Goal: Task Accomplishment & Management: Complete application form

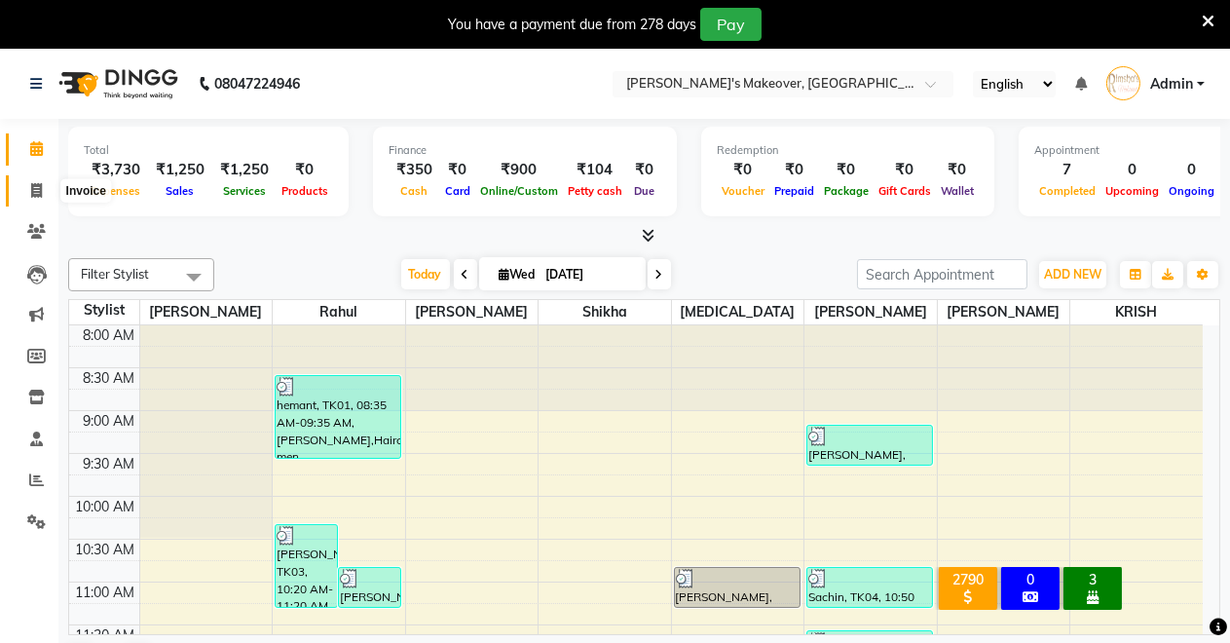
click at [33, 196] on icon at bounding box center [36, 190] width 11 height 15
select select "service"
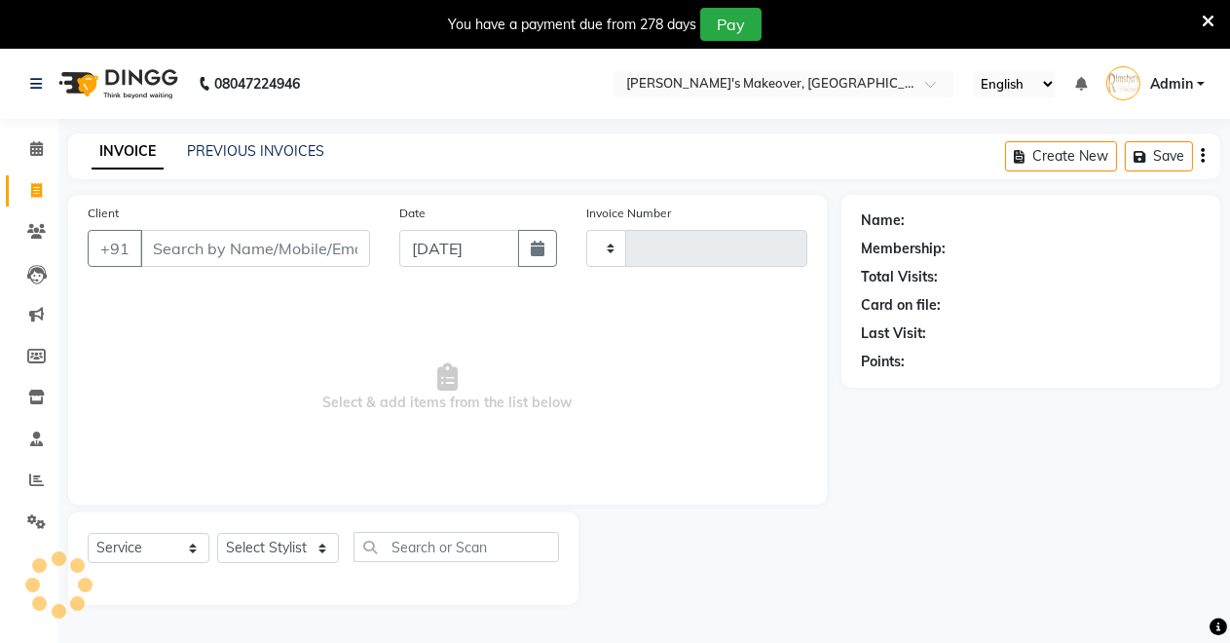
type input "4109"
select select "7317"
click at [203, 251] on input "Client" at bounding box center [255, 248] width 230 height 37
click at [250, 550] on select "Select Stylist [PERSON_NAME] [PERSON_NAME] [MEDICAL_DATA][PERSON_NAME] [PERSON_…" at bounding box center [278, 548] width 122 height 30
select select "65689"
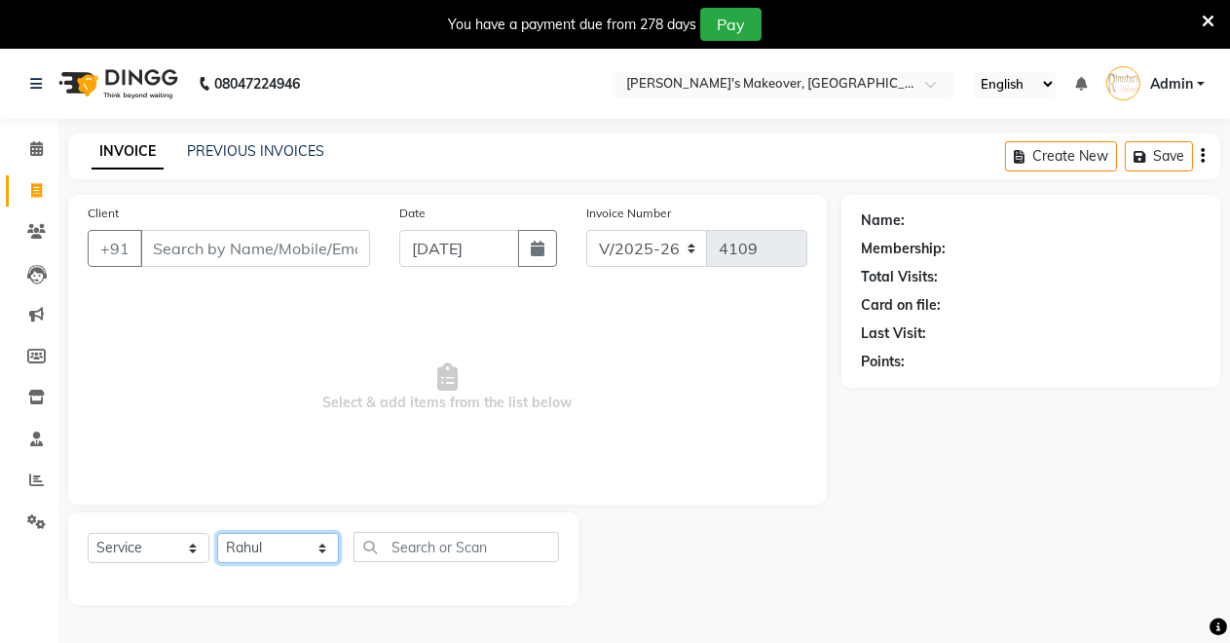
click at [217, 533] on select "Select Stylist [PERSON_NAME] [PERSON_NAME] [MEDICAL_DATA][PERSON_NAME] [PERSON_…" at bounding box center [278, 548] width 122 height 30
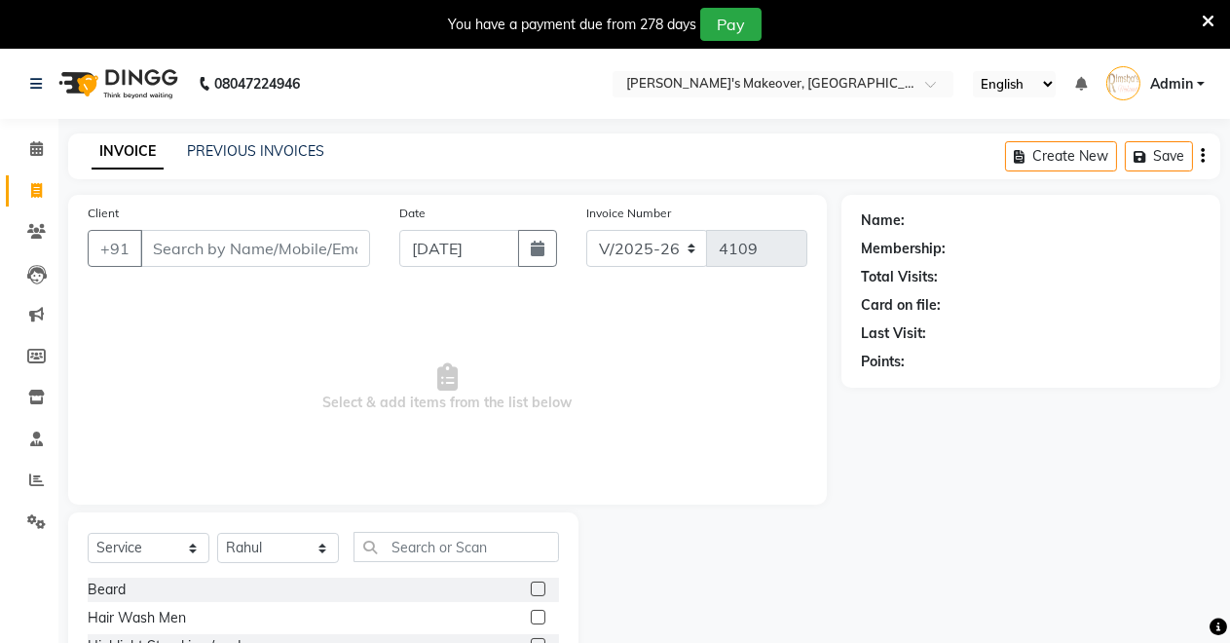
click at [531, 582] on label at bounding box center [538, 588] width 15 height 15
click at [531, 583] on input "checkbox" at bounding box center [537, 589] width 13 height 13
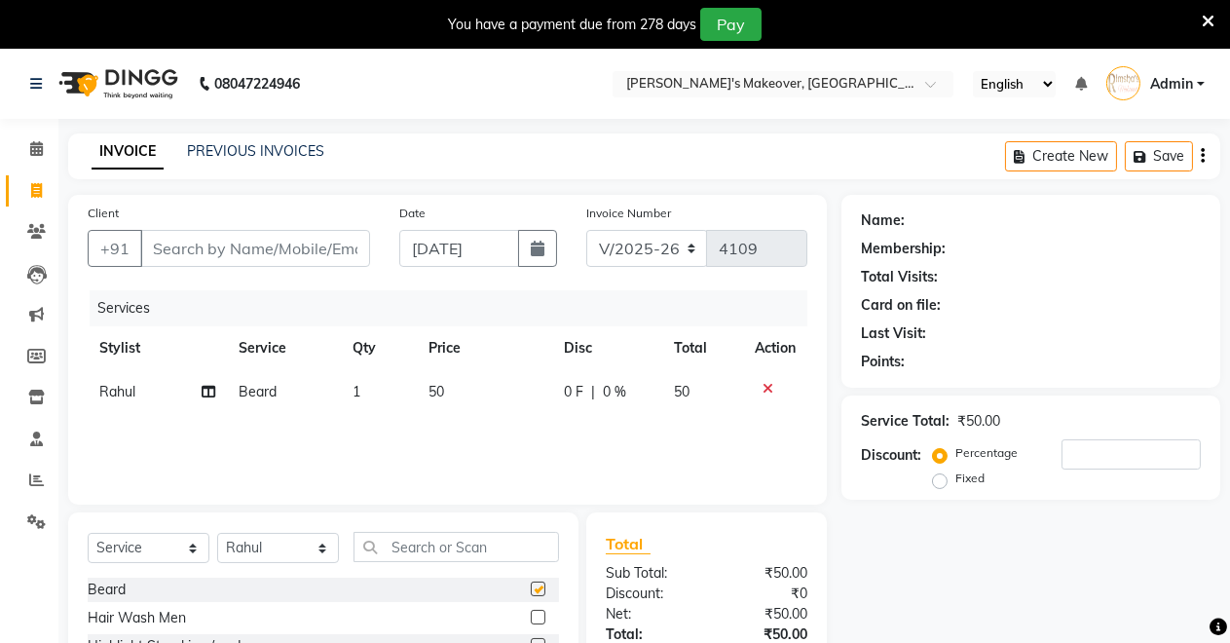
checkbox input "false"
click at [435, 539] on input "text" at bounding box center [455, 547] width 205 height 30
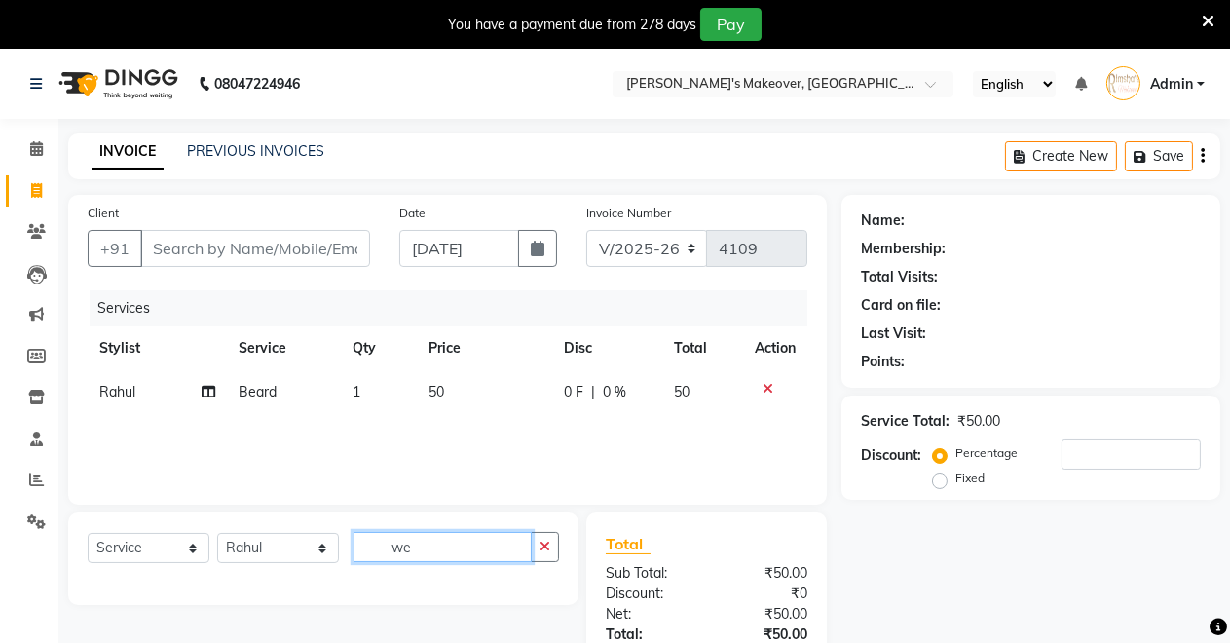
type input "w"
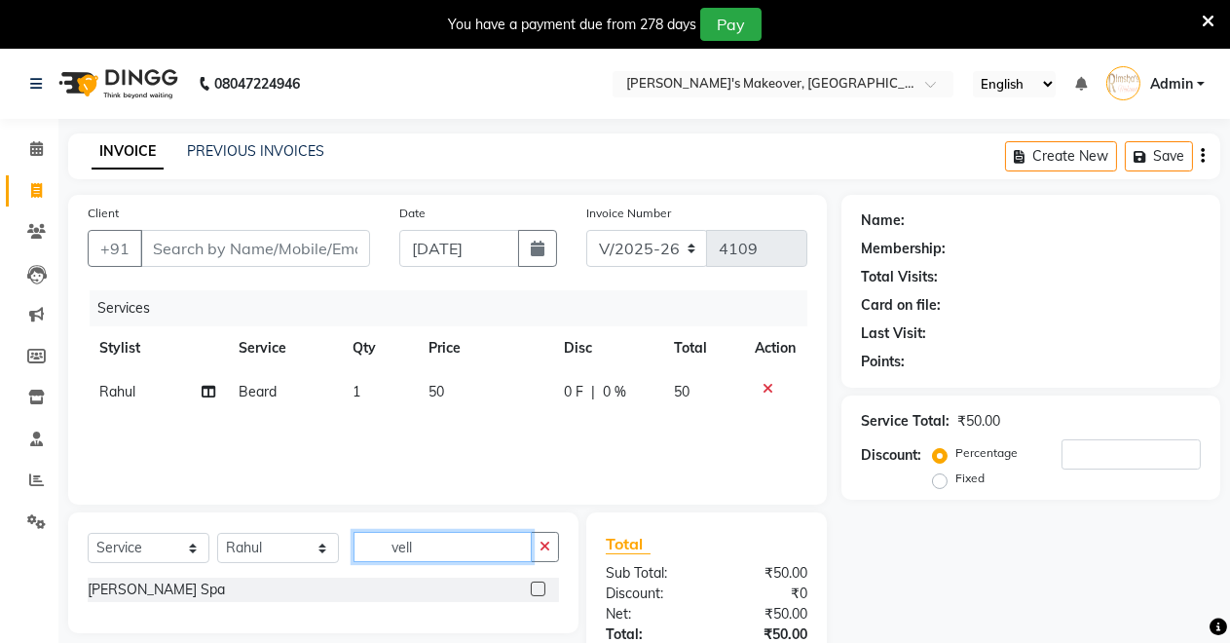
type input "vell"
click at [540, 587] on label at bounding box center [538, 588] width 15 height 15
click at [540, 587] on input "checkbox" at bounding box center [537, 589] width 13 height 13
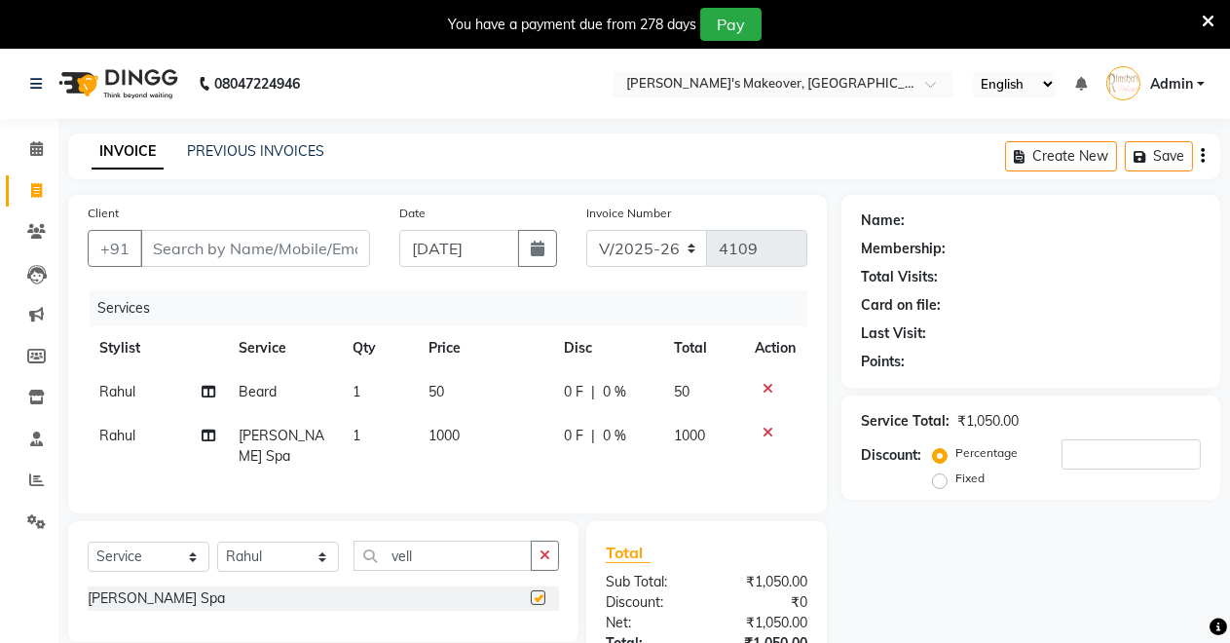
checkbox input "false"
click at [546, 548] on icon "button" at bounding box center [544, 555] width 11 height 14
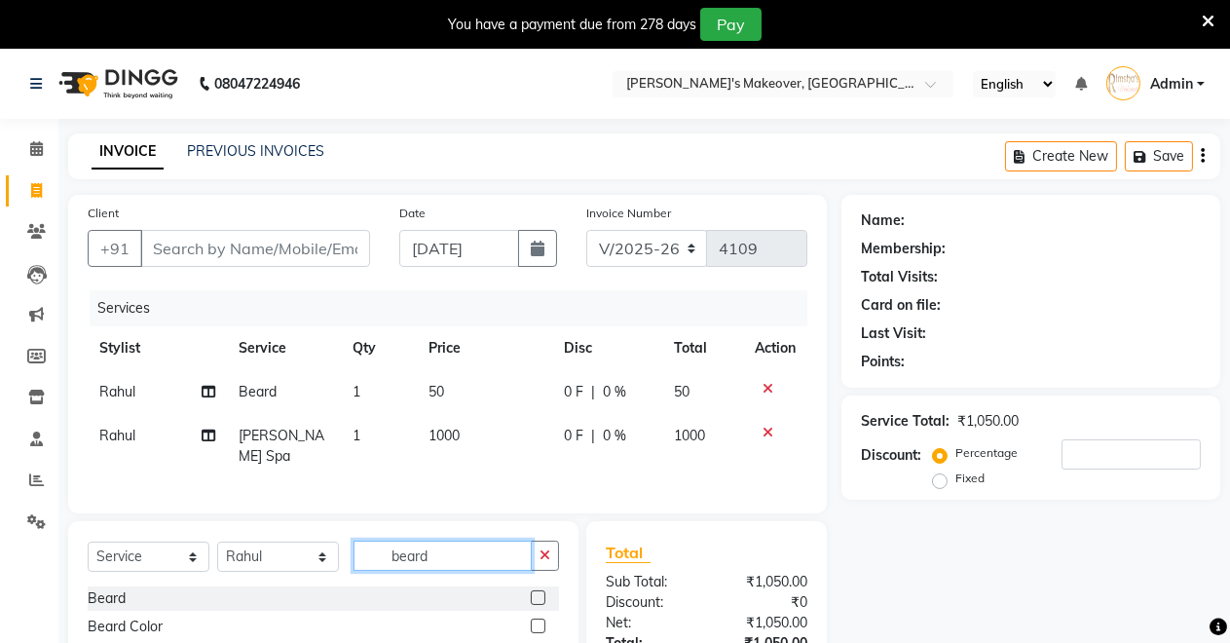
type input "beard"
click at [535, 618] on label at bounding box center [538, 625] width 15 height 15
click at [535, 620] on input "checkbox" at bounding box center [537, 626] width 13 height 13
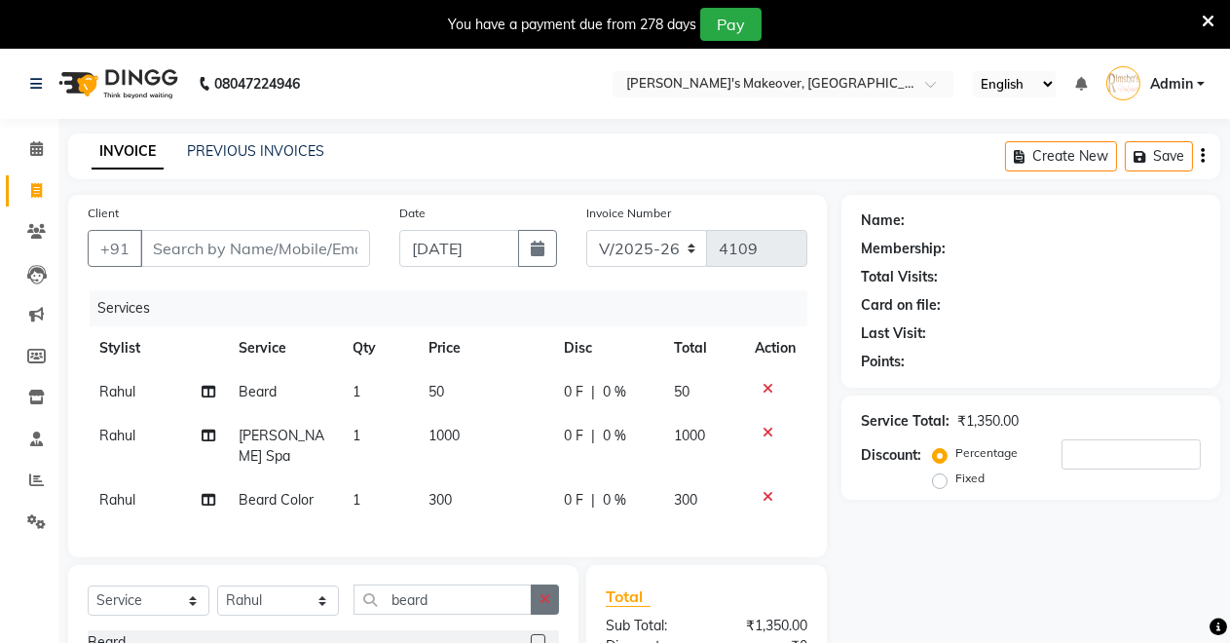
checkbox input "false"
click at [545, 593] on icon "button" at bounding box center [544, 599] width 11 height 14
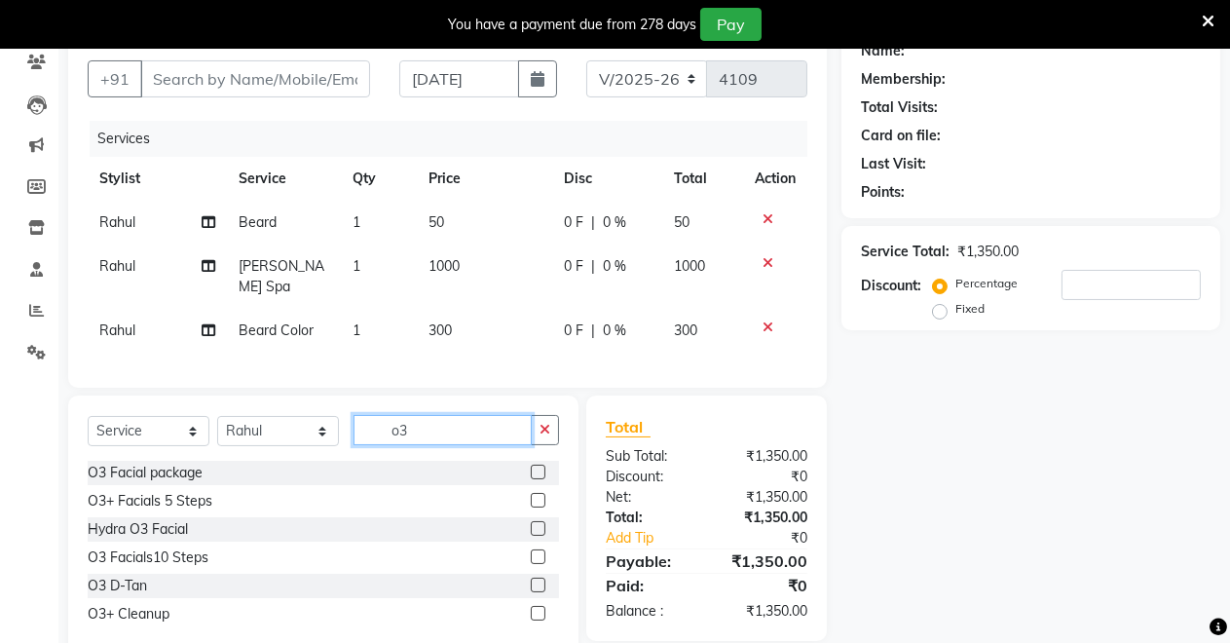
scroll to position [209, 0]
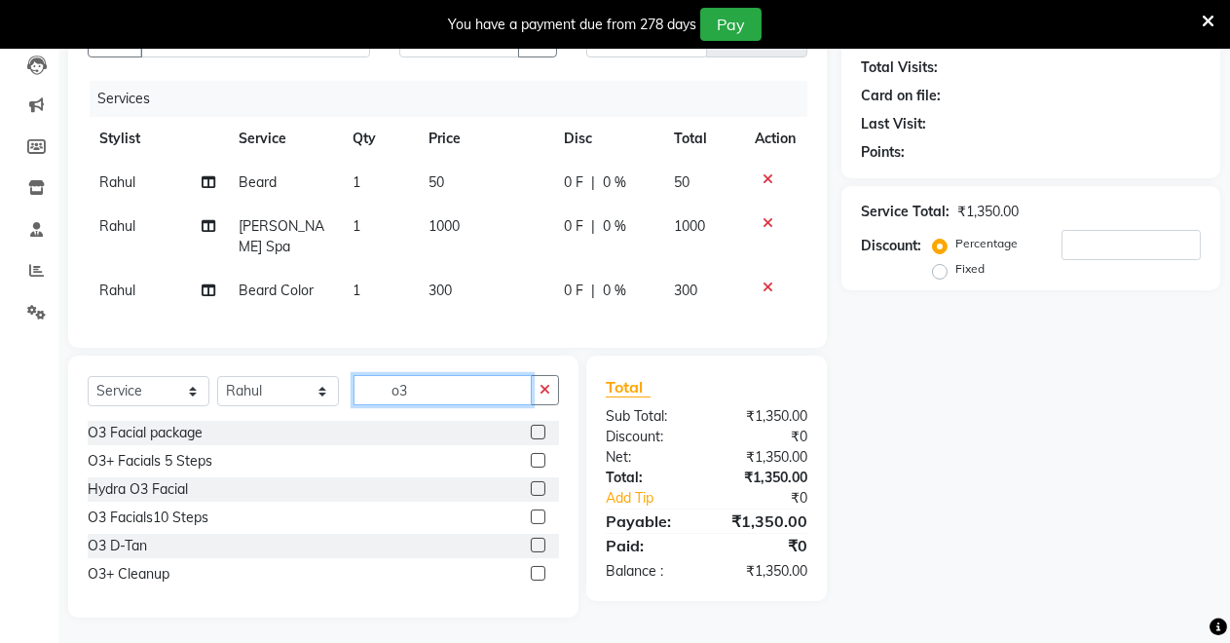
type input "o3"
click at [533, 537] on label at bounding box center [538, 544] width 15 height 15
click at [533, 539] on input "checkbox" at bounding box center [537, 545] width 13 height 13
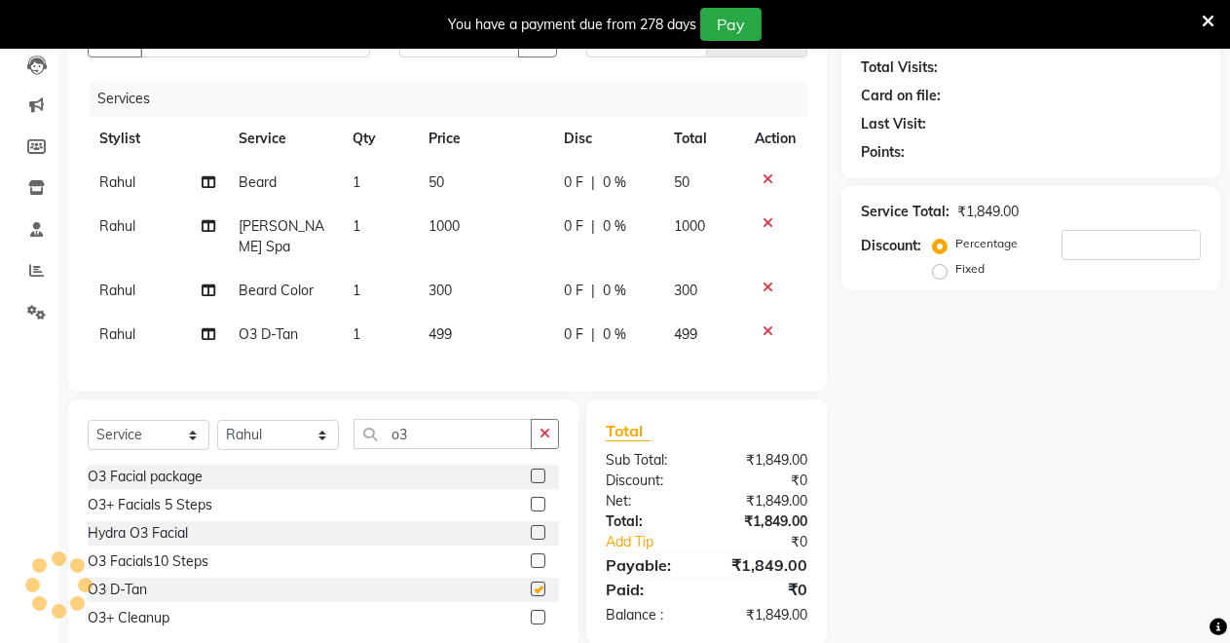
checkbox input "false"
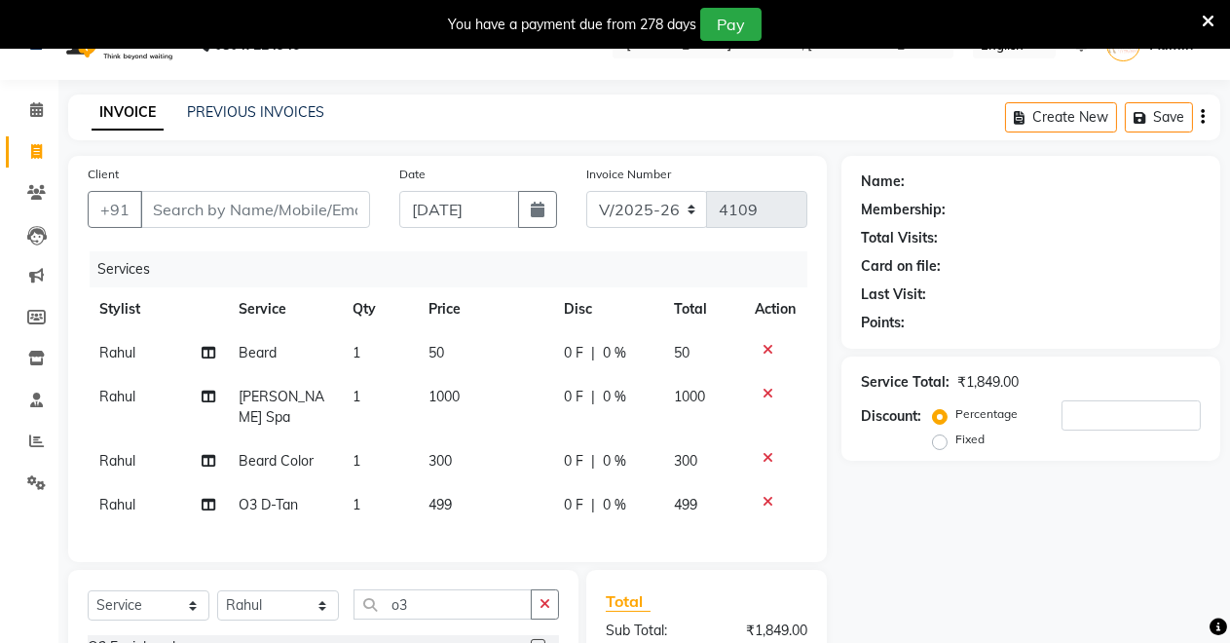
scroll to position [0, 0]
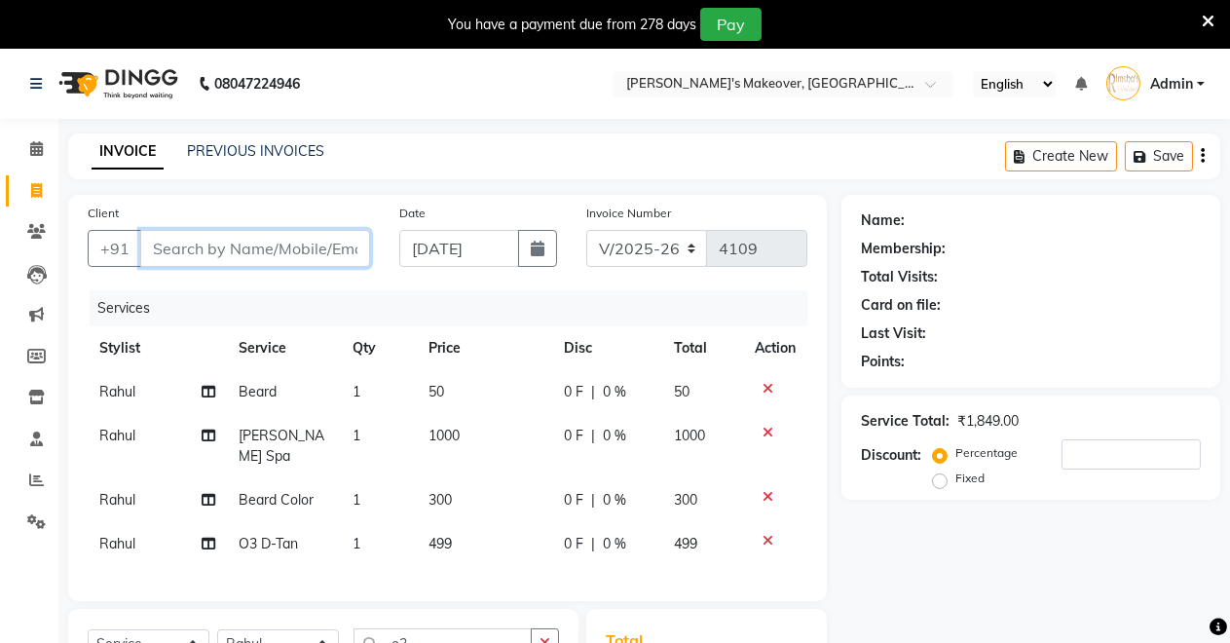
click at [195, 248] on input "Client" at bounding box center [255, 248] width 230 height 37
type input "8"
type input "0"
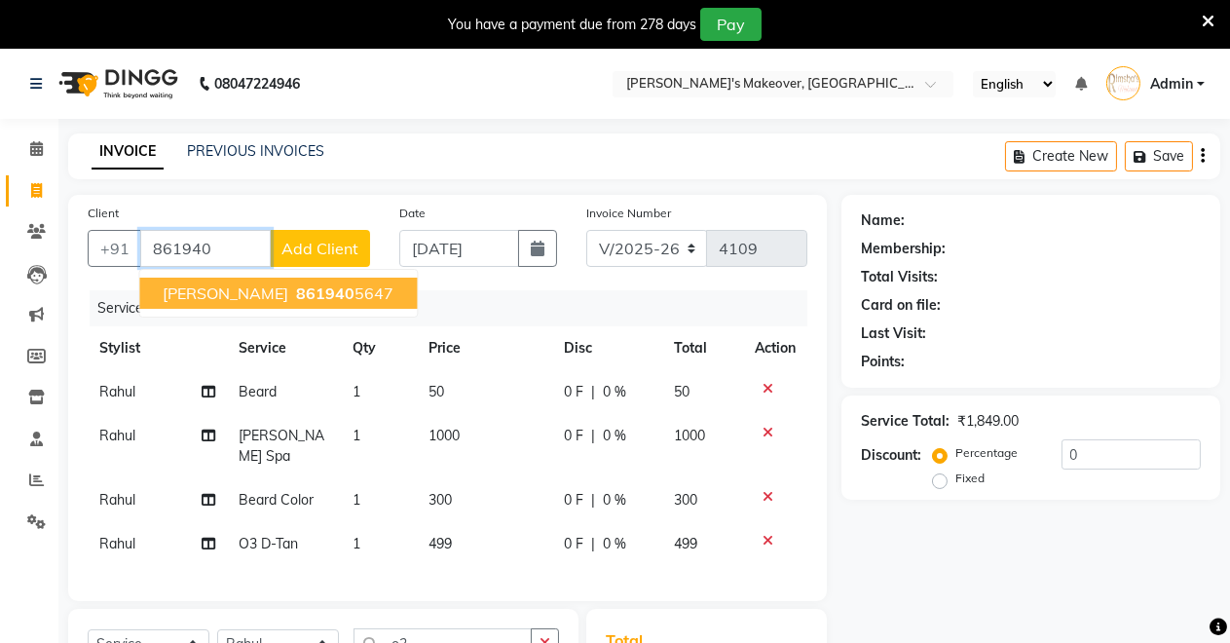
click at [187, 290] on span "[PERSON_NAME]" at bounding box center [226, 292] width 126 height 19
type input "8619405647"
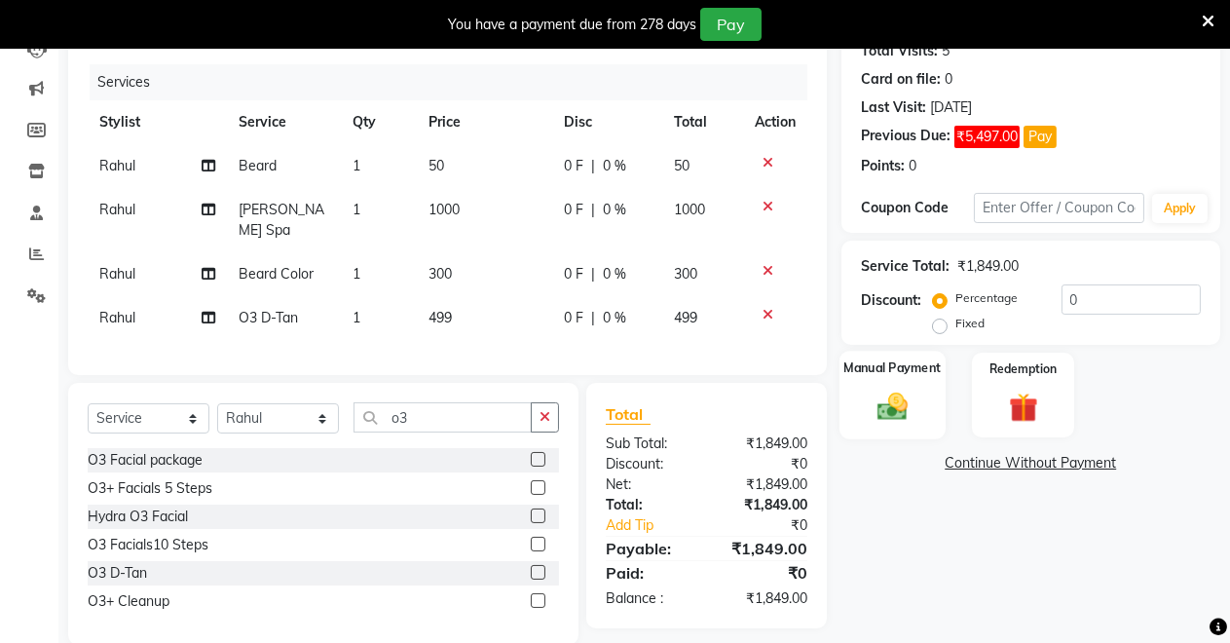
scroll to position [252, 0]
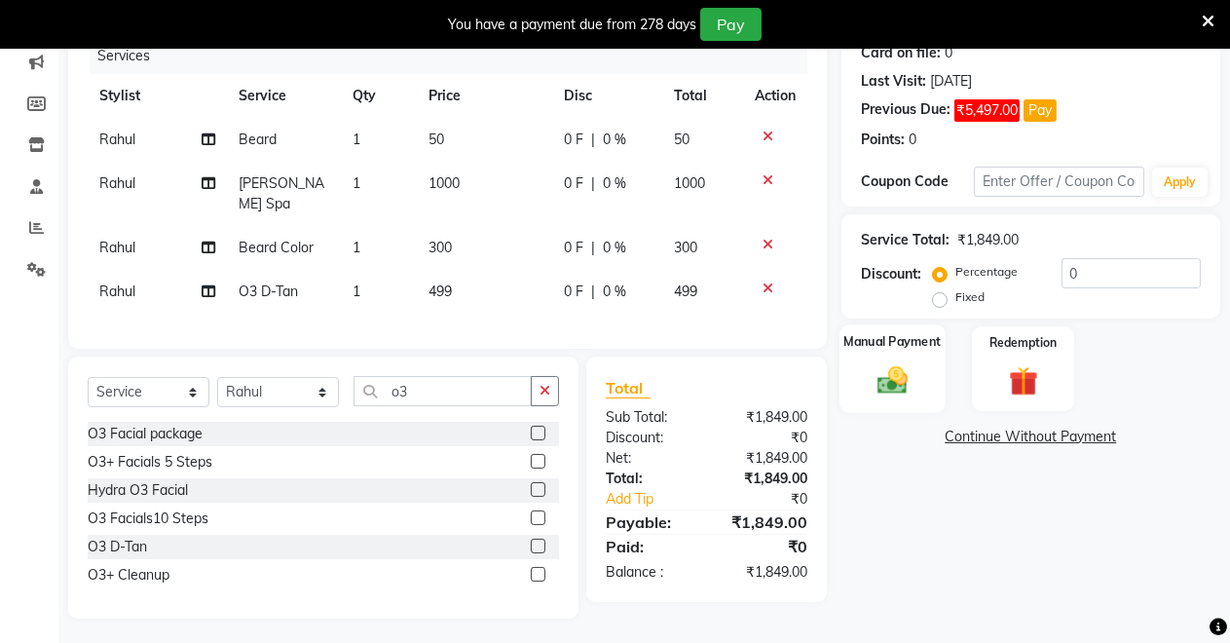
click at [857, 361] on div "Manual Payment" at bounding box center [892, 368] width 106 height 89
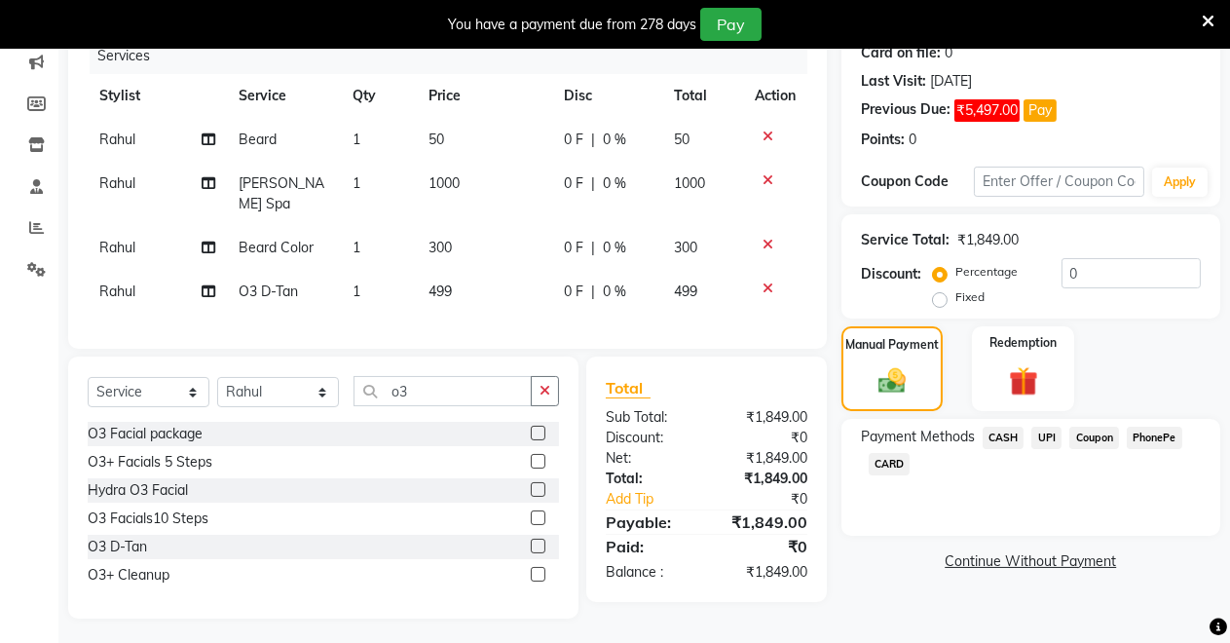
click at [1052, 438] on span "UPI" at bounding box center [1046, 437] width 30 height 22
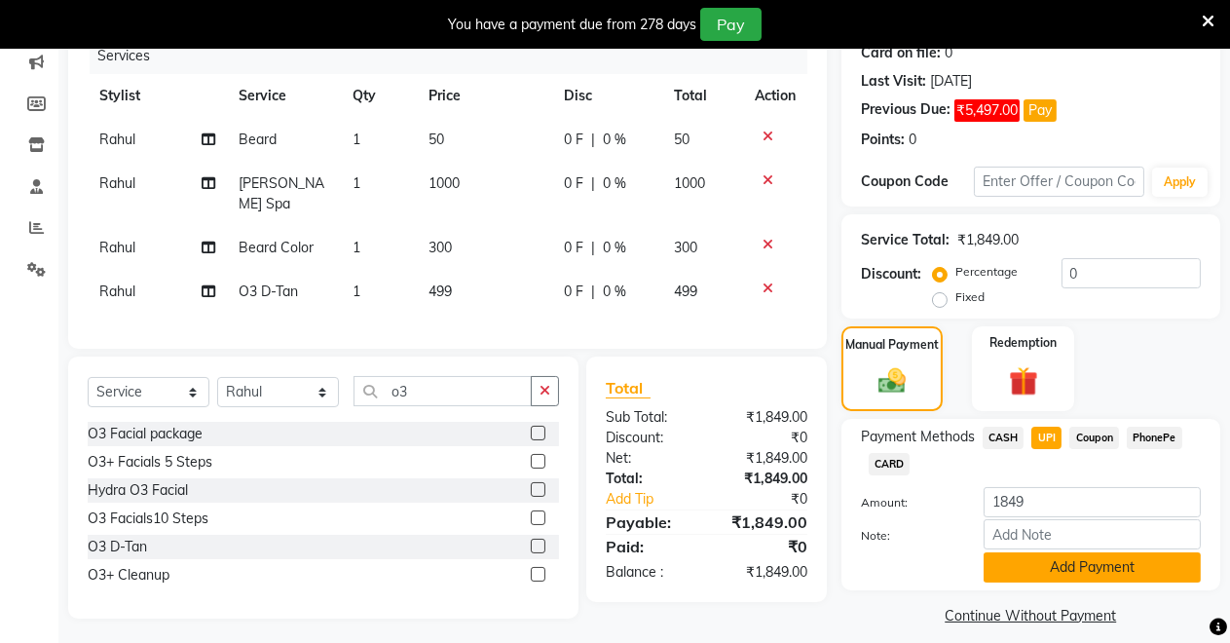
click at [1036, 572] on button "Add Payment" at bounding box center [1091, 567] width 217 height 30
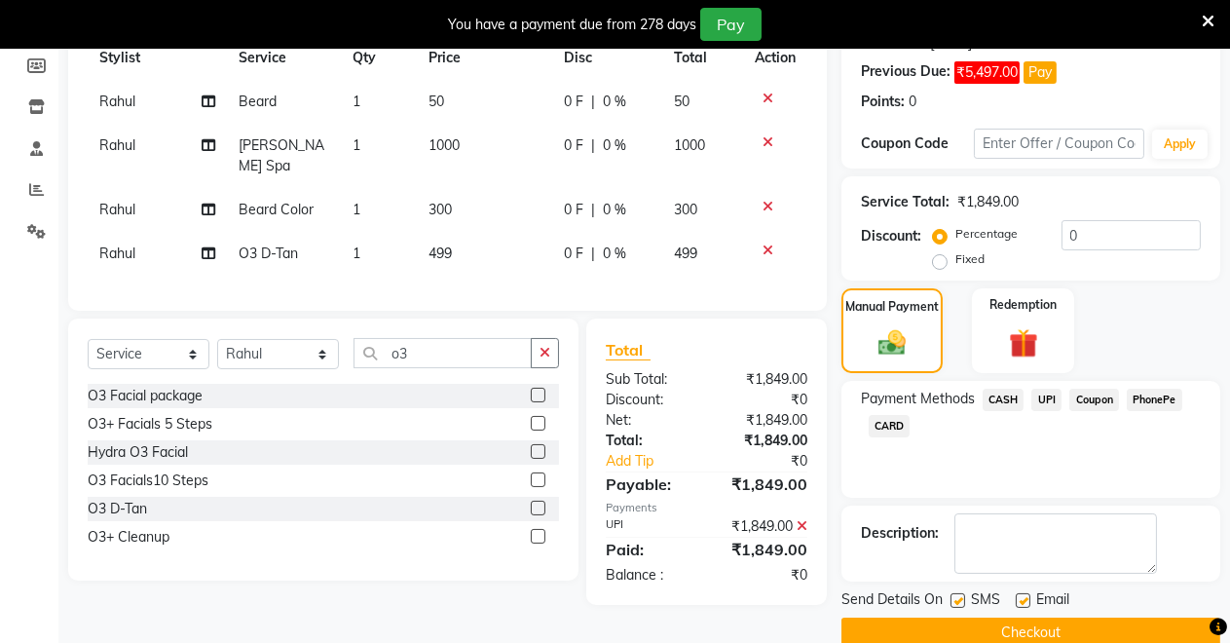
scroll to position [323, 0]
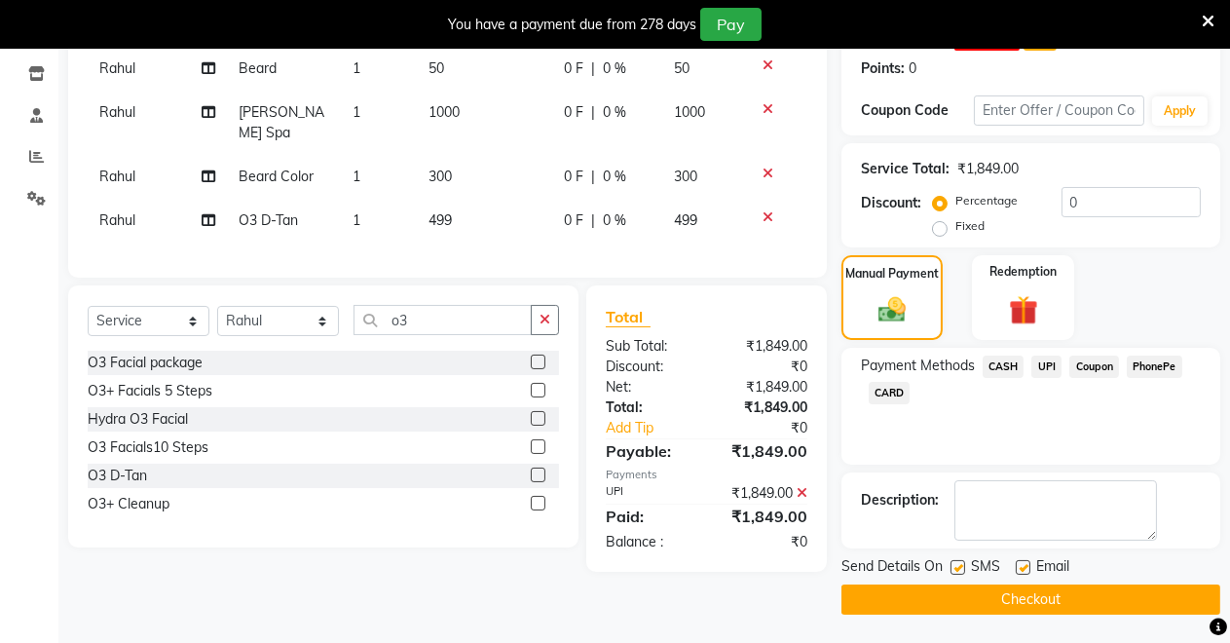
click at [952, 601] on button "Checkout" at bounding box center [1030, 599] width 379 height 30
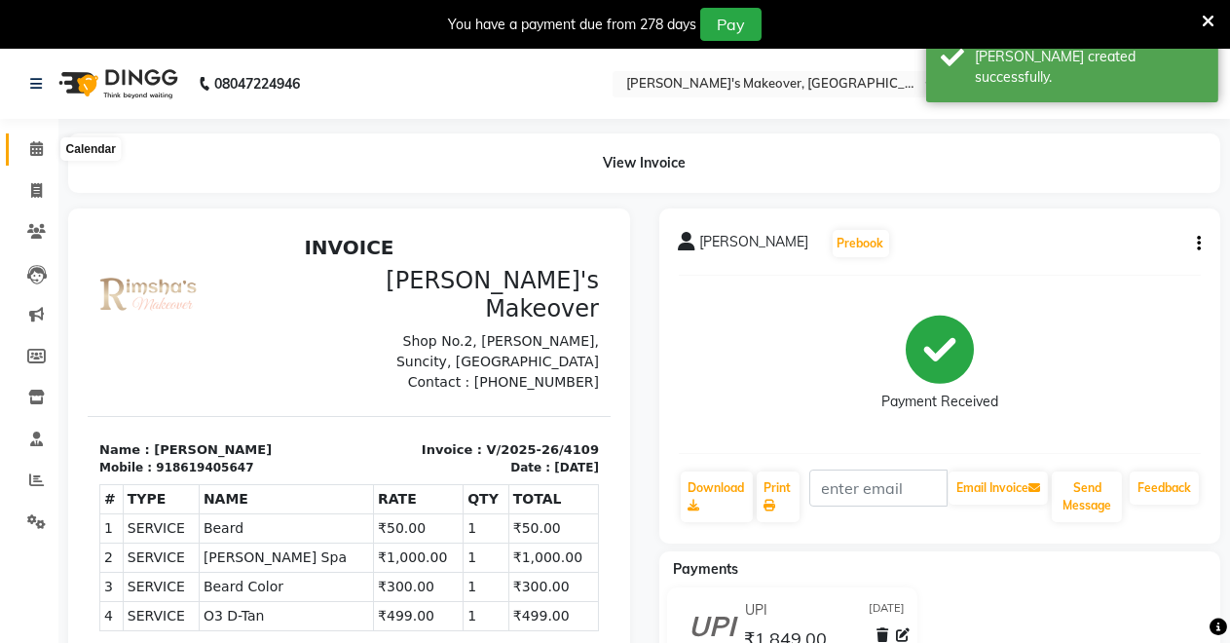
click at [41, 146] on icon at bounding box center [36, 148] width 13 height 15
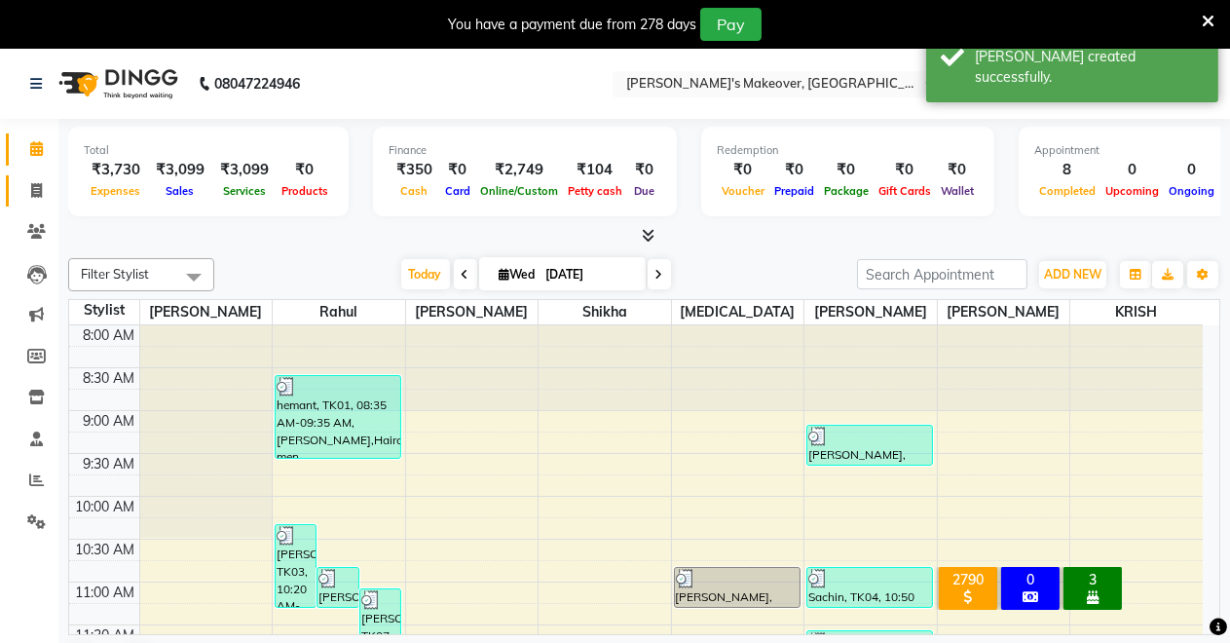
click at [35, 195] on icon at bounding box center [36, 190] width 11 height 15
select select "service"
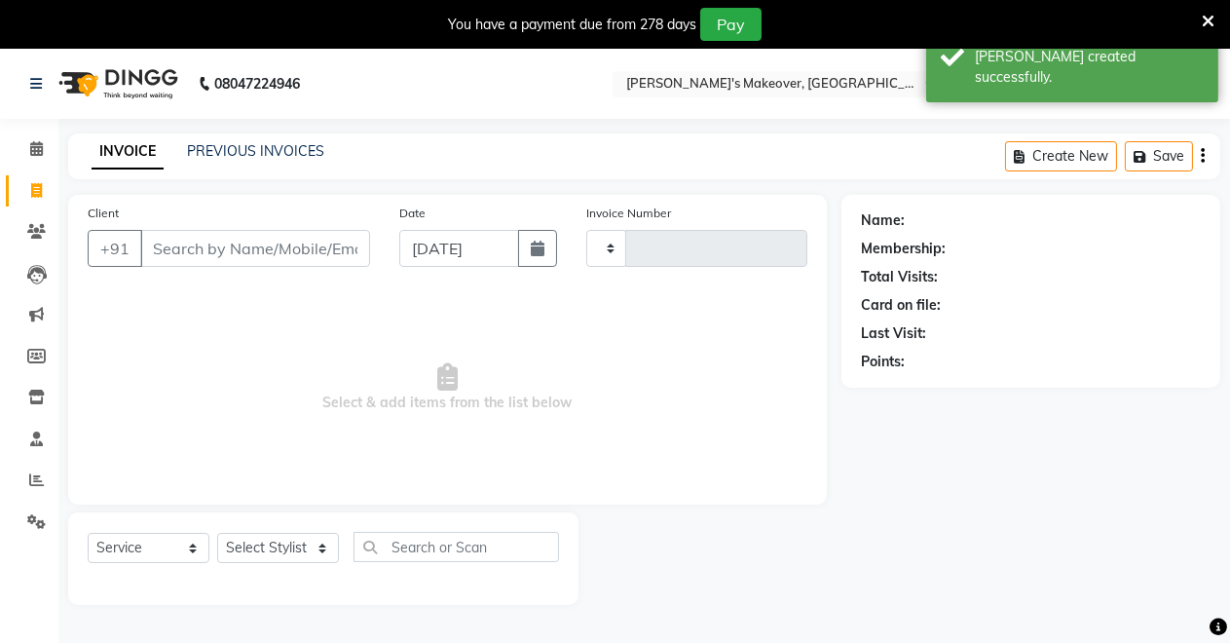
type input "4110"
select select "7317"
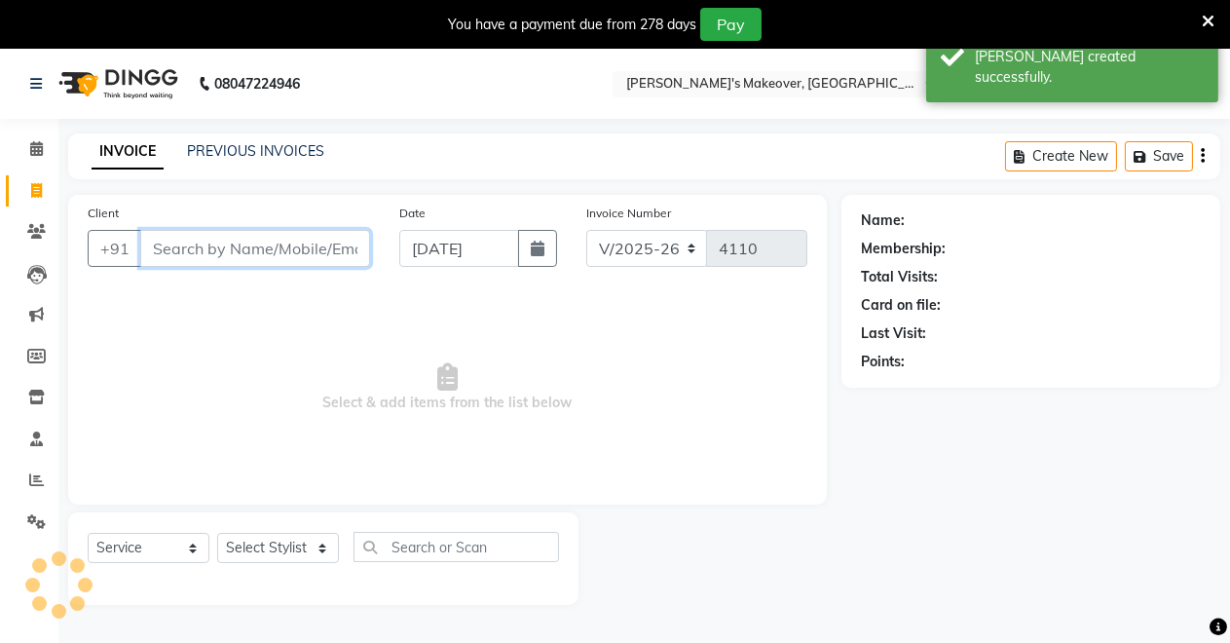
click at [214, 241] on input "Client" at bounding box center [255, 248] width 230 height 37
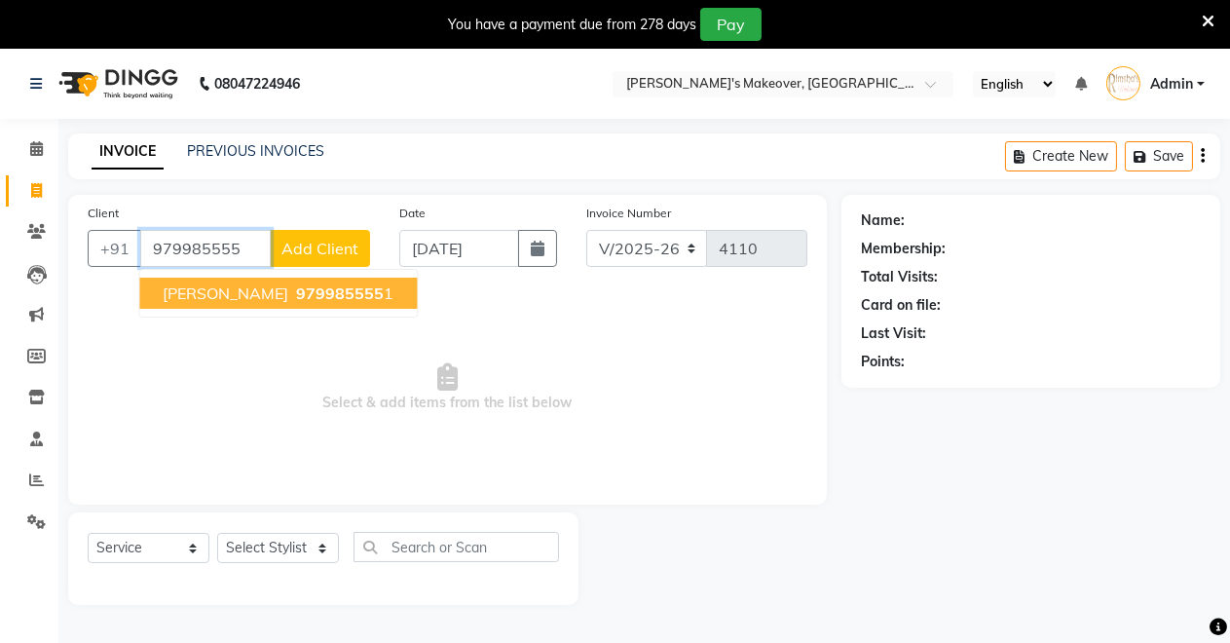
drag, startPoint x: 219, startPoint y: 282, endPoint x: 210, endPoint y: 288, distance: 10.5
click at [213, 283] on span "[PERSON_NAME]" at bounding box center [226, 292] width 126 height 19
type input "9799855551"
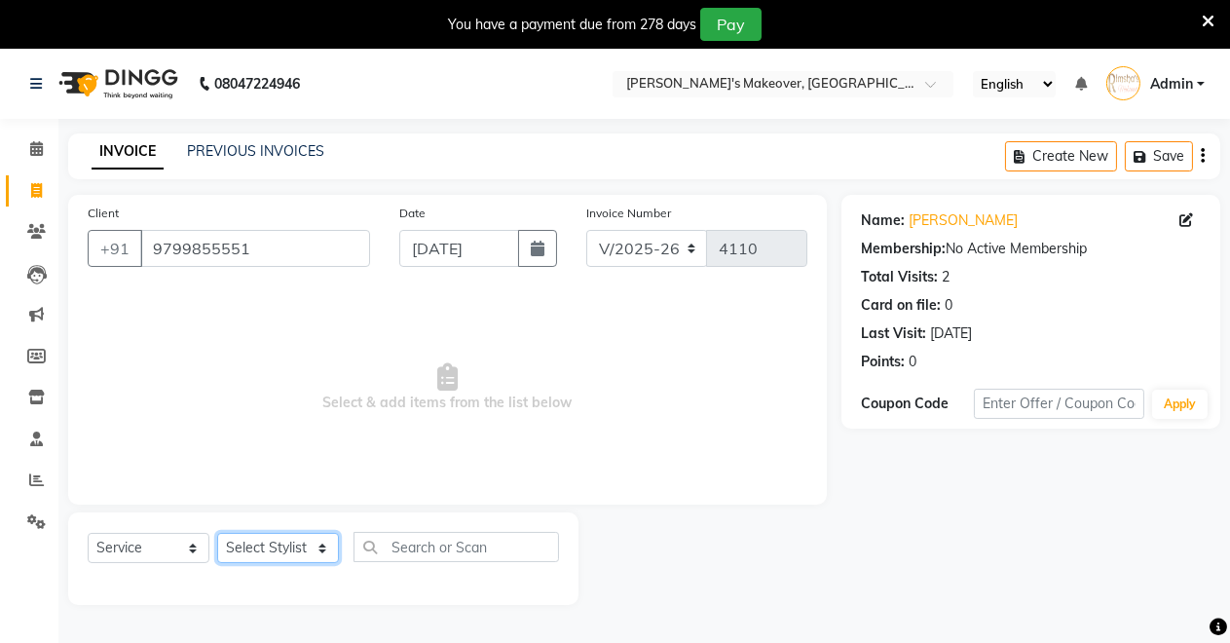
click at [274, 536] on select "Select Stylist [PERSON_NAME] [PERSON_NAME] [MEDICAL_DATA][PERSON_NAME] [PERSON_…" at bounding box center [278, 548] width 122 height 30
select select "88618"
click at [217, 533] on select "Select Stylist [PERSON_NAME] [PERSON_NAME] [MEDICAL_DATA][PERSON_NAME] [PERSON_…" at bounding box center [278, 548] width 122 height 30
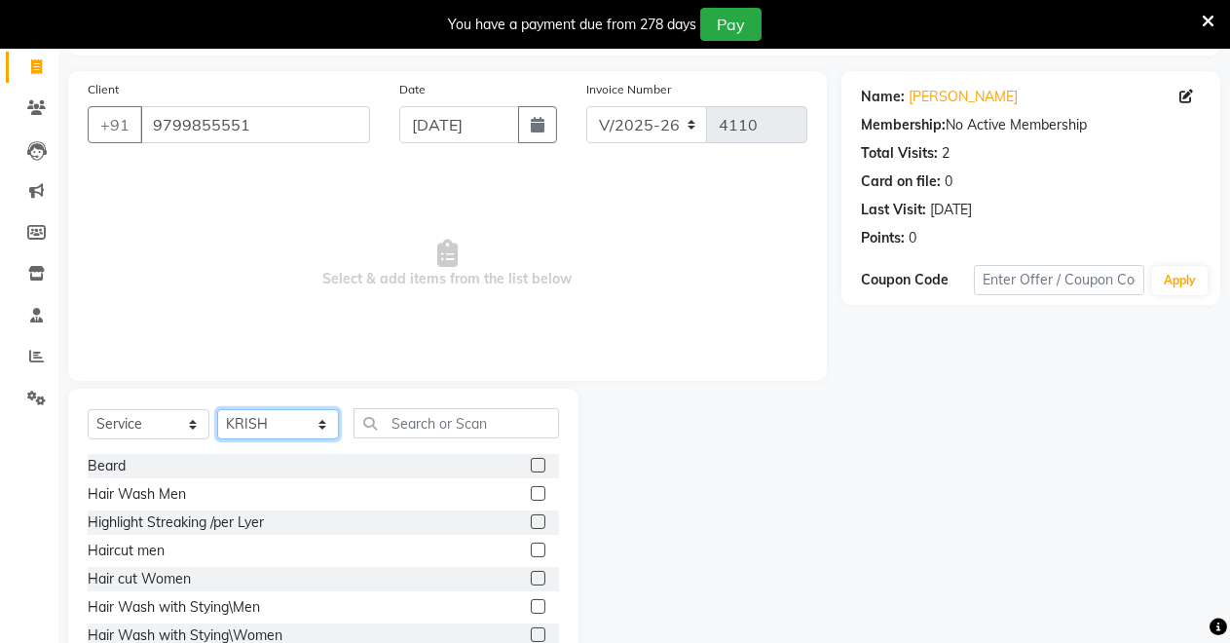
scroll to position [186, 0]
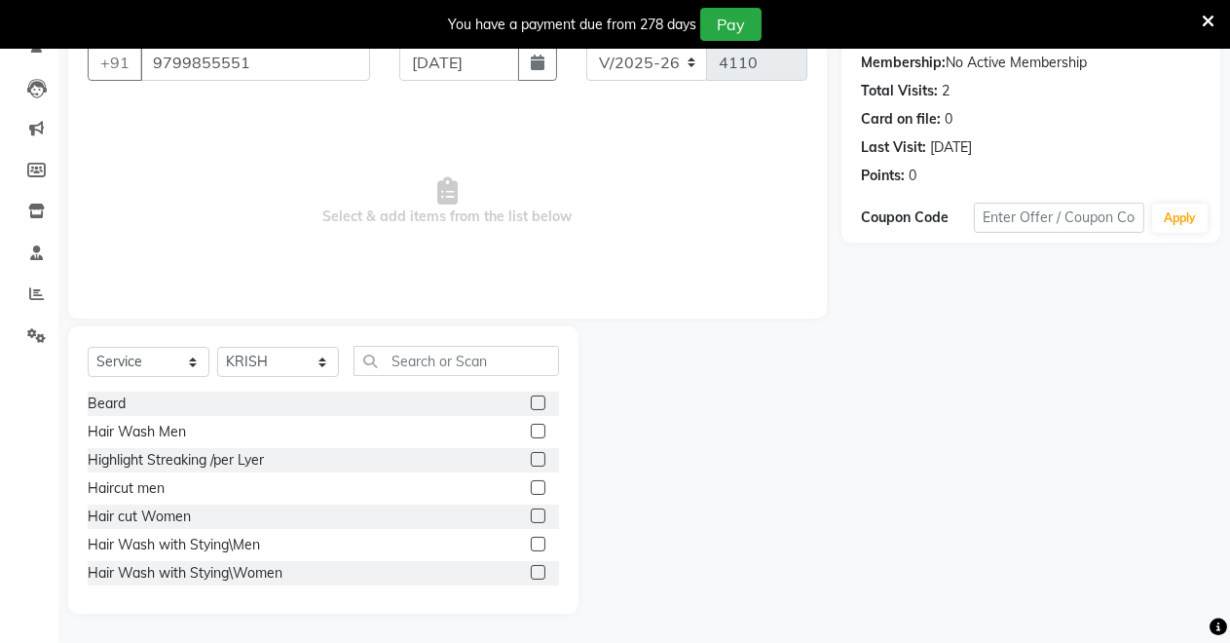
click at [531, 486] on label at bounding box center [538, 487] width 15 height 15
click at [531, 486] on input "checkbox" at bounding box center [537, 488] width 13 height 13
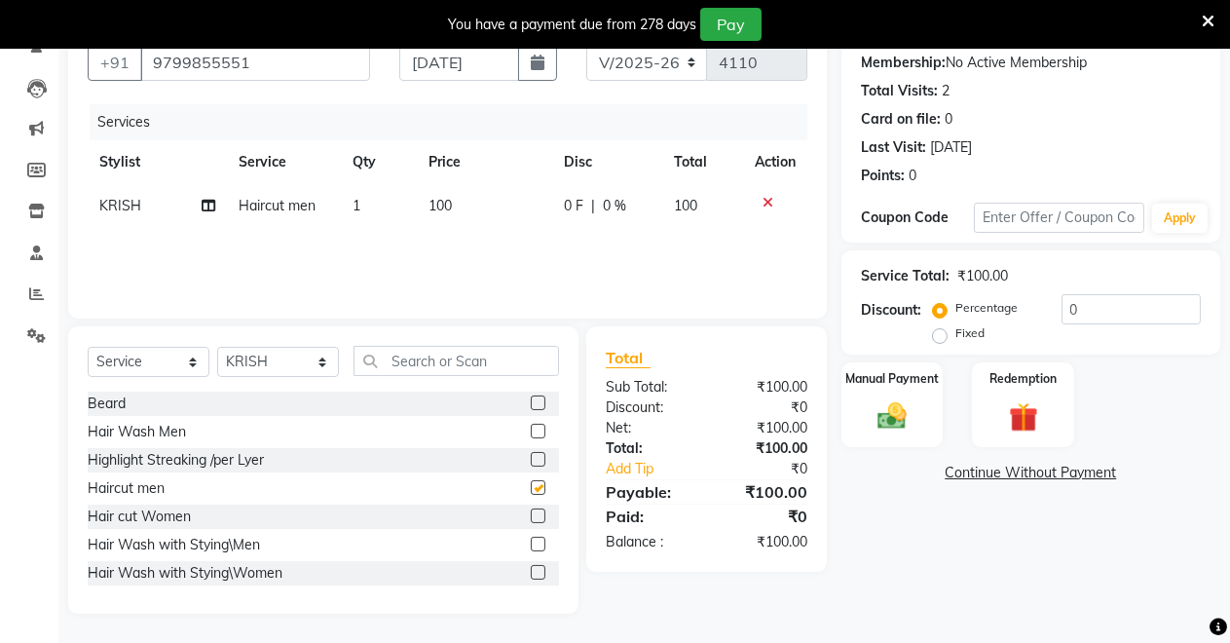
checkbox input "false"
click at [531, 401] on label at bounding box center [538, 402] width 15 height 15
click at [531, 401] on input "checkbox" at bounding box center [537, 403] width 13 height 13
checkbox input "false"
click at [857, 380] on label "Manual Payment" at bounding box center [891, 377] width 97 height 18
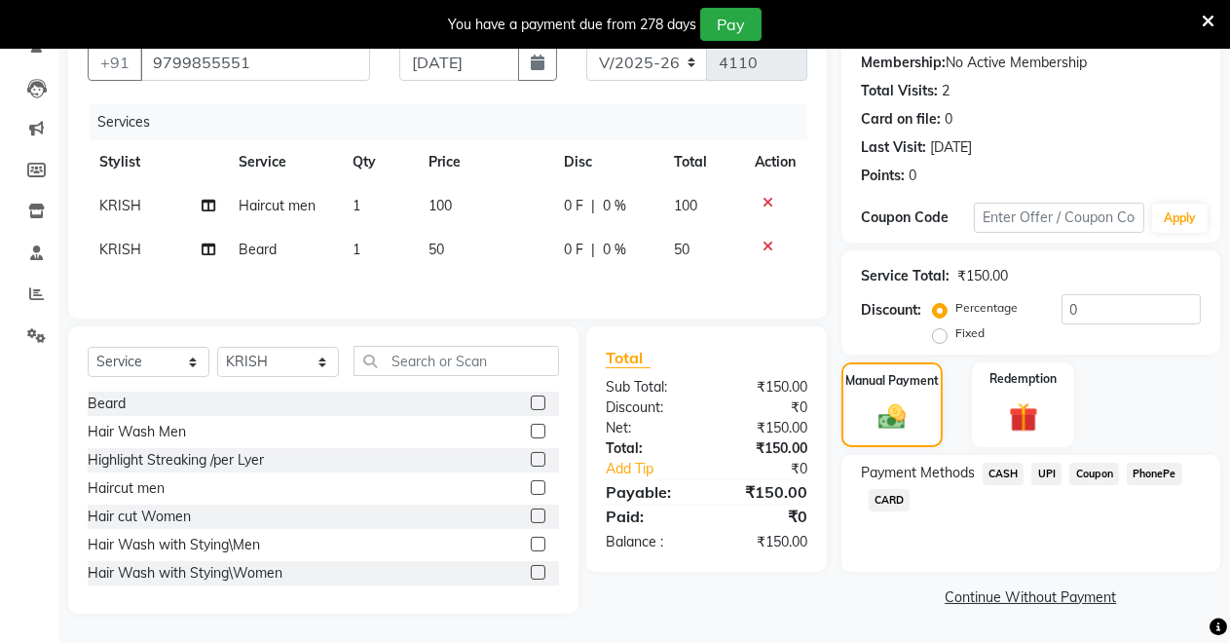
click at [1042, 469] on span "UPI" at bounding box center [1046, 473] width 30 height 22
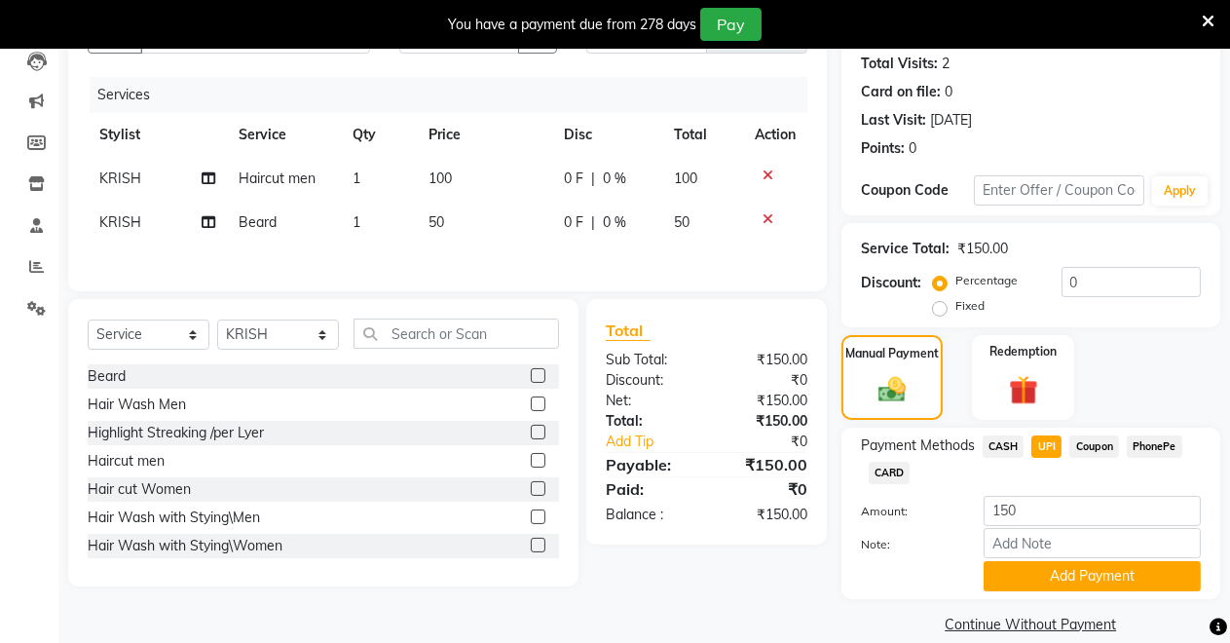
scroll to position [239, 0]
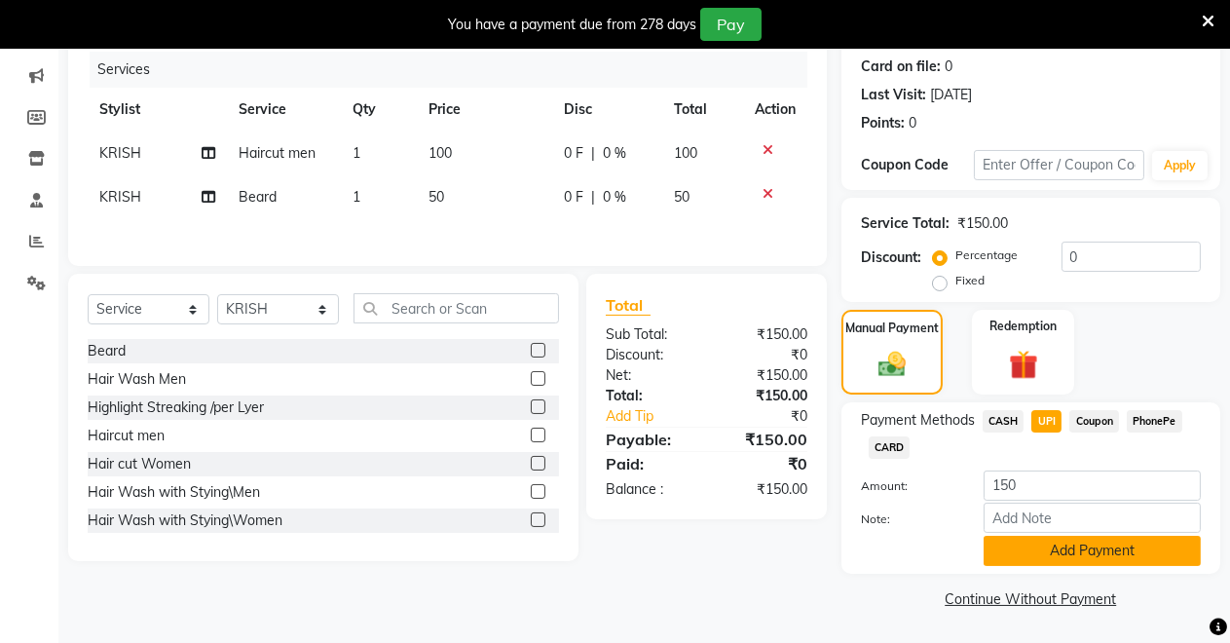
click at [1010, 542] on button "Add Payment" at bounding box center [1091, 551] width 217 height 30
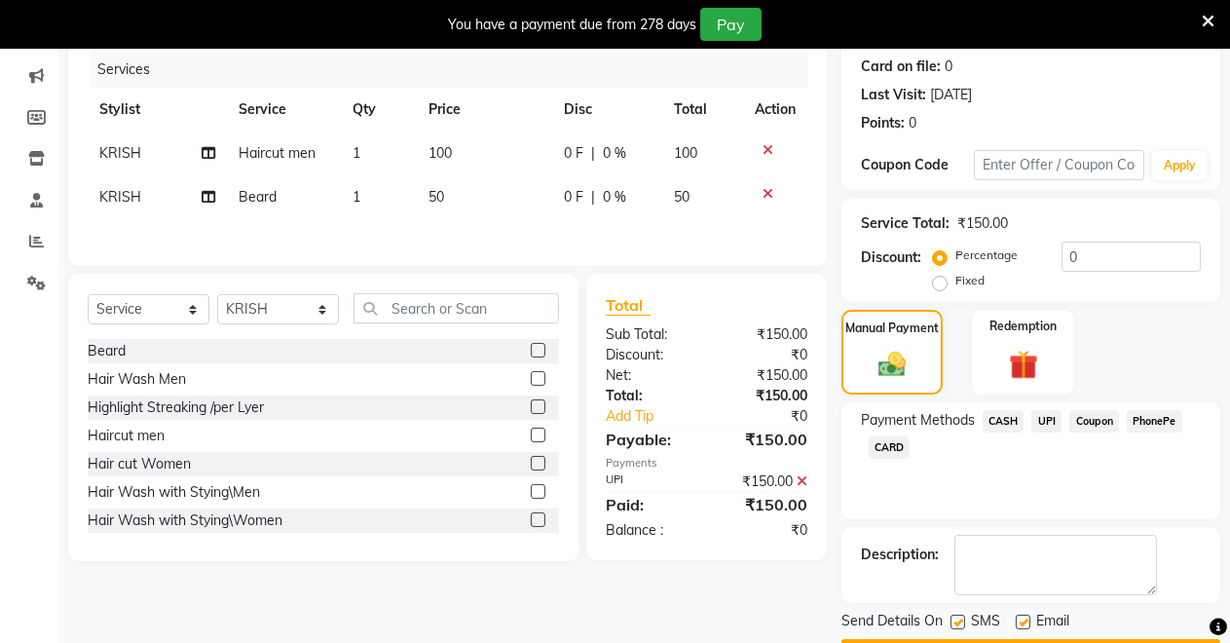
scroll to position [294, 0]
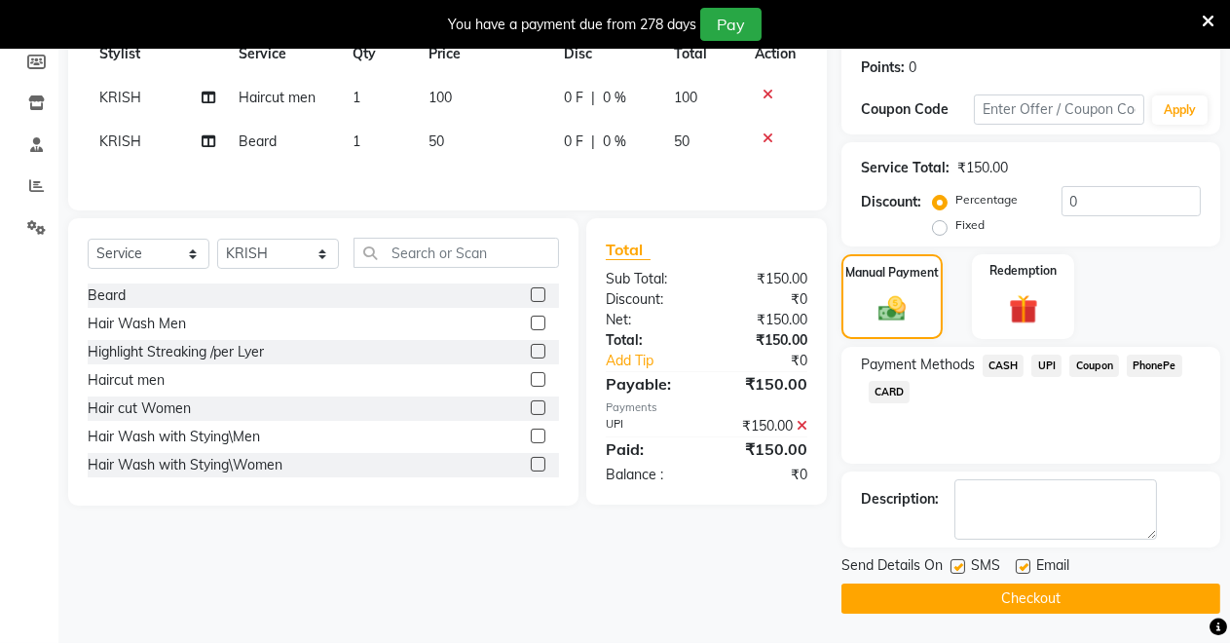
drag, startPoint x: 997, startPoint y: 591, endPoint x: 999, endPoint y: 580, distance: 10.9
click at [999, 586] on button "Checkout" at bounding box center [1030, 598] width 379 height 30
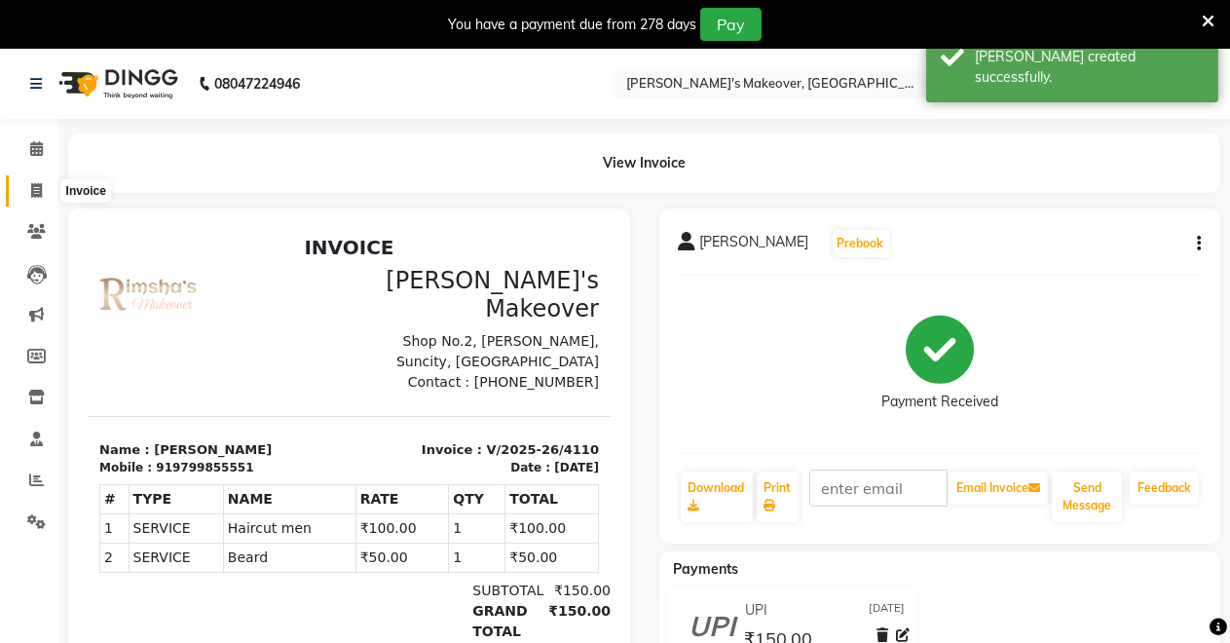
click at [28, 189] on span at bounding box center [36, 191] width 34 height 22
select select "service"
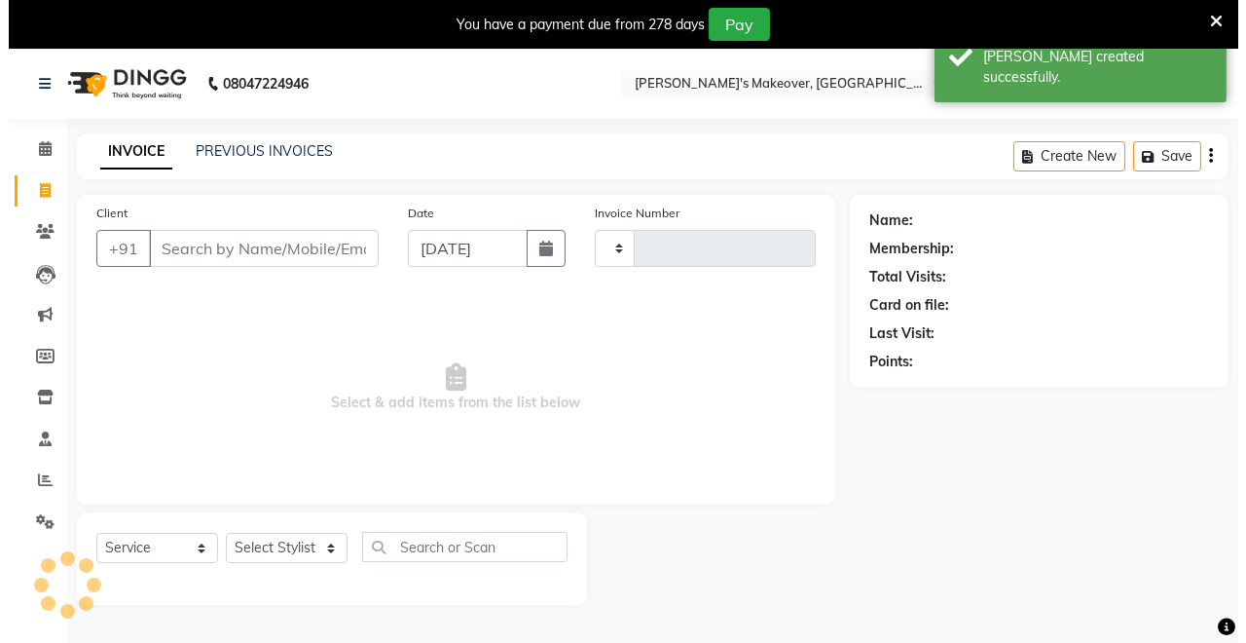
scroll to position [48, 0]
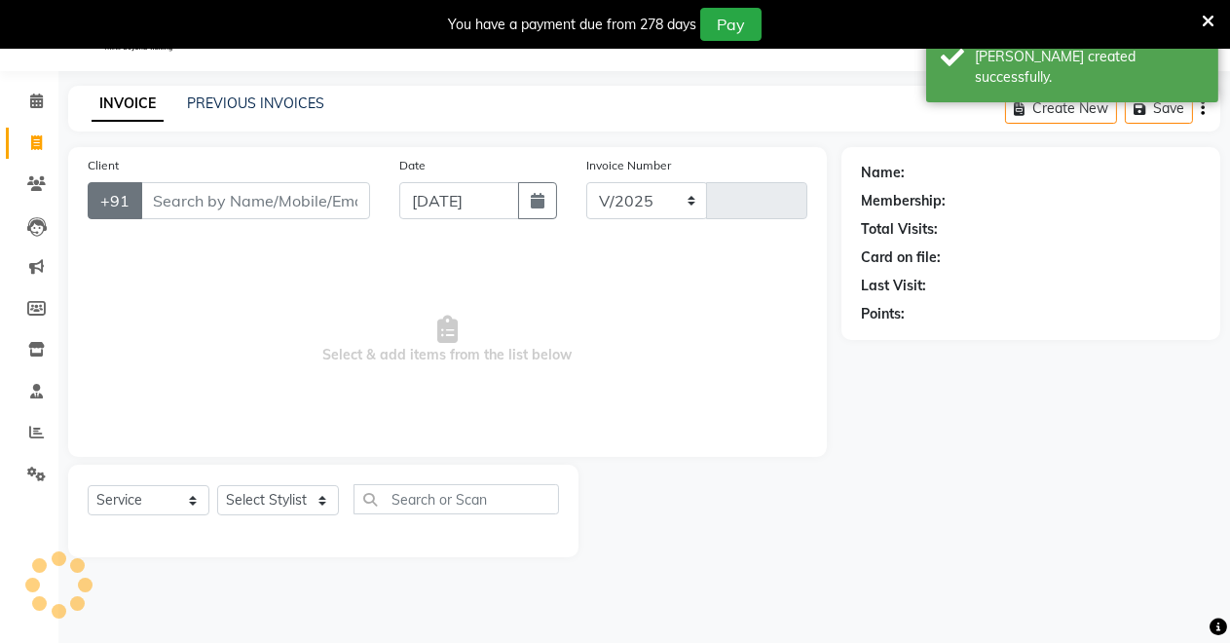
select select "7317"
type input "4111"
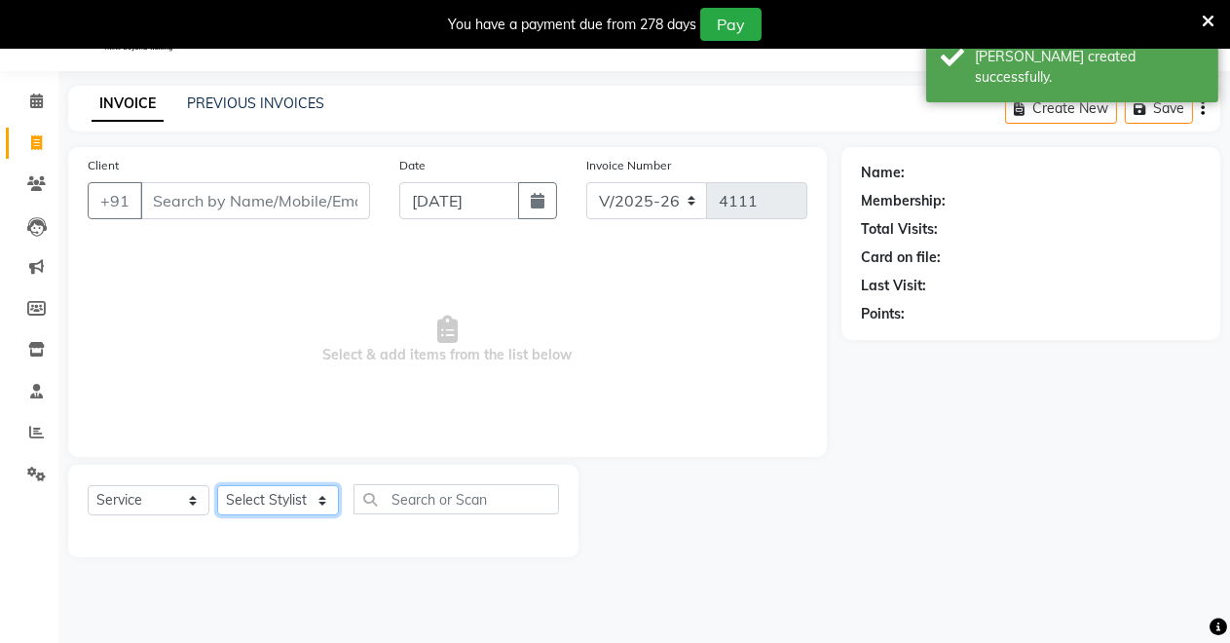
click at [266, 498] on select "Select Stylist [PERSON_NAME] [PERSON_NAME] [MEDICAL_DATA][PERSON_NAME] [PERSON_…" at bounding box center [278, 500] width 122 height 30
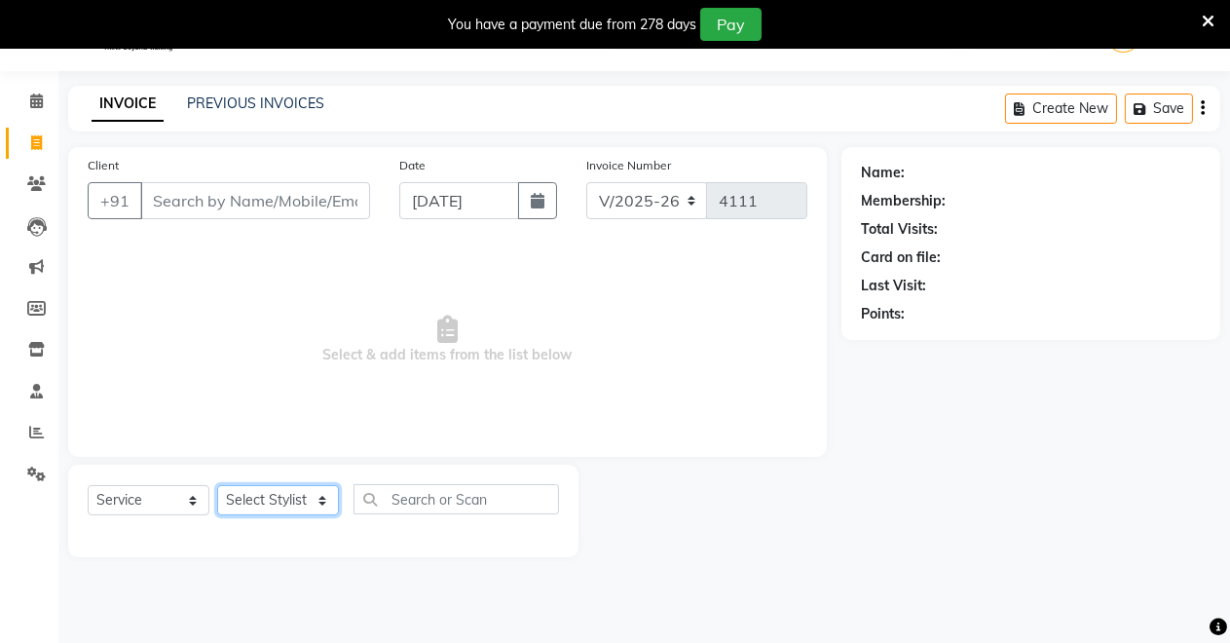
select select "65689"
click at [217, 485] on select "Select Stylist [PERSON_NAME] [PERSON_NAME] [MEDICAL_DATA][PERSON_NAME] [PERSON_…" at bounding box center [278, 500] width 122 height 30
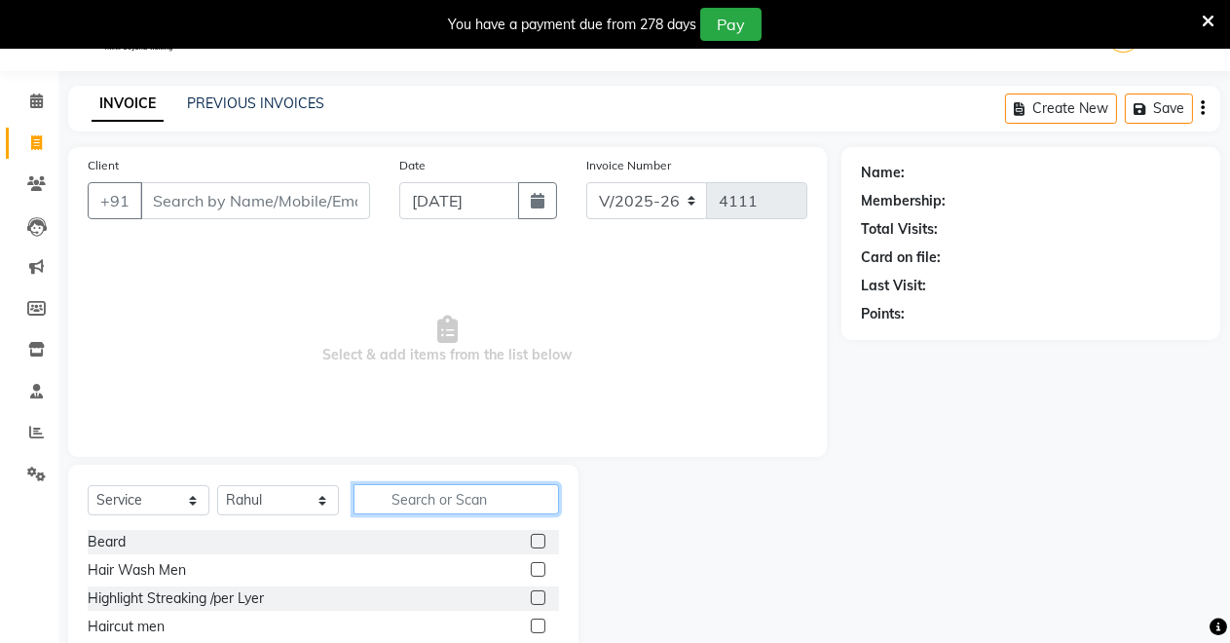
drag, startPoint x: 436, startPoint y: 503, endPoint x: 439, endPoint y: 494, distance: 10.2
click at [439, 498] on input "text" at bounding box center [455, 499] width 205 height 30
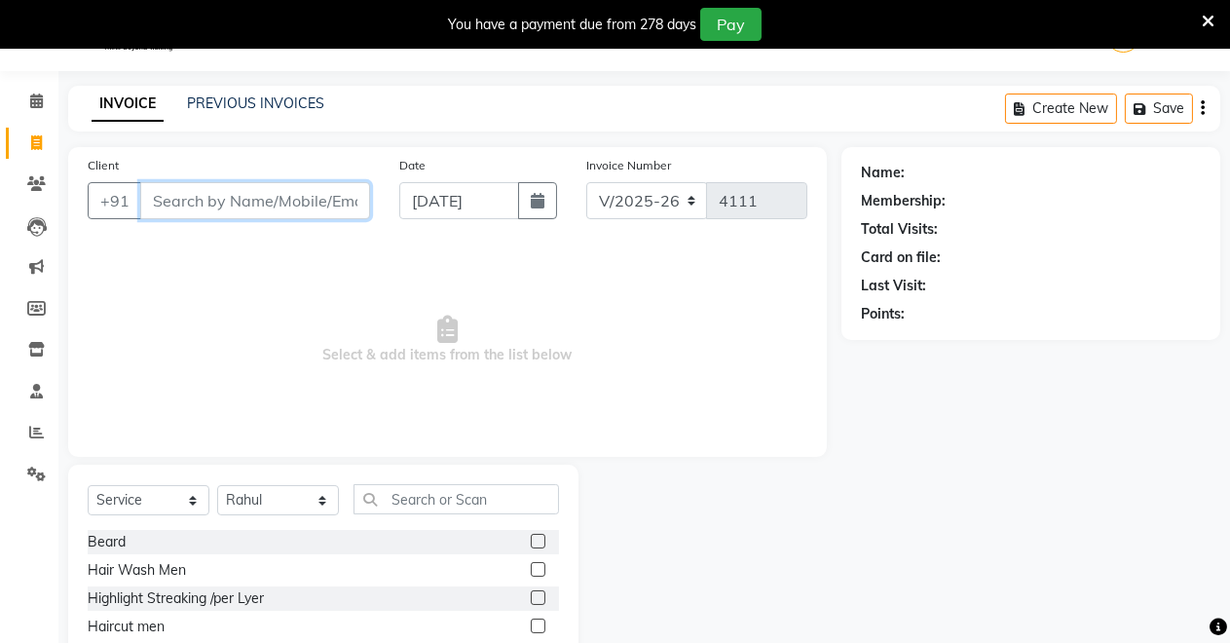
click at [213, 212] on input "Client" at bounding box center [255, 200] width 230 height 37
type input "8904020718"
click at [327, 198] on span "Add Client" at bounding box center [319, 200] width 77 height 19
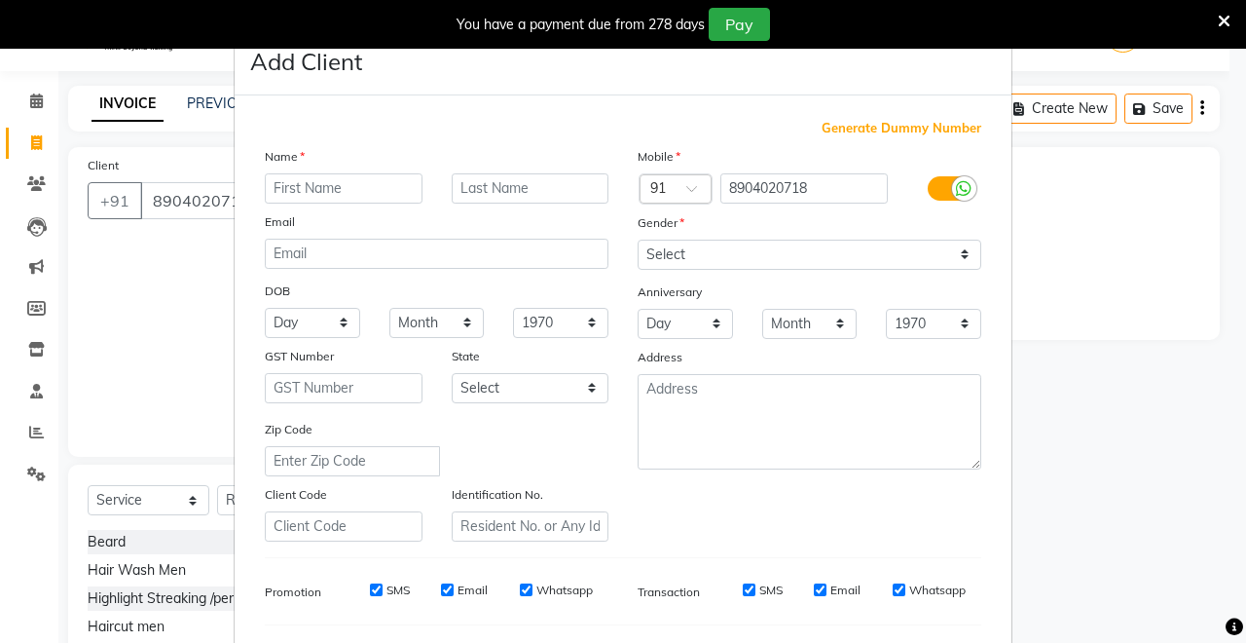
click at [192, 205] on ngb-modal-window "Add Client Generate Dummy Number Name Email DOB Day 01 02 03 04 05 06 07 08 09 …" at bounding box center [623, 321] width 1246 height 643
click at [200, 166] on ngb-modal-window "Add Client Generate Dummy Number Name Email DOB Day 01 02 03 04 05 06 07 08 09 …" at bounding box center [623, 321] width 1246 height 643
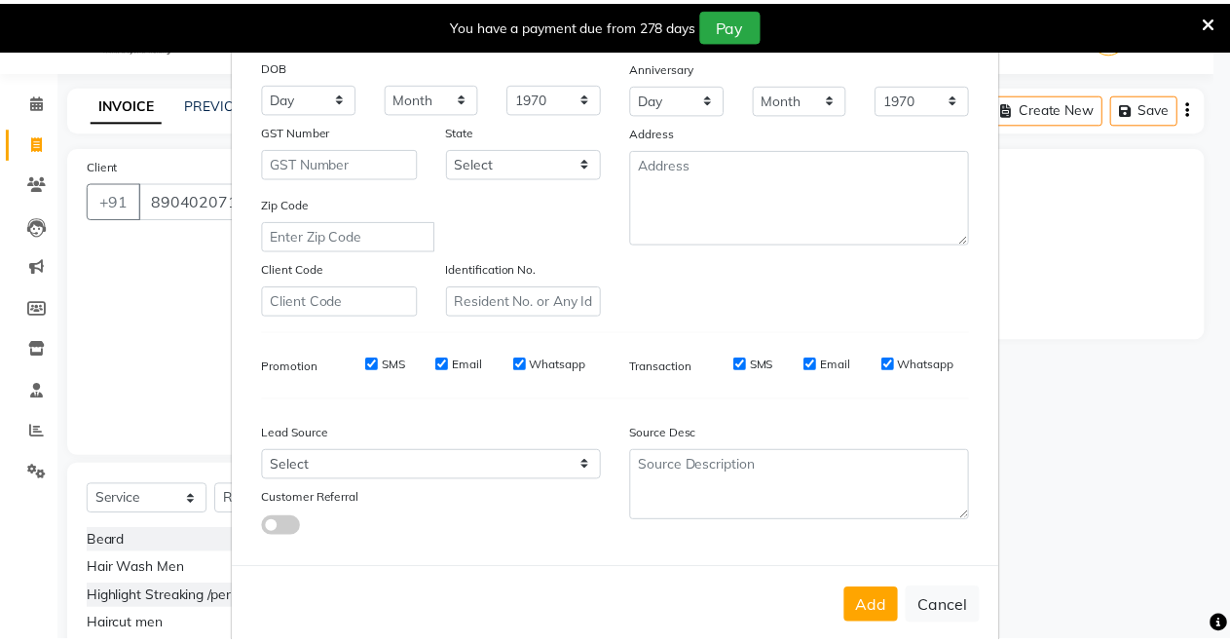
scroll to position [252, 0]
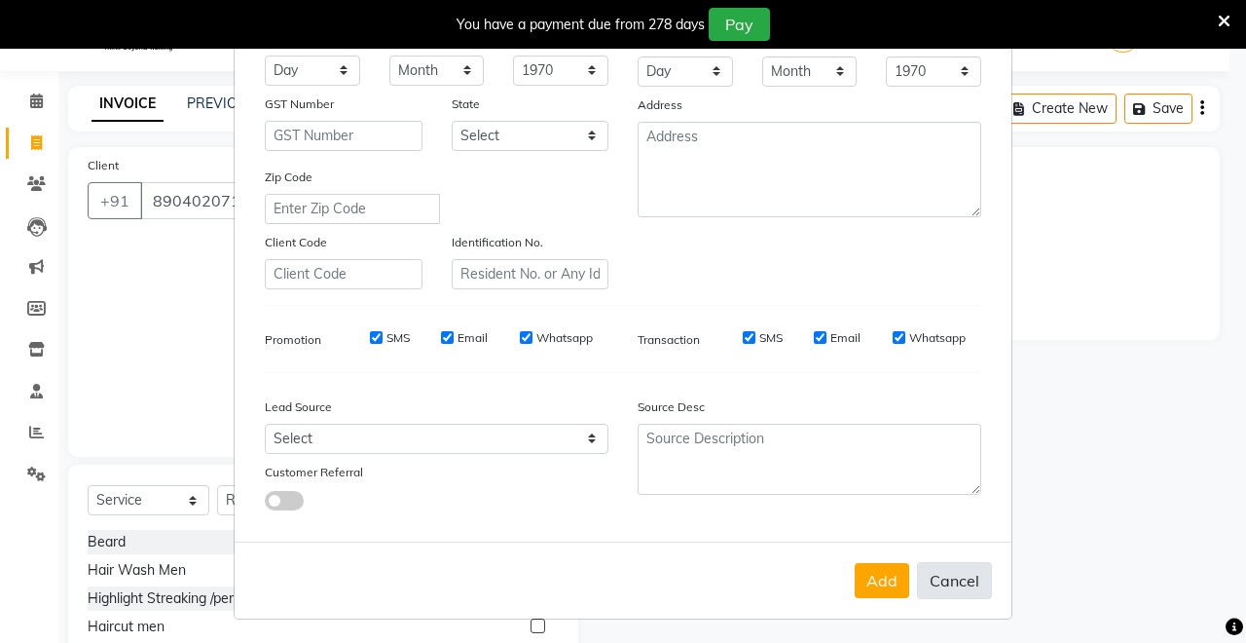
click at [953, 568] on button "Cancel" at bounding box center [954, 580] width 75 height 37
select select
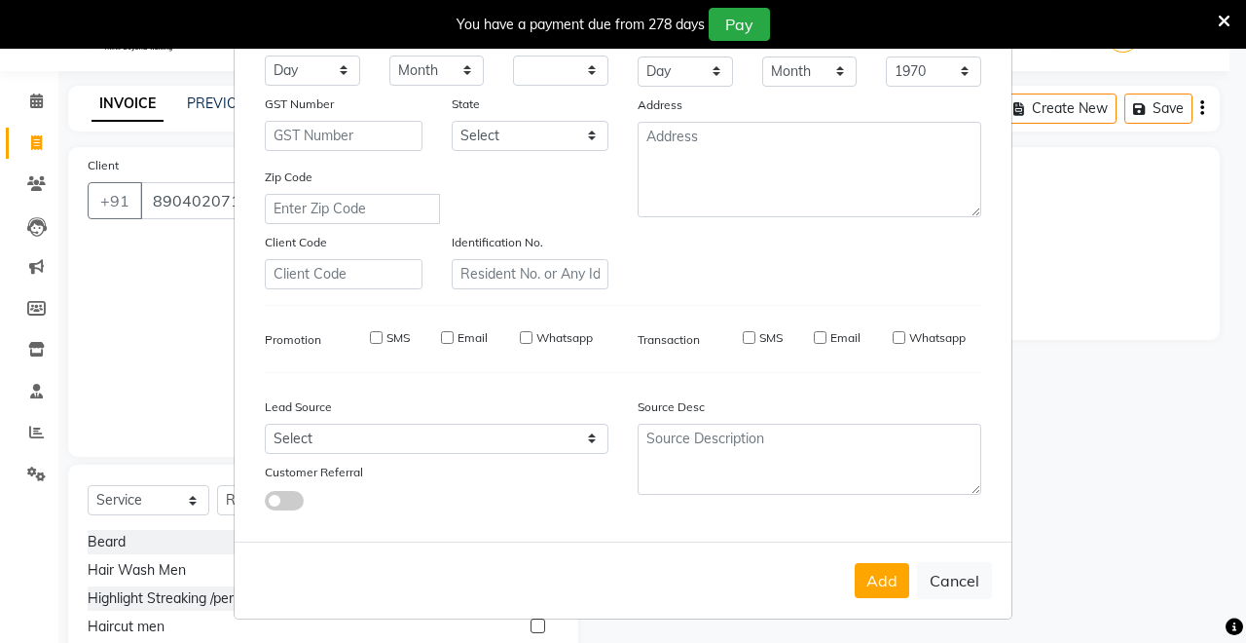
select select
checkbox input "false"
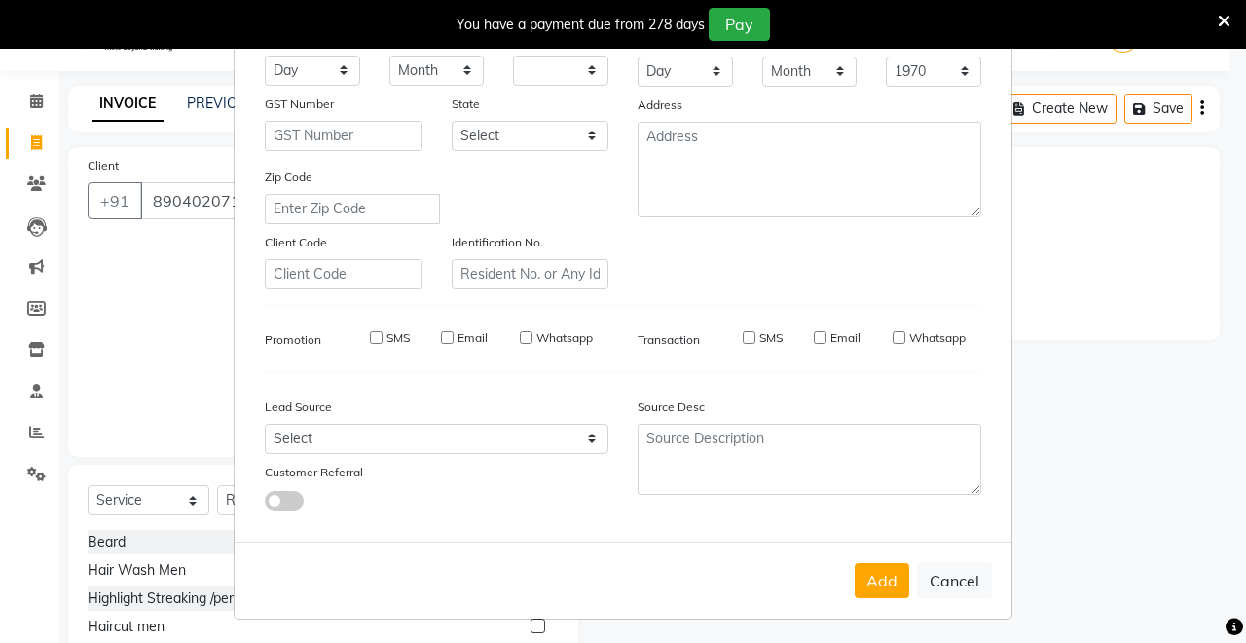
checkbox input "false"
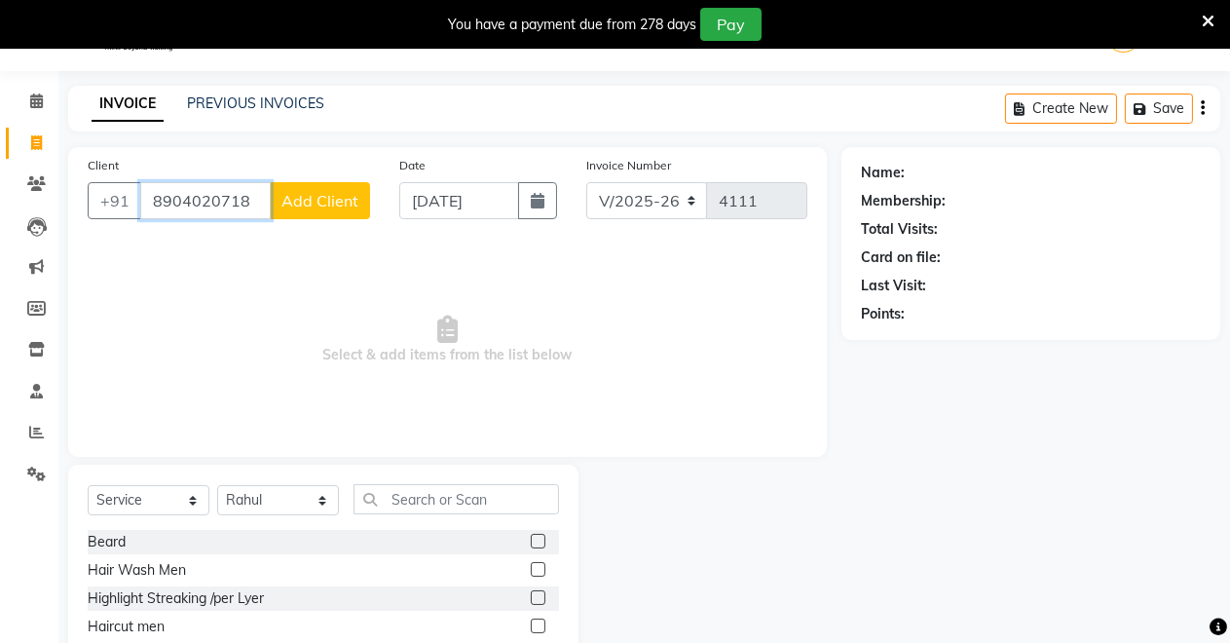
click at [250, 202] on input "8904020718" at bounding box center [205, 200] width 130 height 37
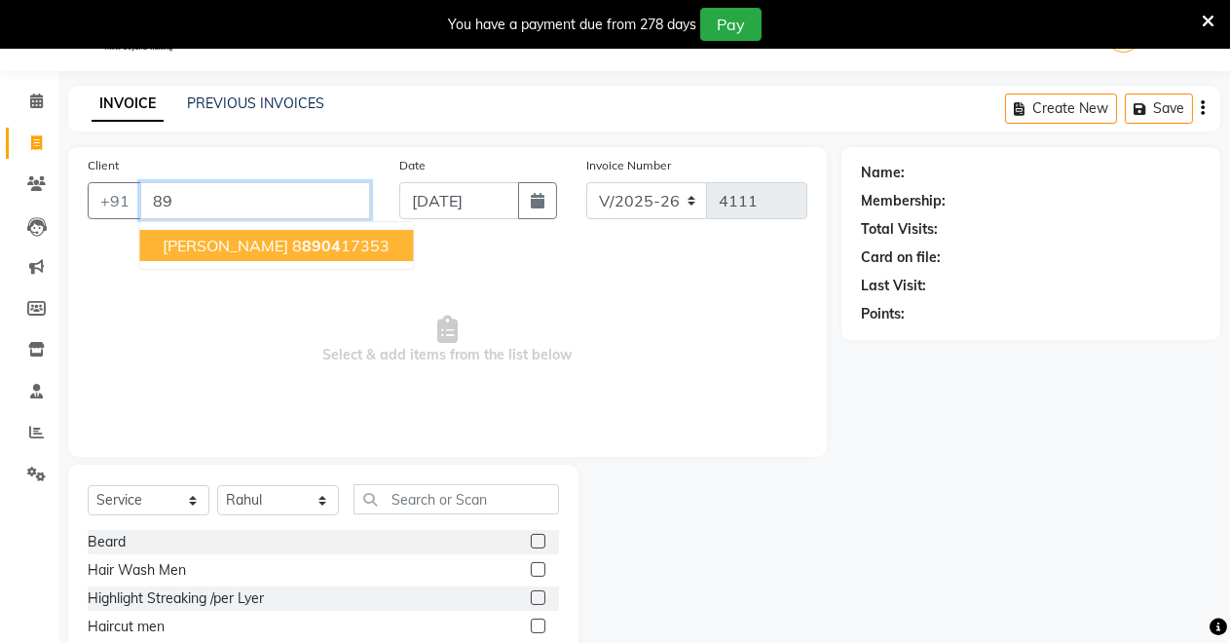
type input "8"
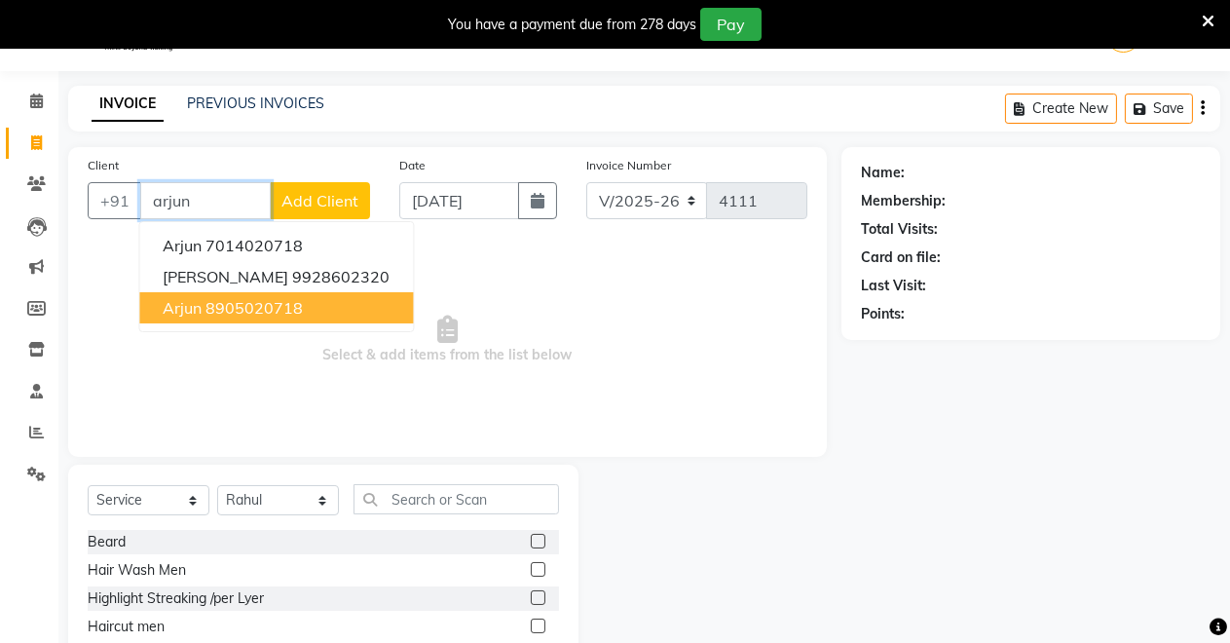
click at [243, 307] on ngb-highlight "8905020718" at bounding box center [253, 307] width 97 height 19
type input "8905020718"
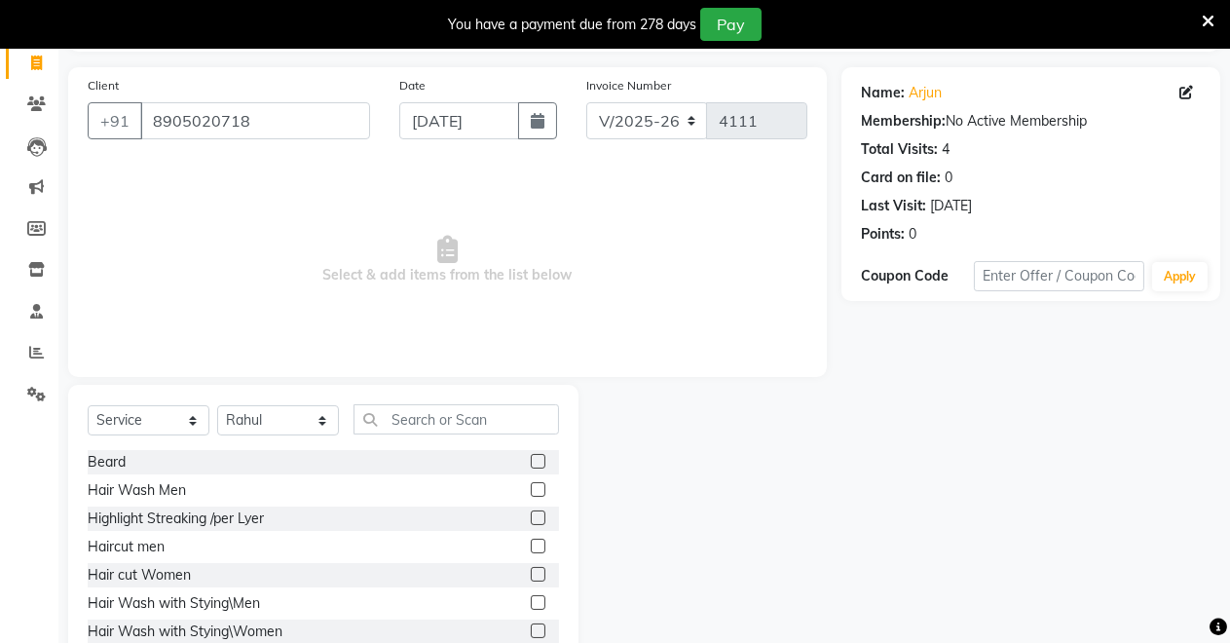
scroll to position [186, 0]
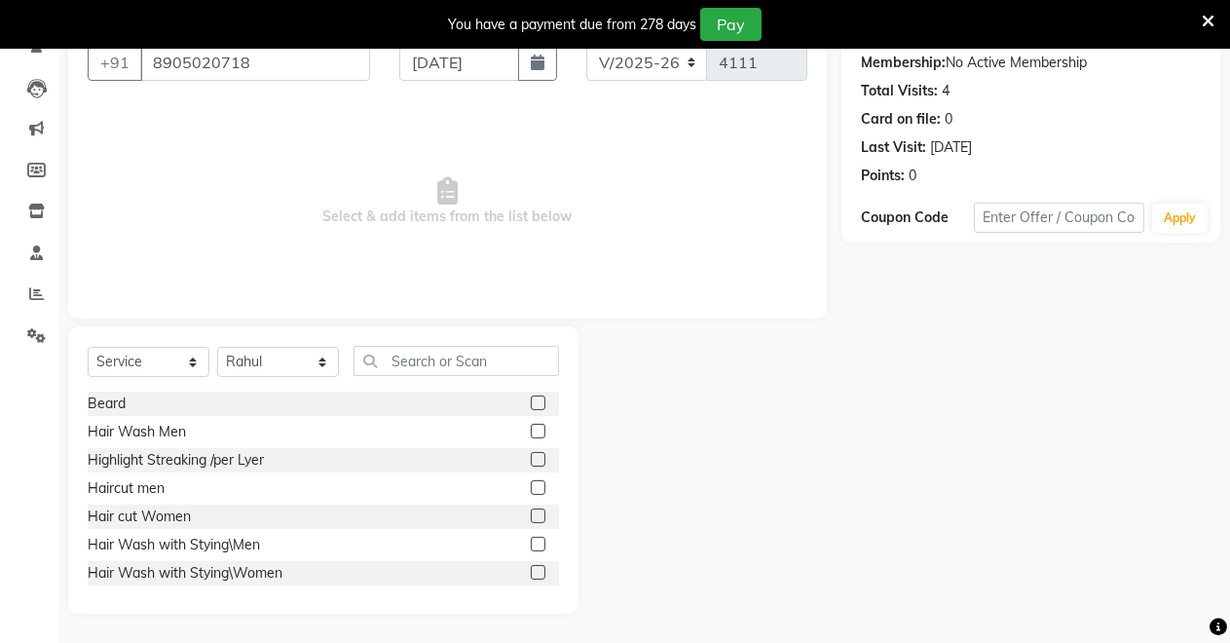
click at [531, 403] on label at bounding box center [538, 402] width 15 height 15
click at [531, 403] on input "checkbox" at bounding box center [537, 403] width 13 height 13
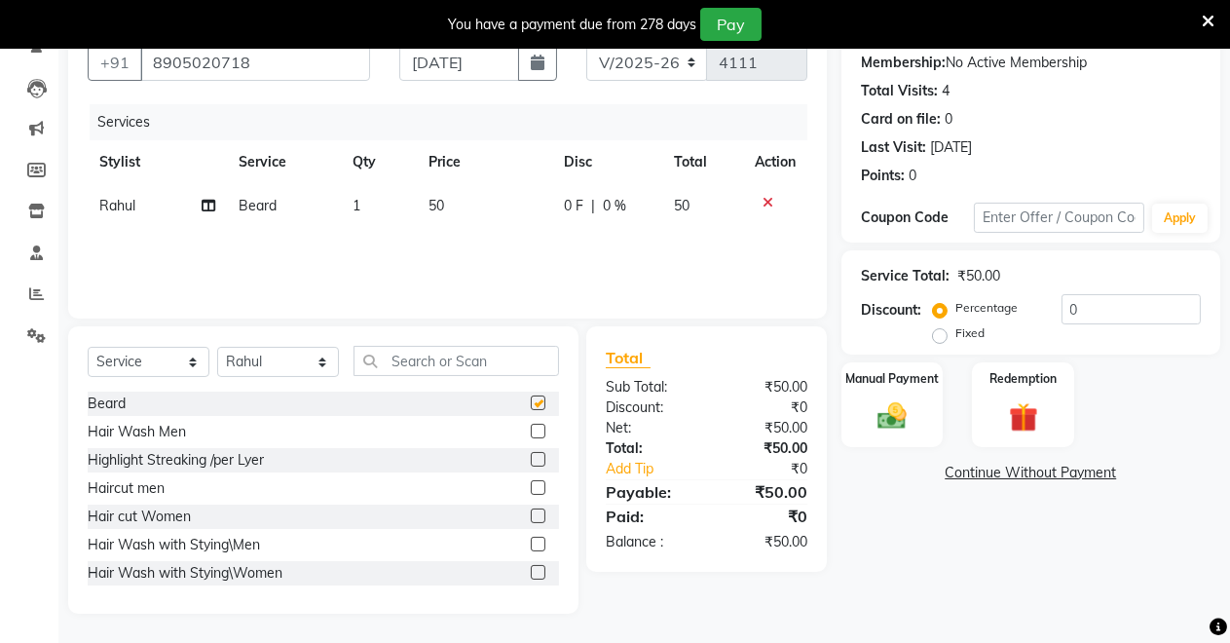
checkbox input "false"
click at [531, 480] on label at bounding box center [538, 487] width 15 height 15
click at [531, 482] on input "checkbox" at bounding box center [537, 488] width 13 height 13
checkbox input "false"
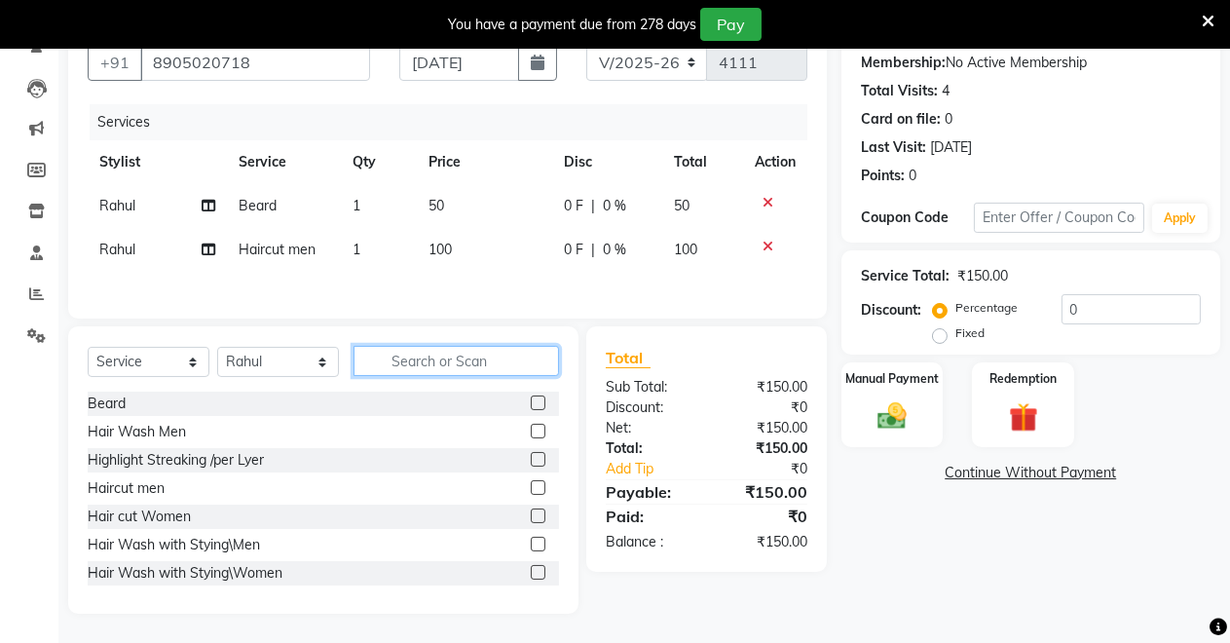
click at [503, 372] on input "text" at bounding box center [455, 361] width 205 height 30
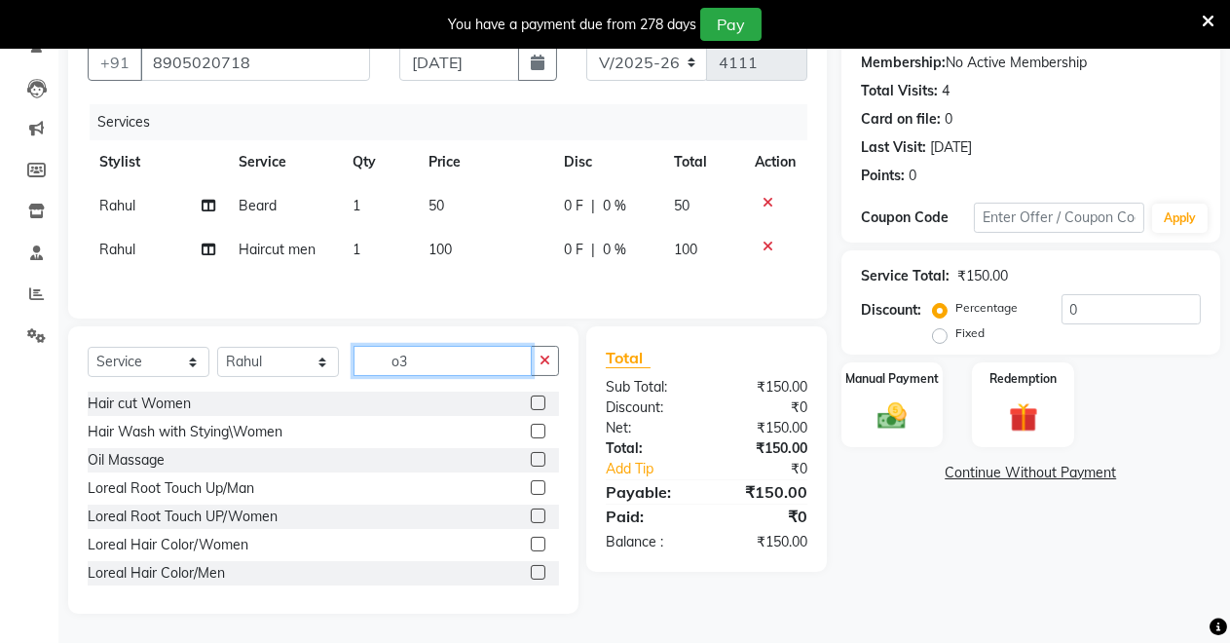
scroll to position [165, 0]
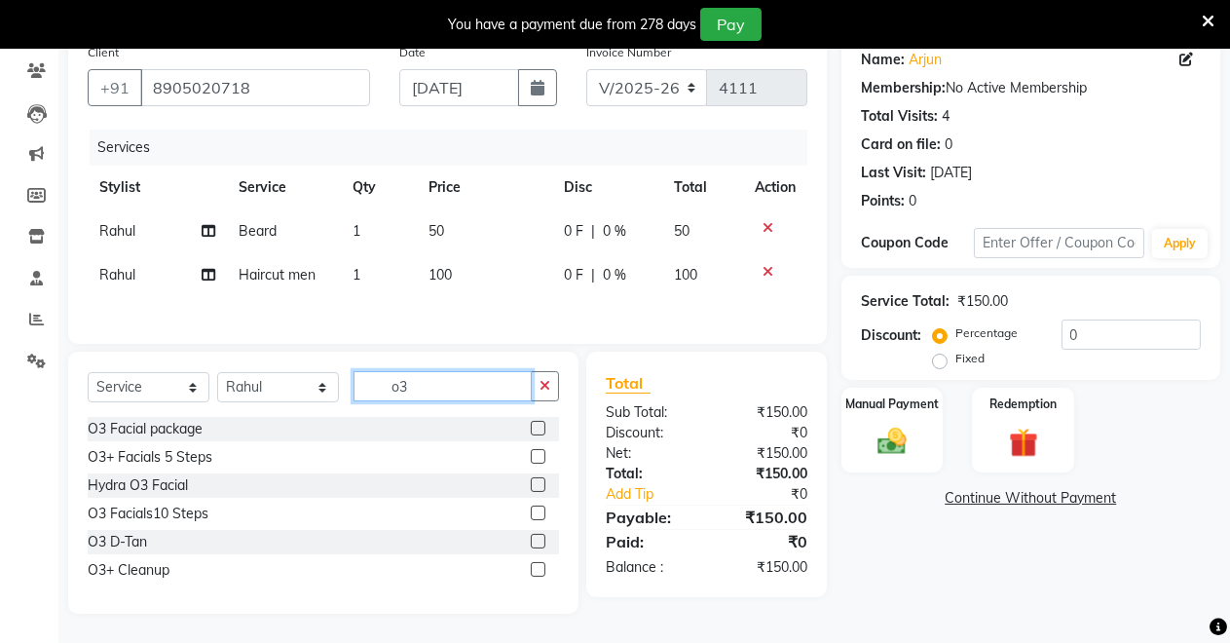
type input "o3"
click at [534, 539] on label at bounding box center [538, 541] width 15 height 15
click at [534, 539] on input "checkbox" at bounding box center [537, 542] width 13 height 13
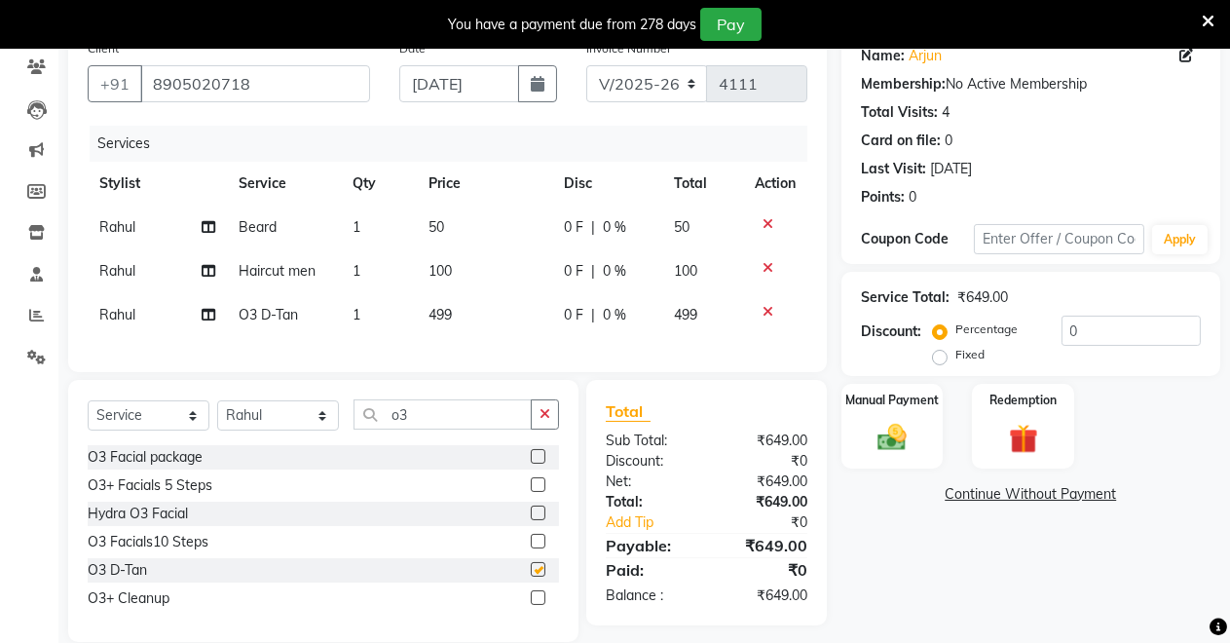
checkbox input "false"
click at [545, 429] on button "button" at bounding box center [545, 414] width 28 height 30
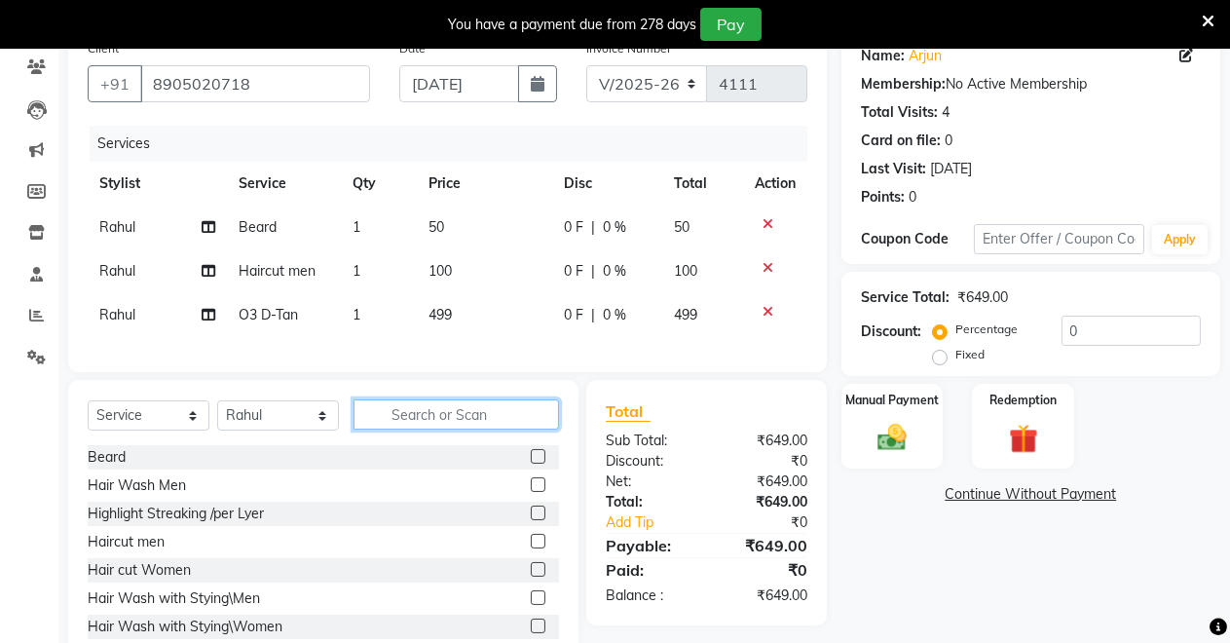
drag, startPoint x: 434, startPoint y: 434, endPoint x: 421, endPoint y: 431, distance: 13.9
click at [436, 429] on input "text" at bounding box center [455, 414] width 205 height 30
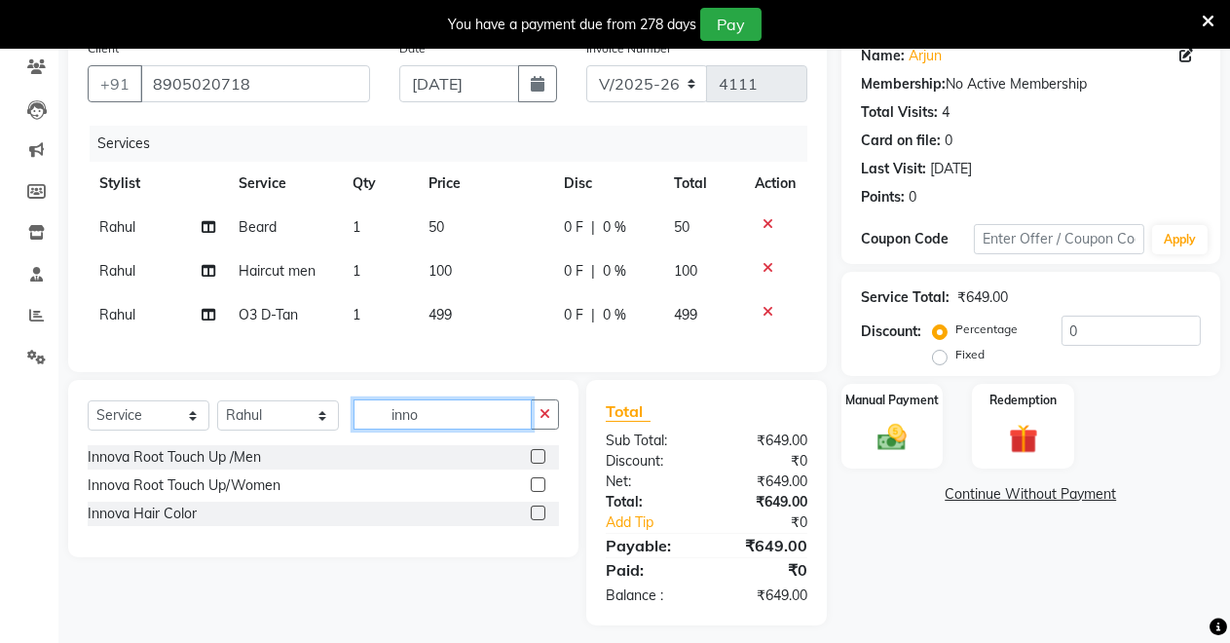
type input "inno"
click at [537, 463] on label at bounding box center [538, 456] width 15 height 15
click at [537, 463] on input "checkbox" at bounding box center [537, 457] width 13 height 13
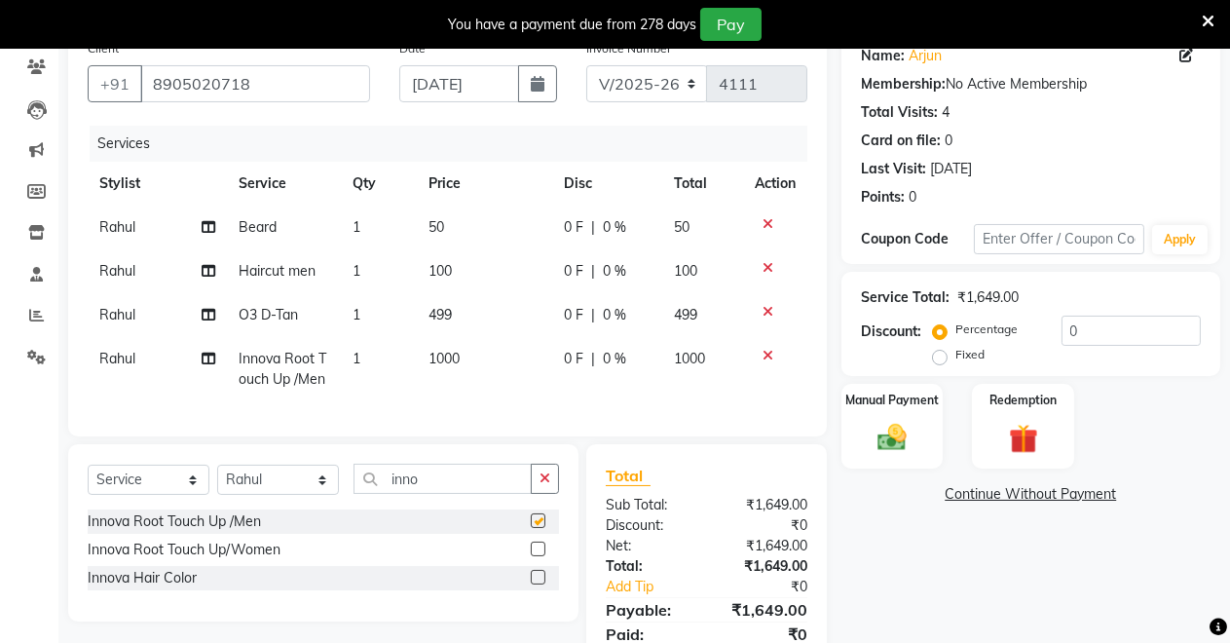
checkbox input "false"
click at [543, 485] on icon "button" at bounding box center [544, 478] width 11 height 14
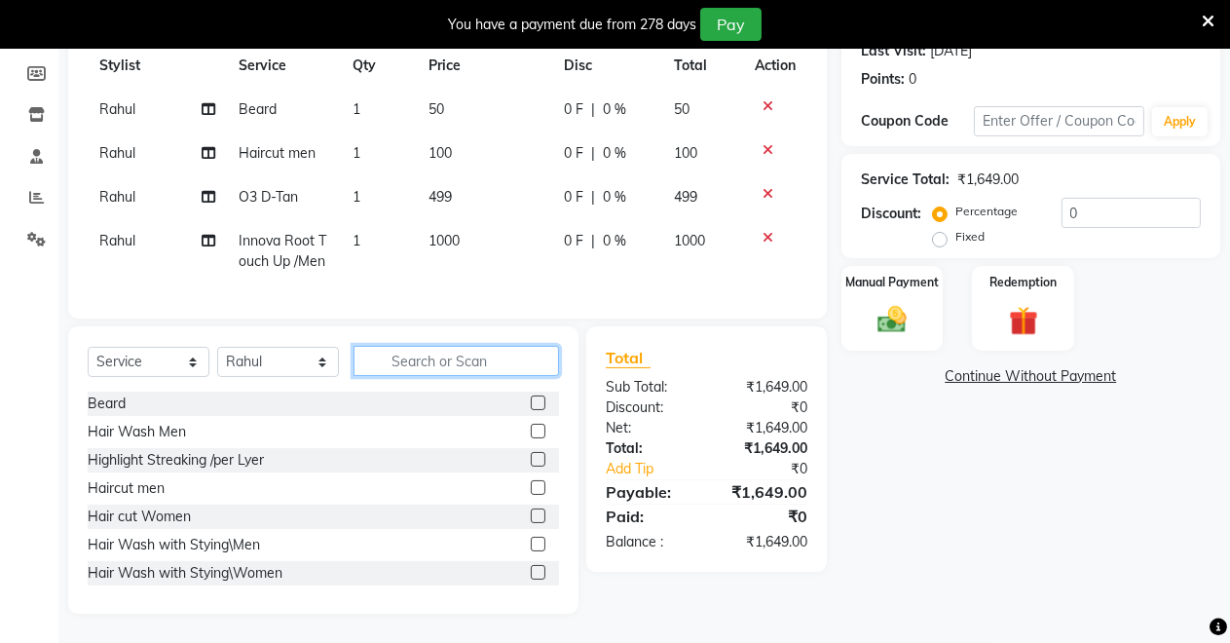
scroll to position [298, 0]
click at [856, 291] on div "Manual Payment" at bounding box center [892, 308] width 106 height 89
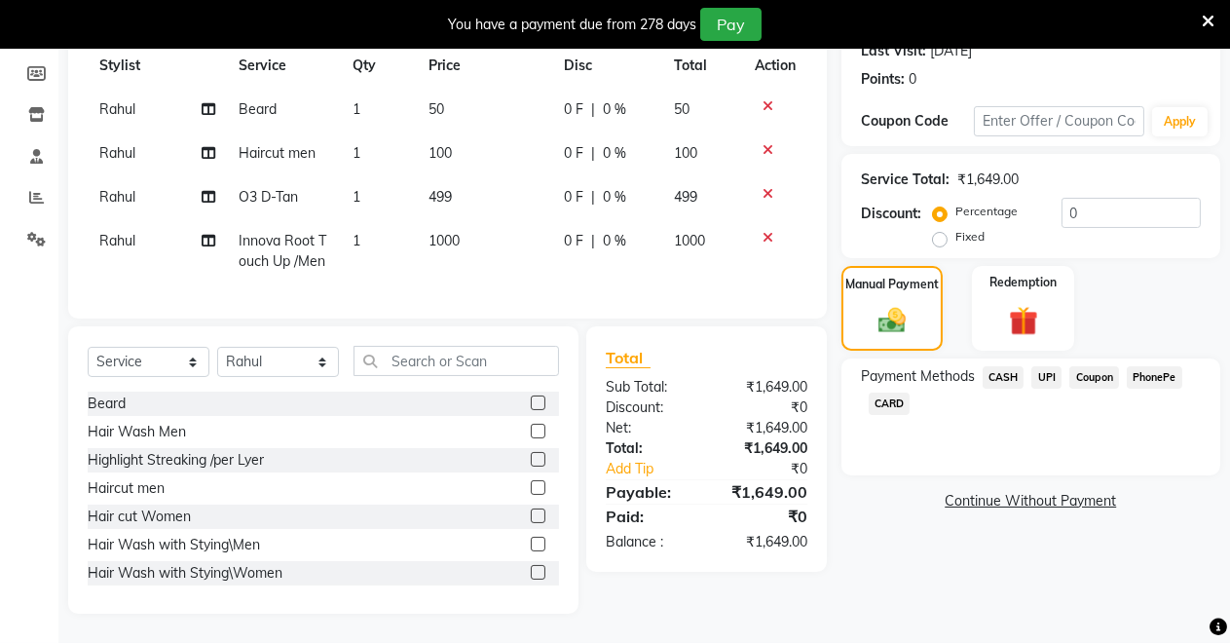
click at [1042, 366] on span "UPI" at bounding box center [1046, 377] width 30 height 22
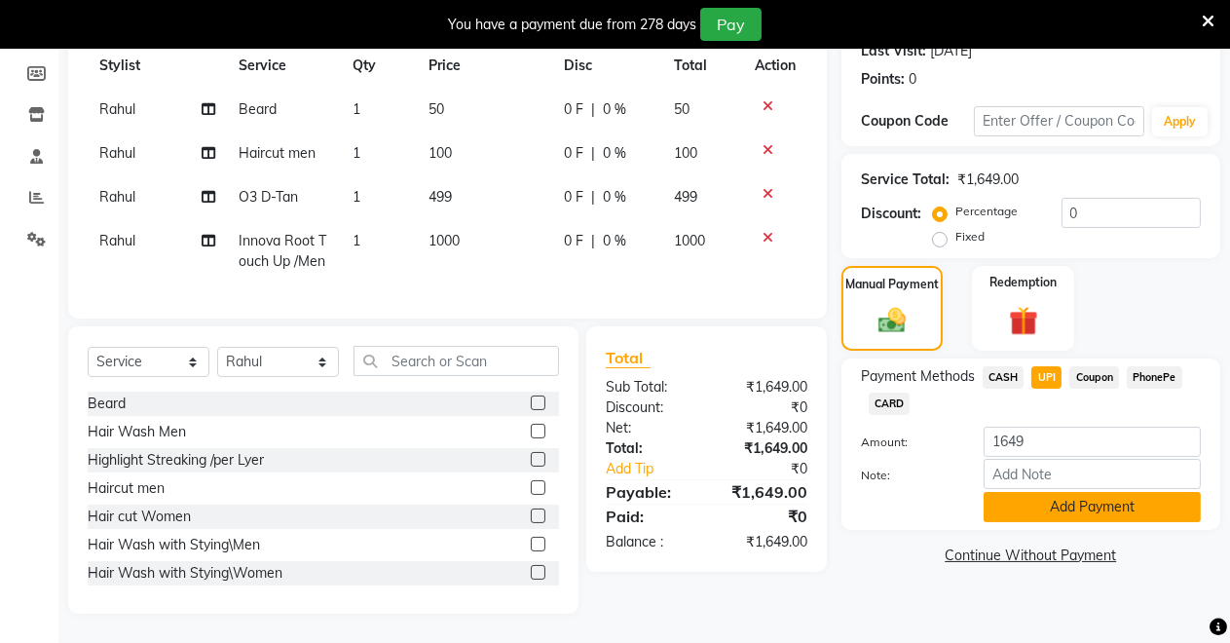
click at [1019, 492] on button "Add Payment" at bounding box center [1091, 507] width 217 height 30
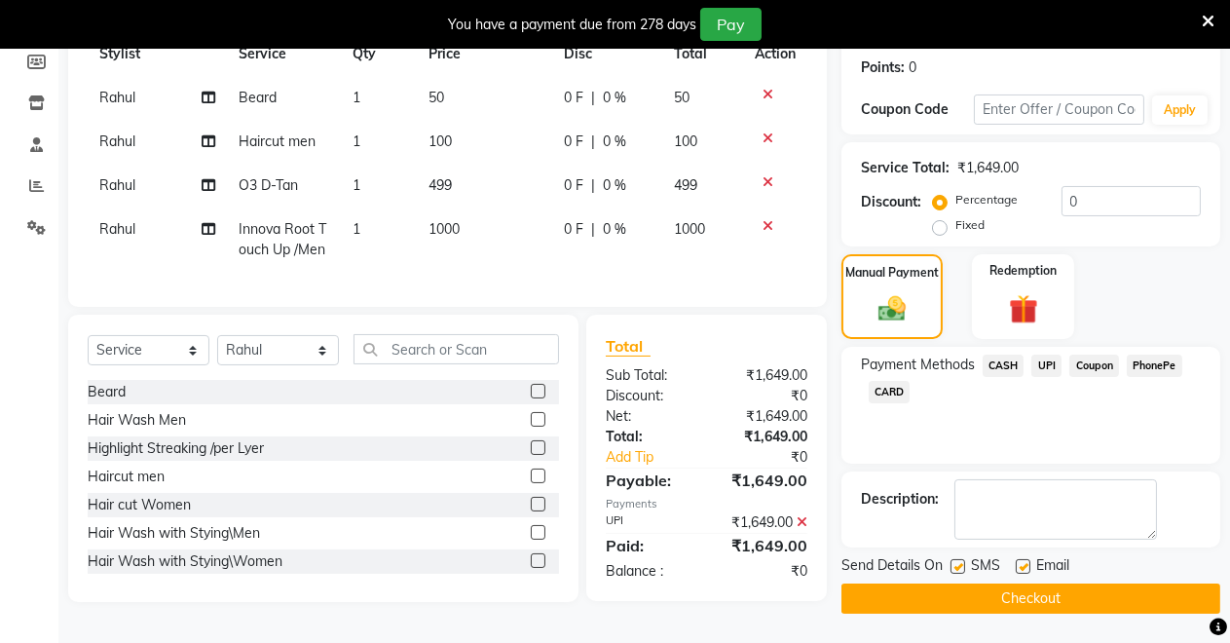
click at [899, 593] on button "Checkout" at bounding box center [1030, 598] width 379 height 30
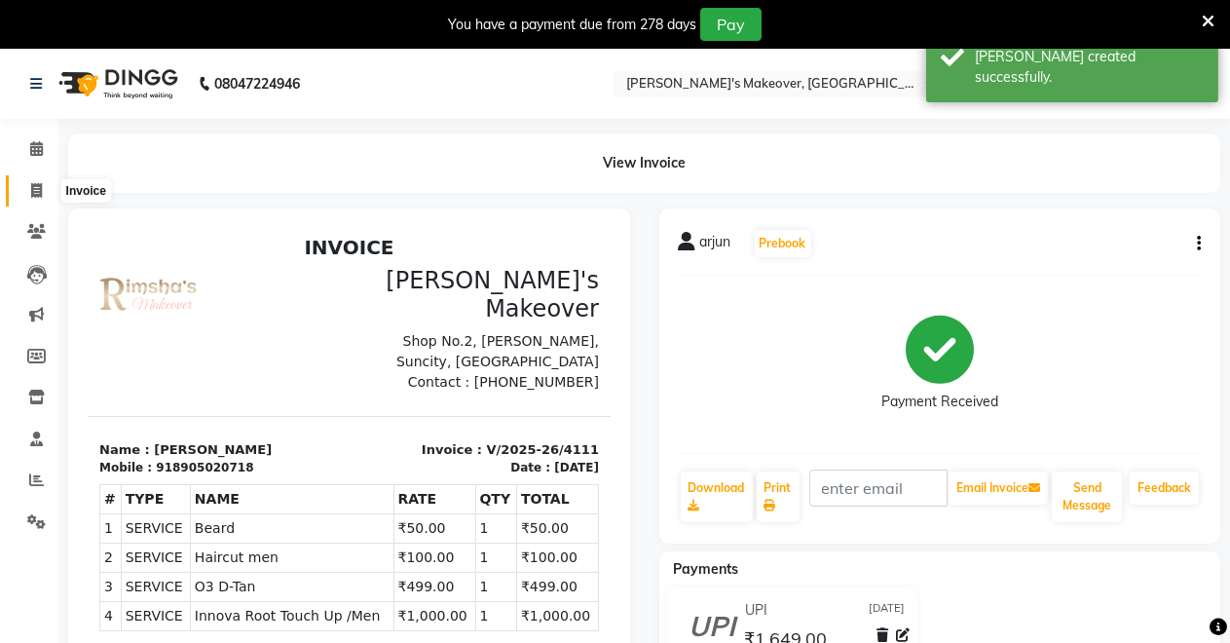
click at [31, 193] on span at bounding box center [36, 191] width 34 height 22
select select "7317"
select select "service"
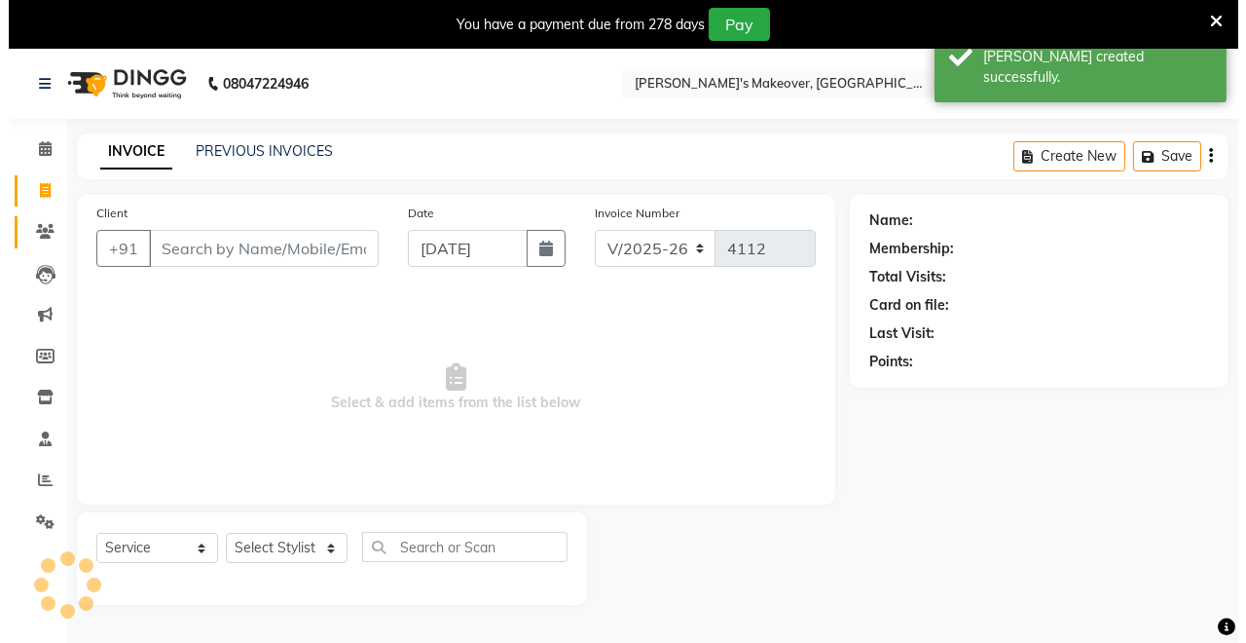
scroll to position [48, 0]
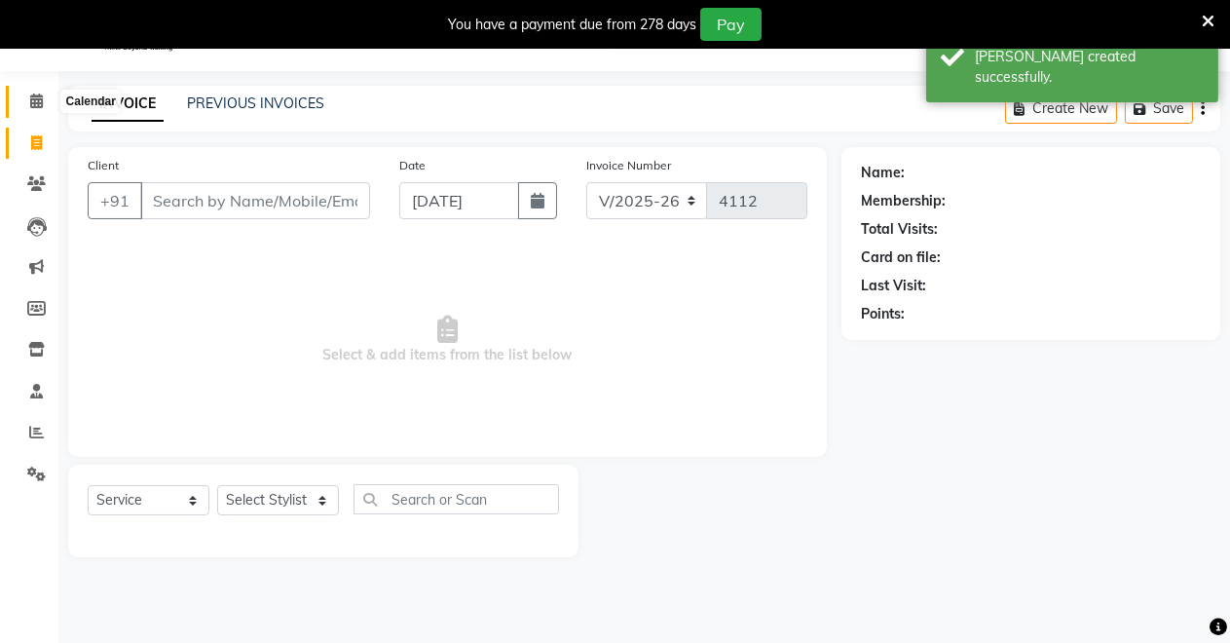
click at [44, 100] on span at bounding box center [36, 102] width 34 height 22
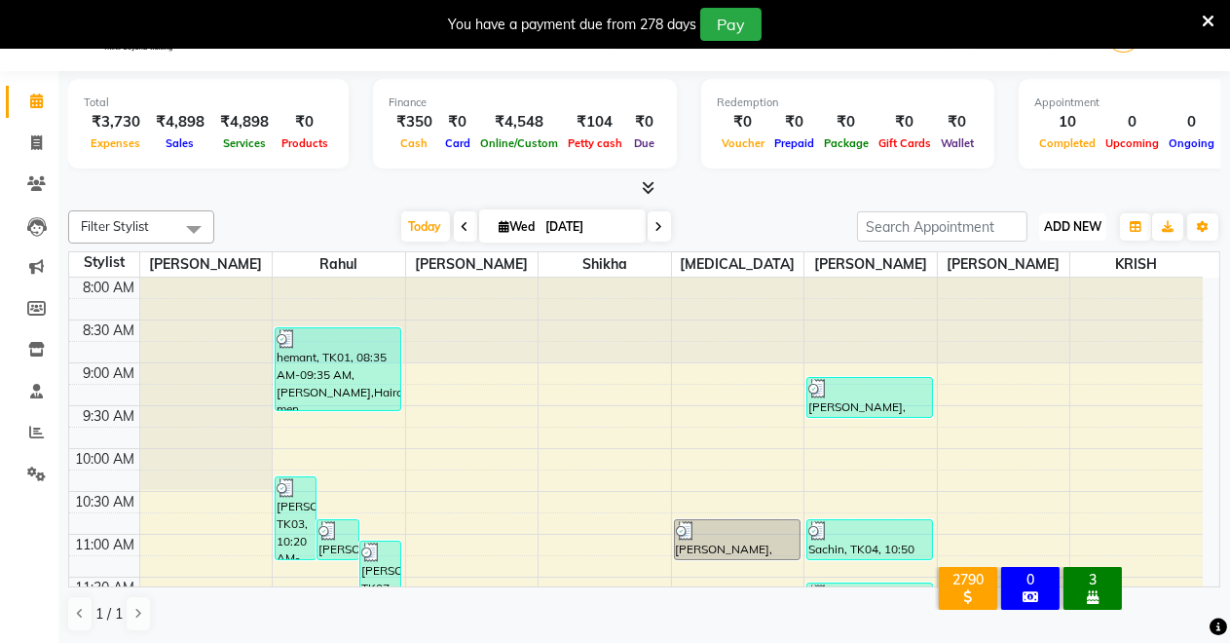
click at [1067, 225] on span "ADD NEW" at bounding box center [1072, 226] width 57 height 15
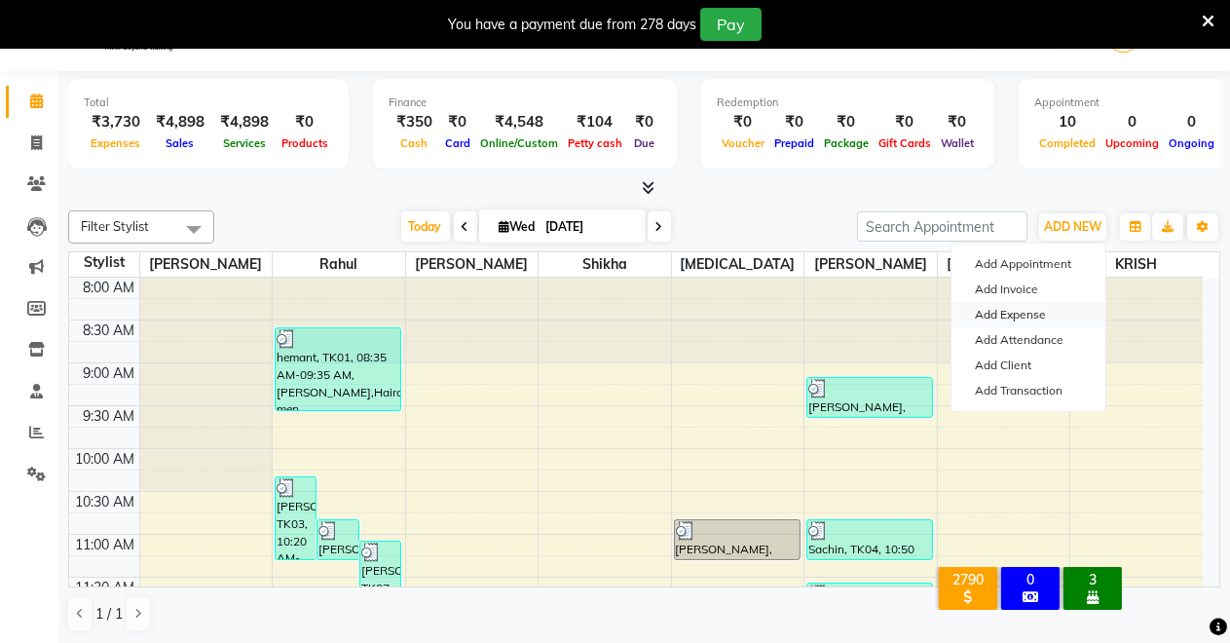
click at [1036, 314] on link "Add Expense" at bounding box center [1028, 314] width 154 height 25
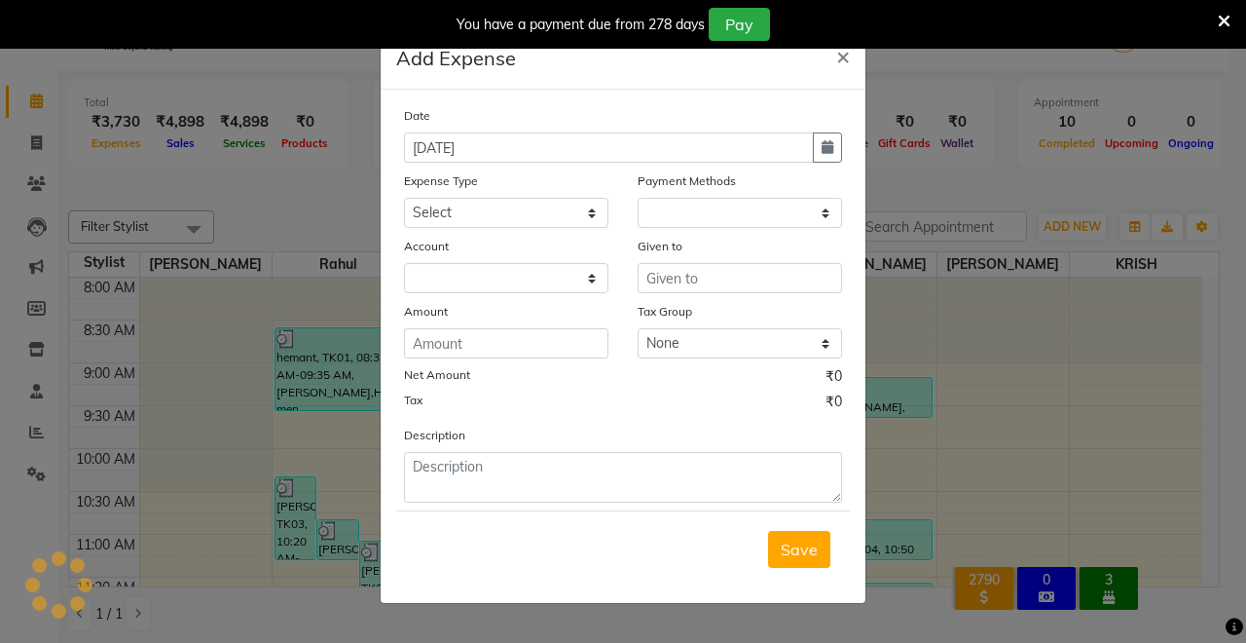
select select "1"
select select "6406"
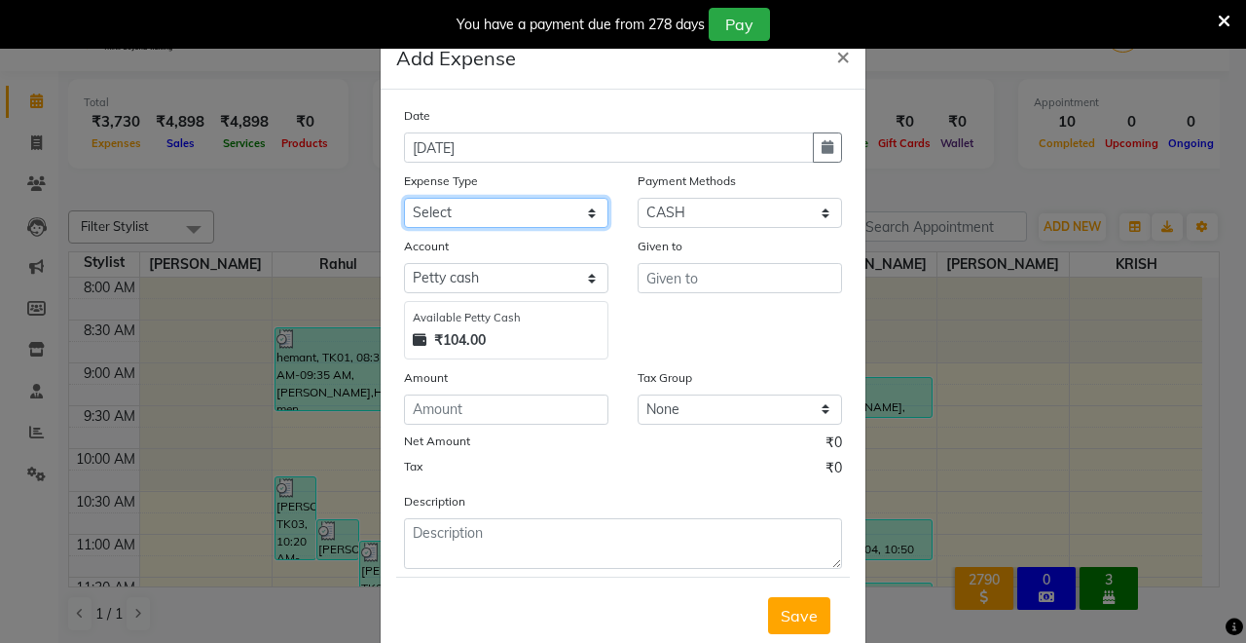
click at [561, 204] on select "Select Advance Salary Baba Bank Service Charges CLEANING Clinical charges DM SI…" at bounding box center [506, 213] width 204 height 30
select select "19381"
click at [404, 198] on select "Select Advance Salary Baba Bank Service Charges CLEANING Clinical charges DM SI…" at bounding box center [506, 213] width 204 height 30
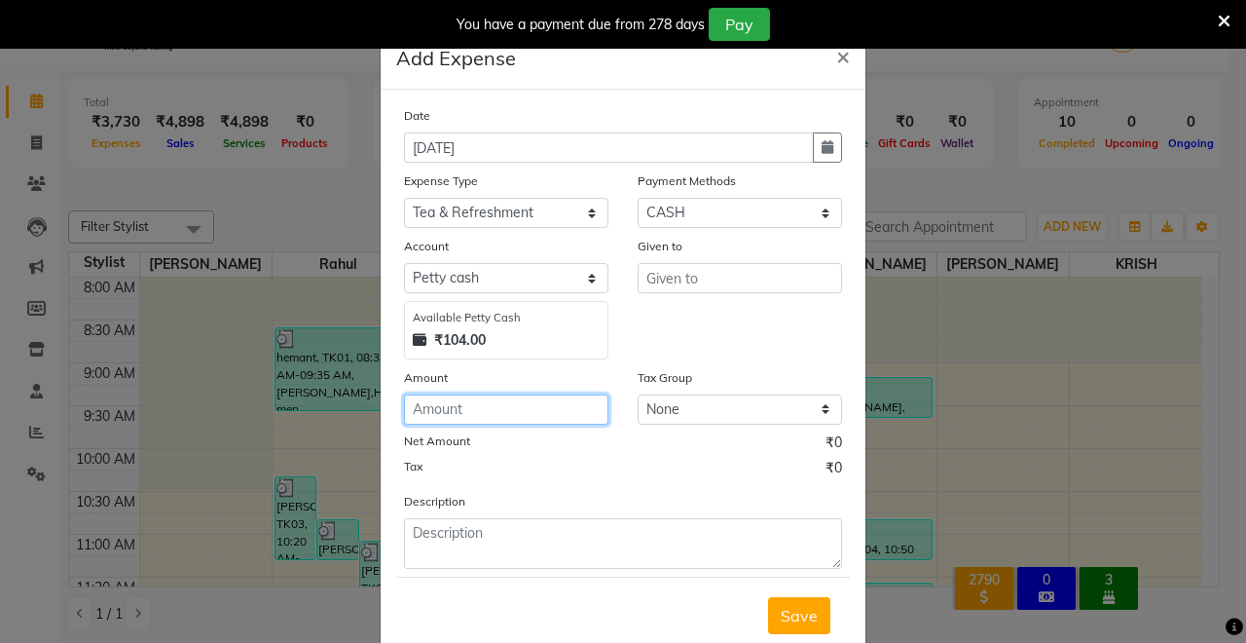
click at [454, 407] on input "number" at bounding box center [506, 409] width 204 height 30
type input "30"
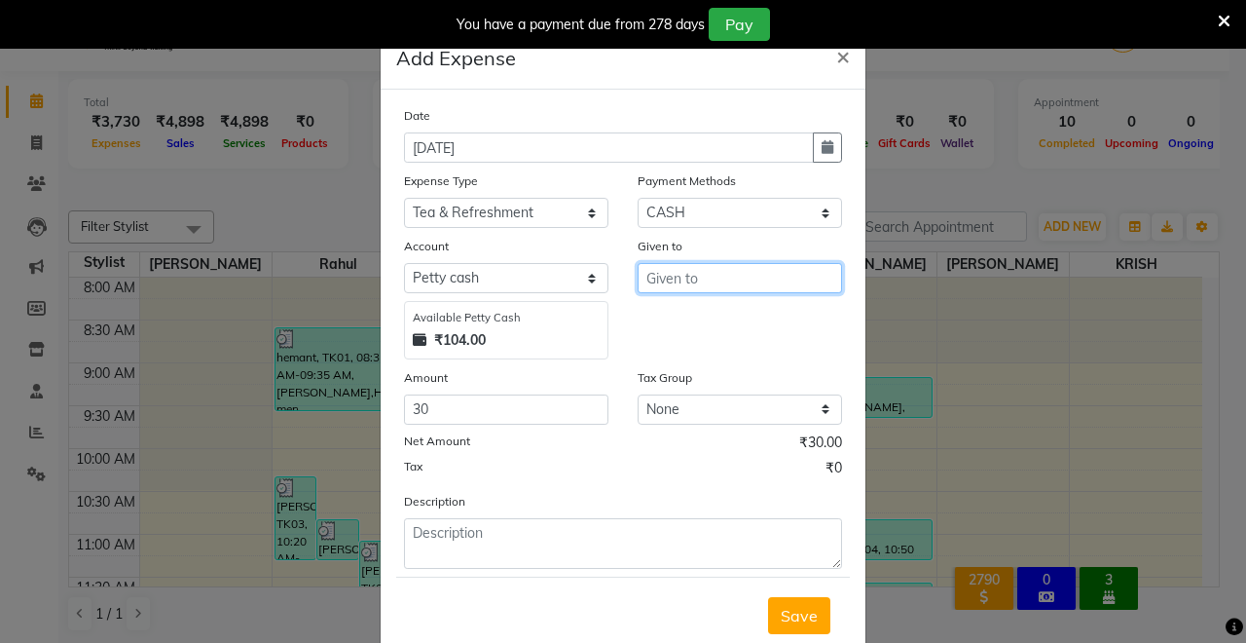
click at [686, 279] on input "text" at bounding box center [740, 278] width 204 height 30
click at [680, 321] on ngb-highlight "Sac hin Dangoriya" at bounding box center [726, 318] width 129 height 19
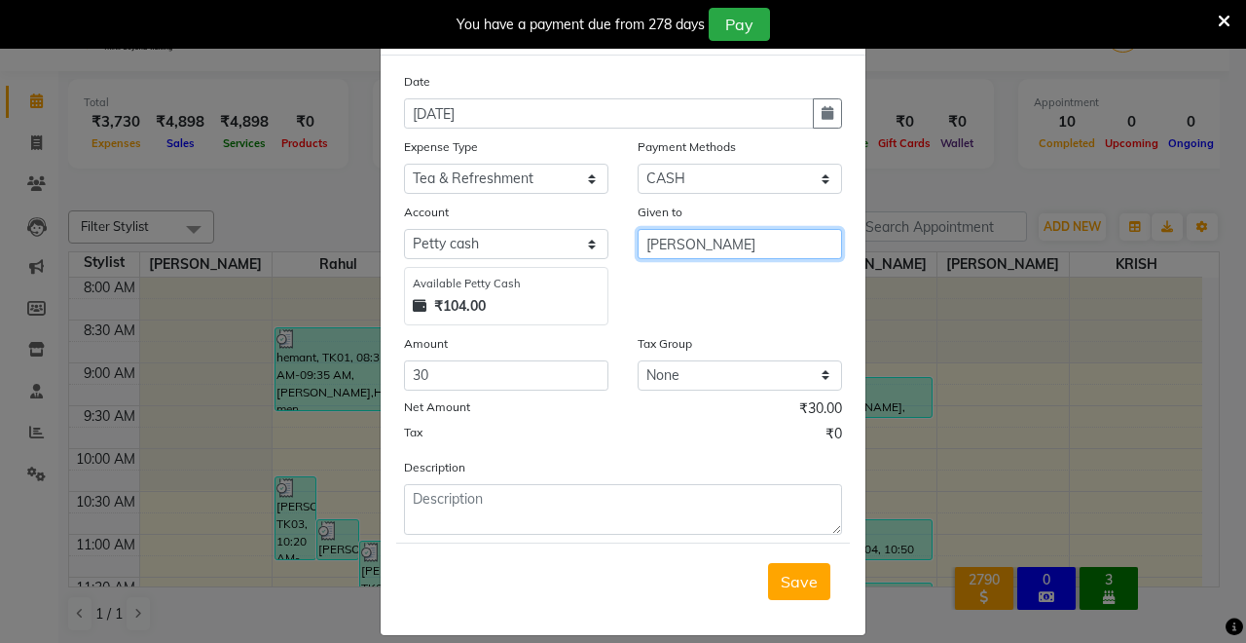
scroll to position [53, 0]
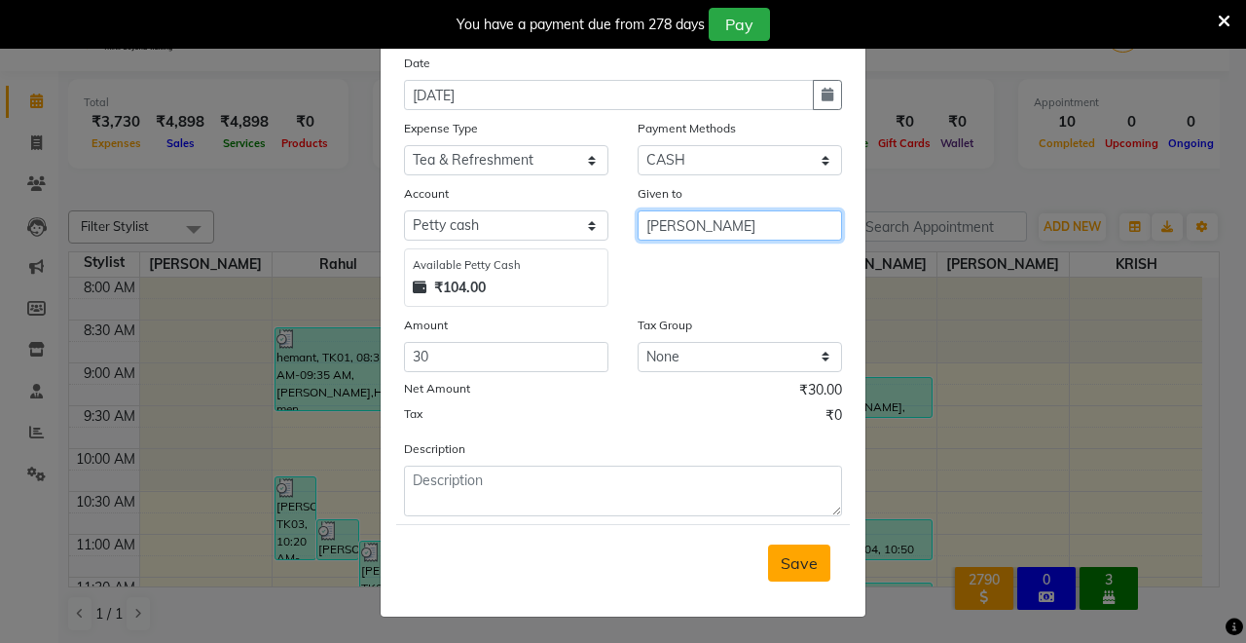
type input "[PERSON_NAME]"
click at [815, 569] on button "Save" at bounding box center [799, 562] width 62 height 37
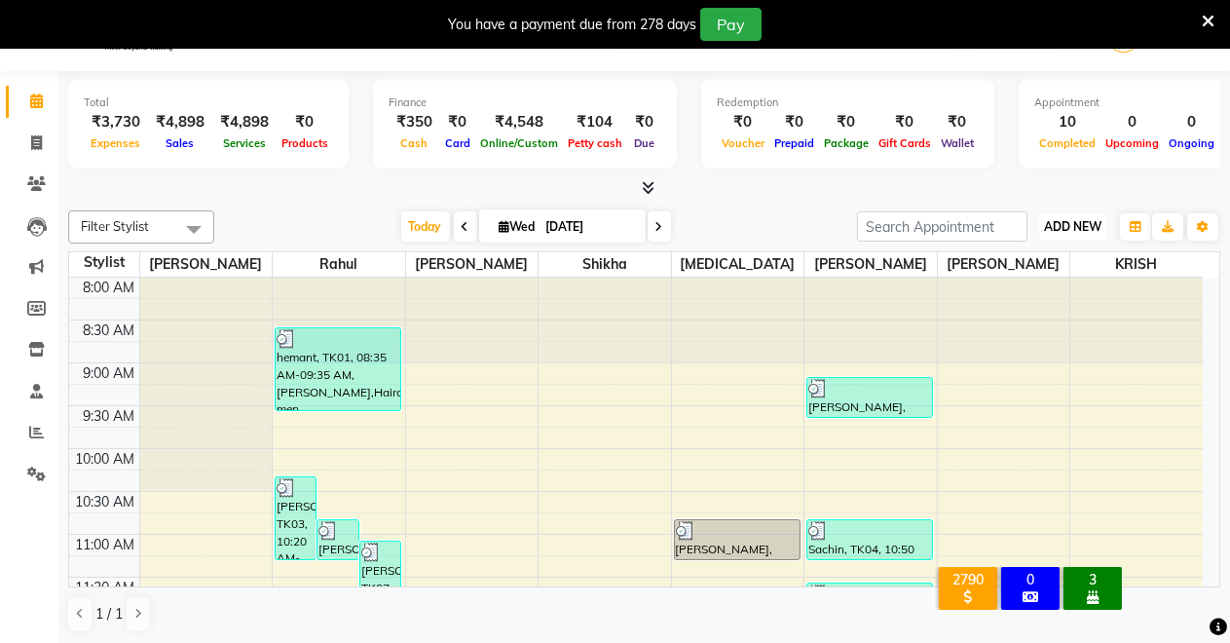
click at [1073, 221] on span "ADD NEW" at bounding box center [1072, 226] width 57 height 15
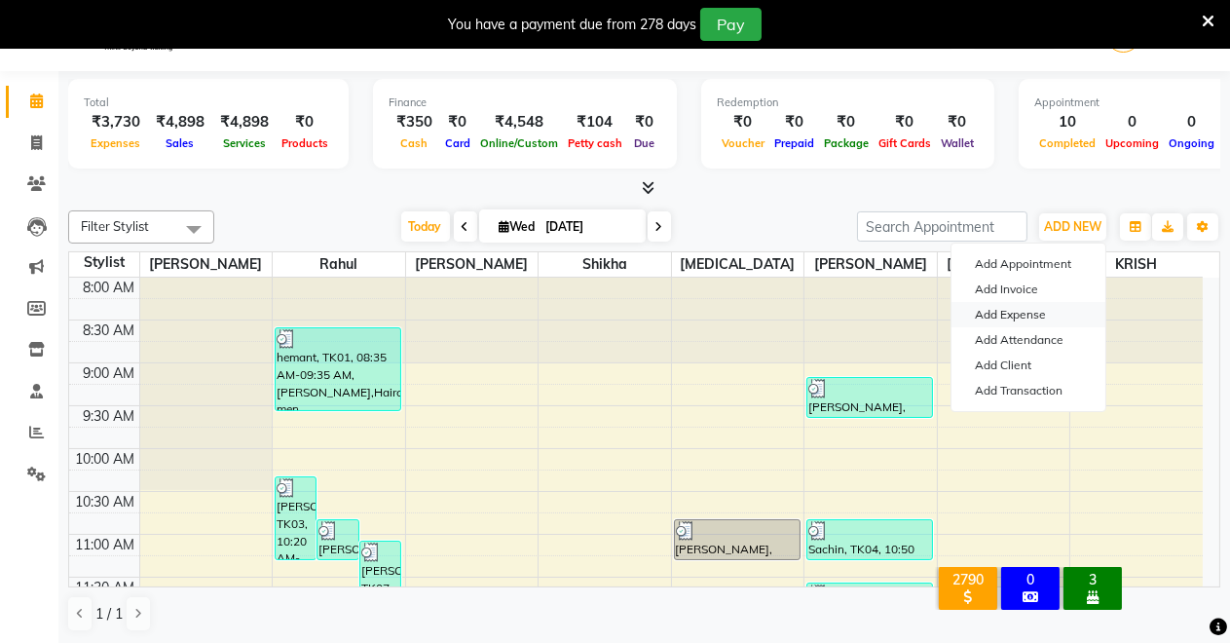
click at [1037, 308] on link "Add Expense" at bounding box center [1028, 314] width 154 height 25
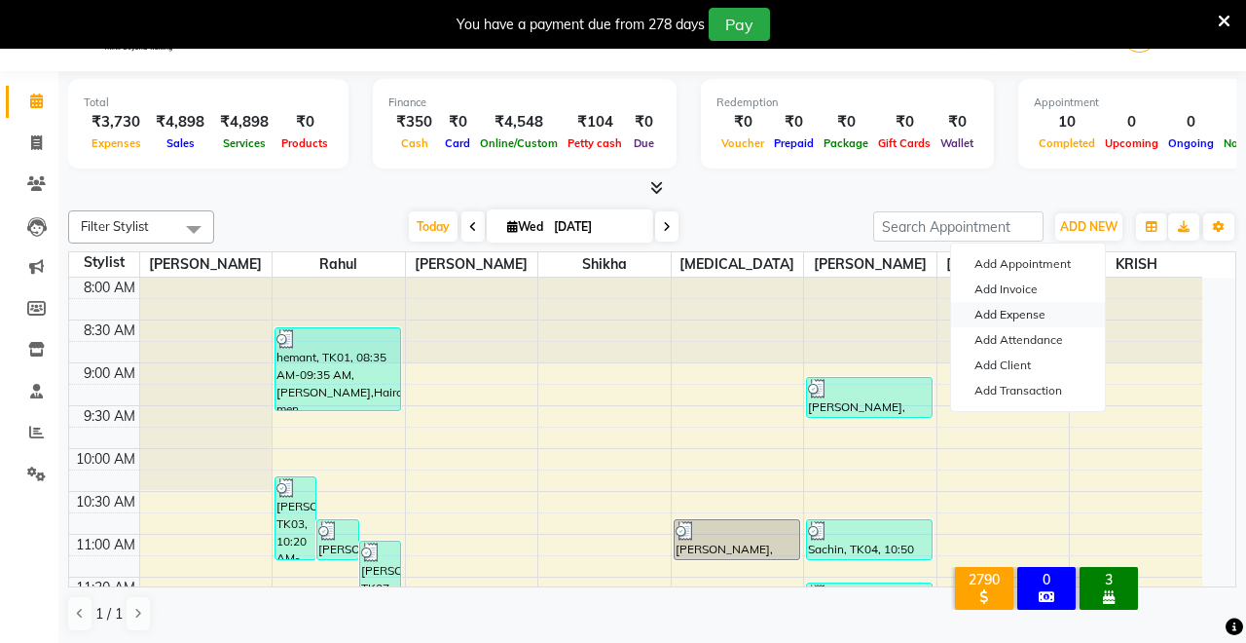
select select "1"
select select "6406"
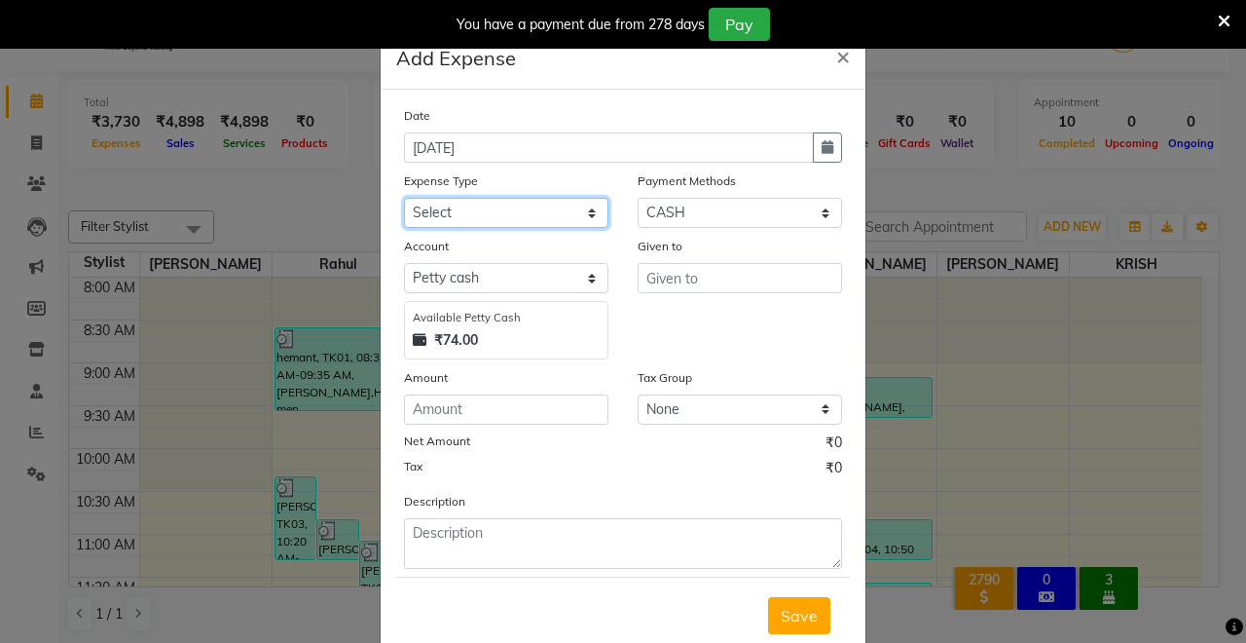
click at [472, 212] on select "Select Advance Salary Baba Bank Service Charges CLEANING Clinical charges DM SI…" at bounding box center [506, 213] width 204 height 30
select select "19381"
click at [404, 198] on select "Select Advance Salary Baba Bank Service Charges CLEANING Clinical charges DM SI…" at bounding box center [506, 213] width 204 height 30
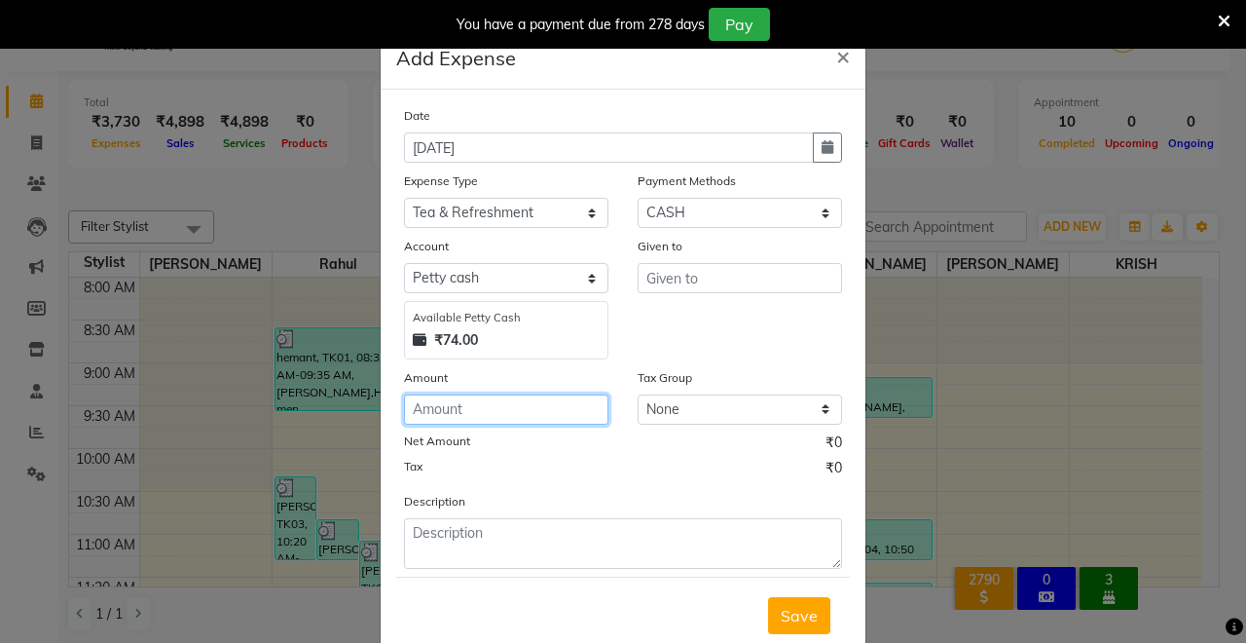
click at [445, 410] on input "number" at bounding box center [506, 409] width 204 height 30
type input "20"
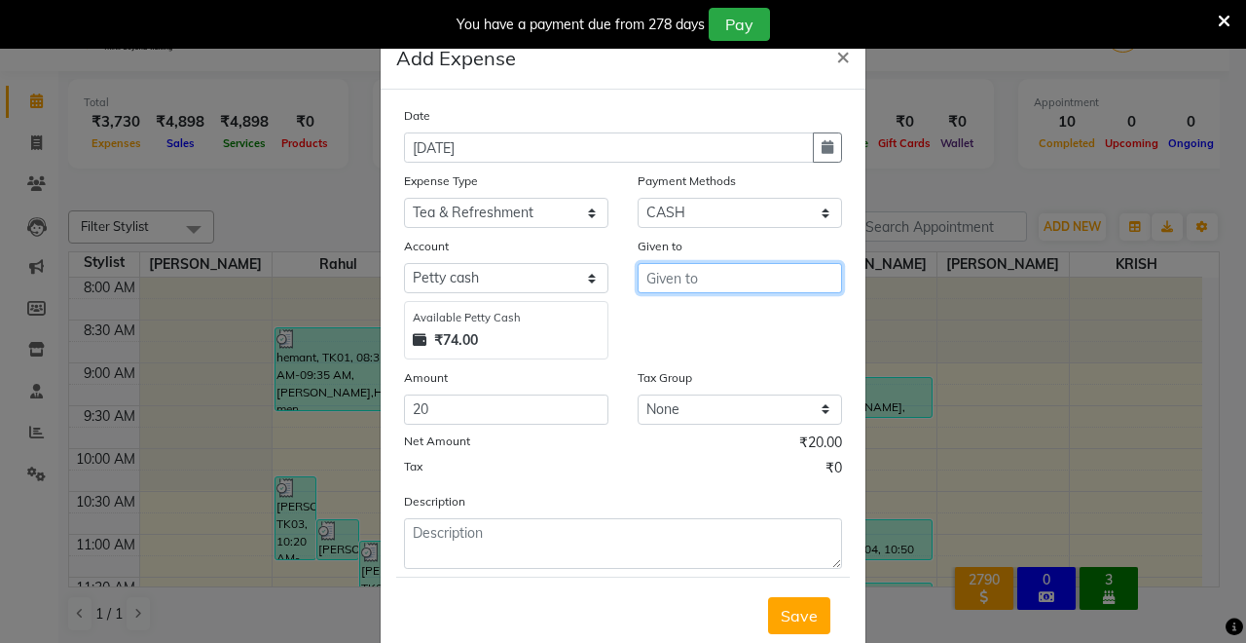
click at [643, 276] on input "text" at bounding box center [740, 278] width 204 height 30
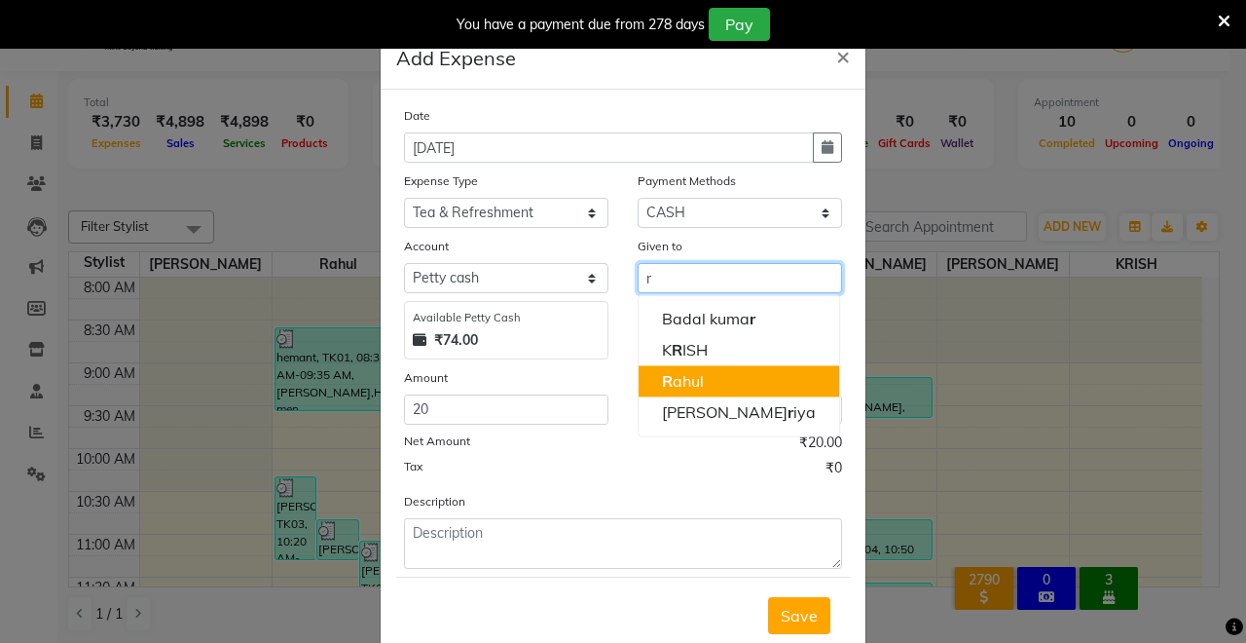
click at [698, 365] on button "R ahul" at bounding box center [739, 380] width 201 height 31
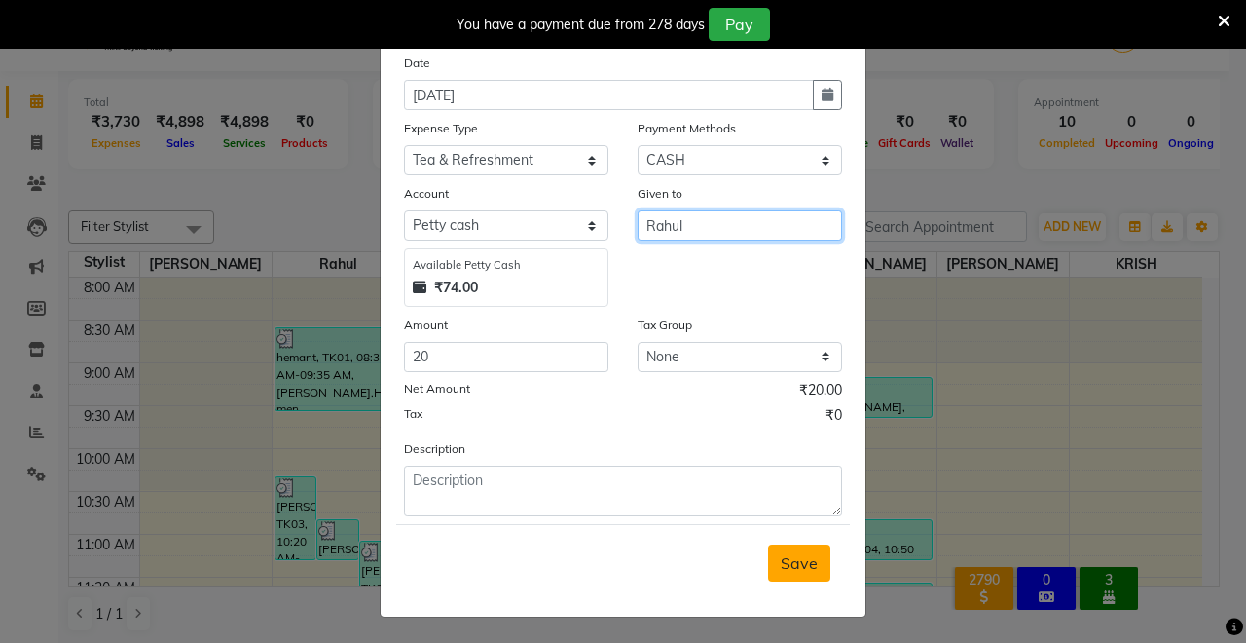
type input "Rahul"
click at [795, 553] on span "Save" at bounding box center [799, 562] width 37 height 19
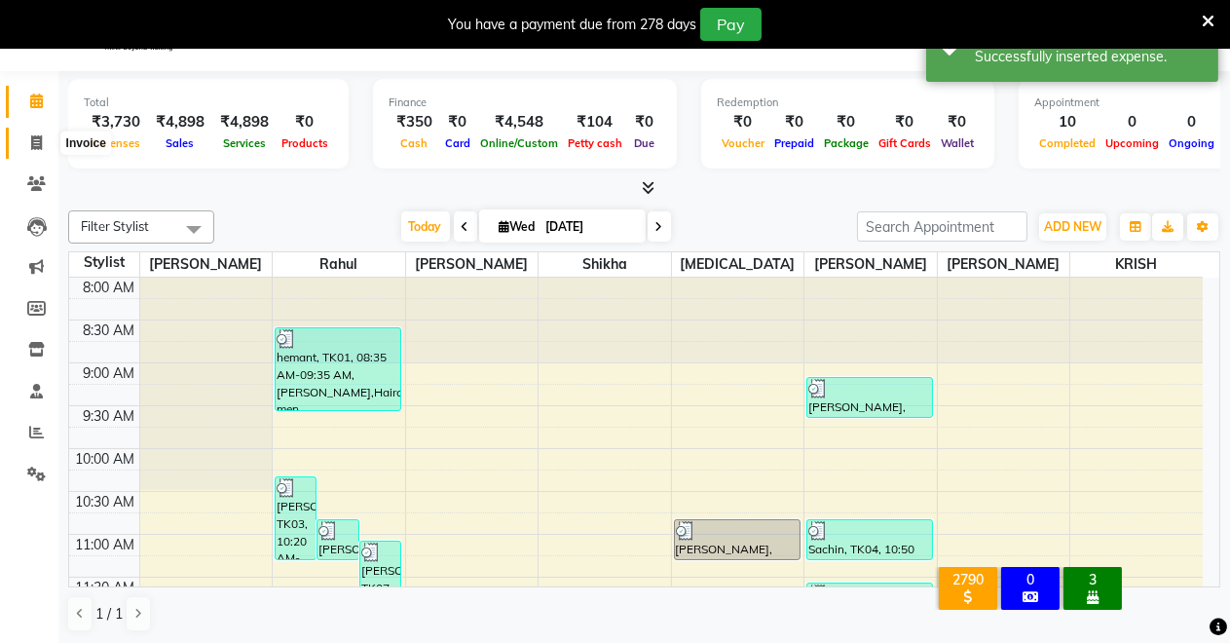
click at [31, 149] on icon at bounding box center [36, 142] width 11 height 15
select select "service"
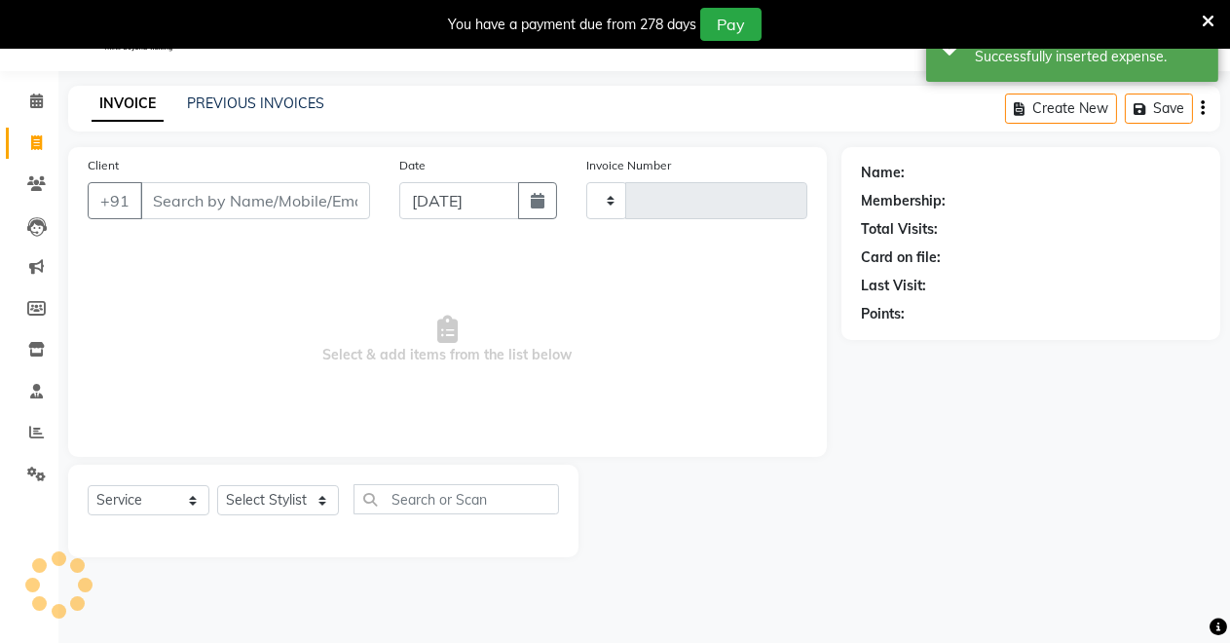
type input "4112"
select select "7317"
click at [35, 105] on icon at bounding box center [36, 100] width 13 height 15
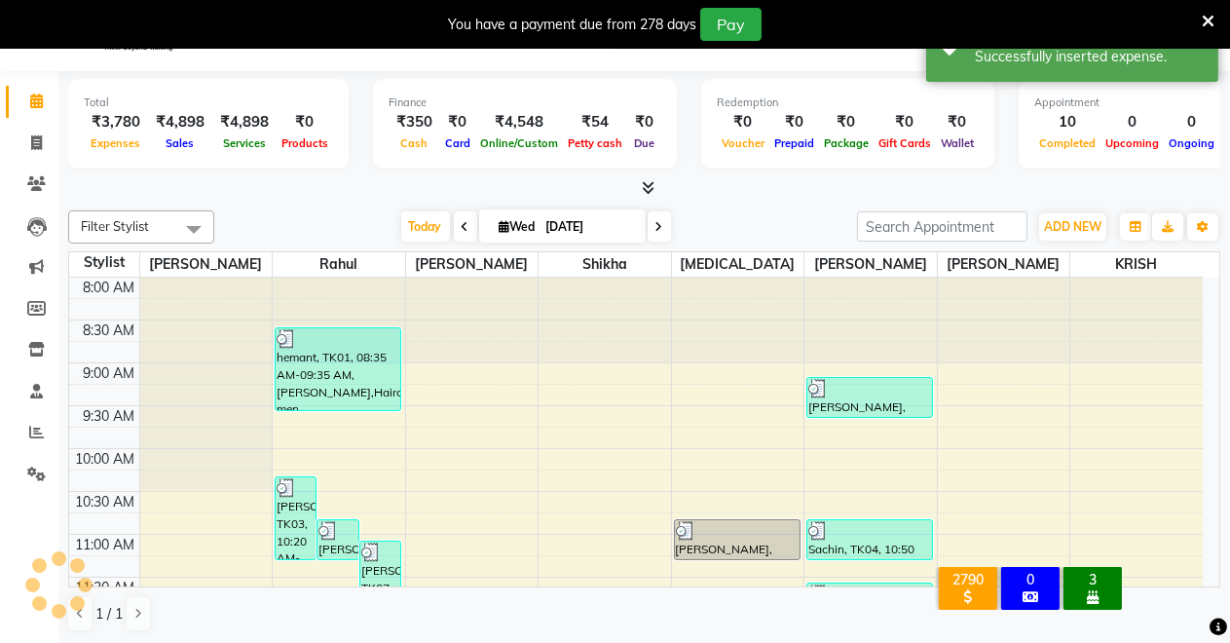
scroll to position [512, 0]
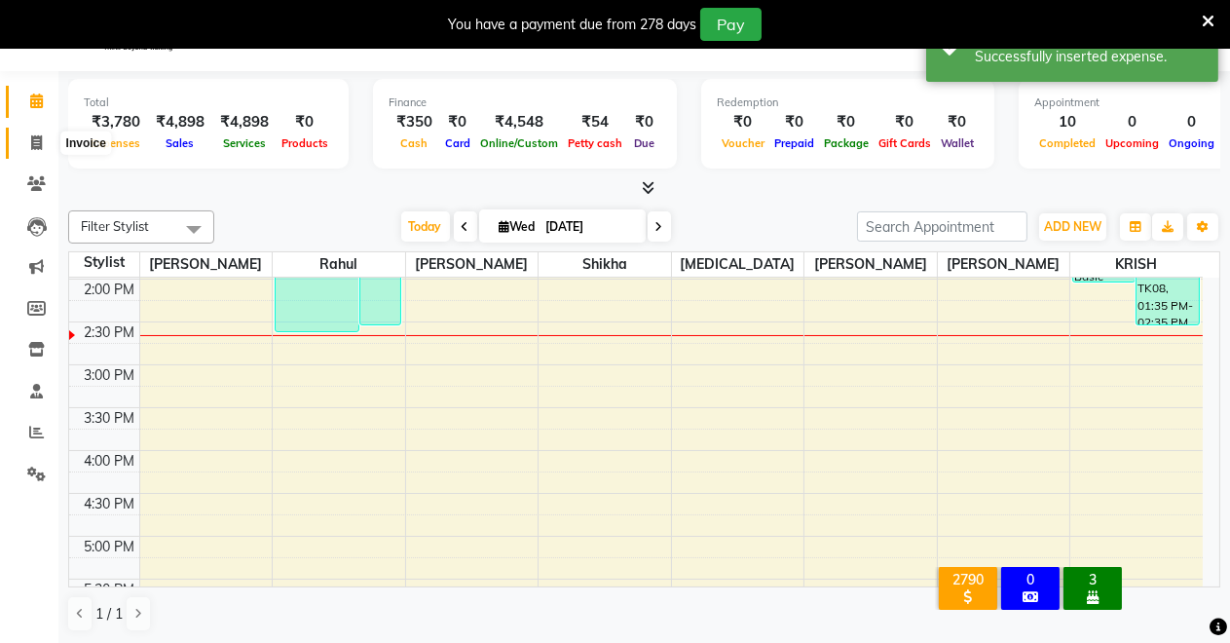
click at [35, 140] on icon at bounding box center [36, 142] width 11 height 15
select select "7317"
select select "service"
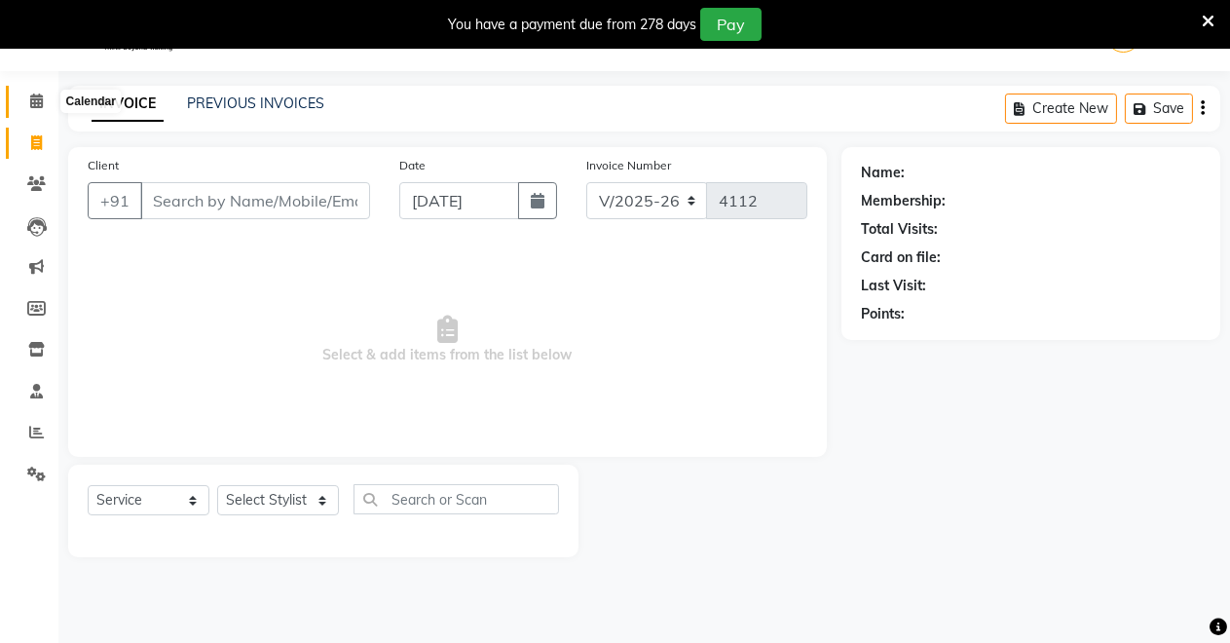
click at [37, 105] on icon at bounding box center [36, 100] width 13 height 15
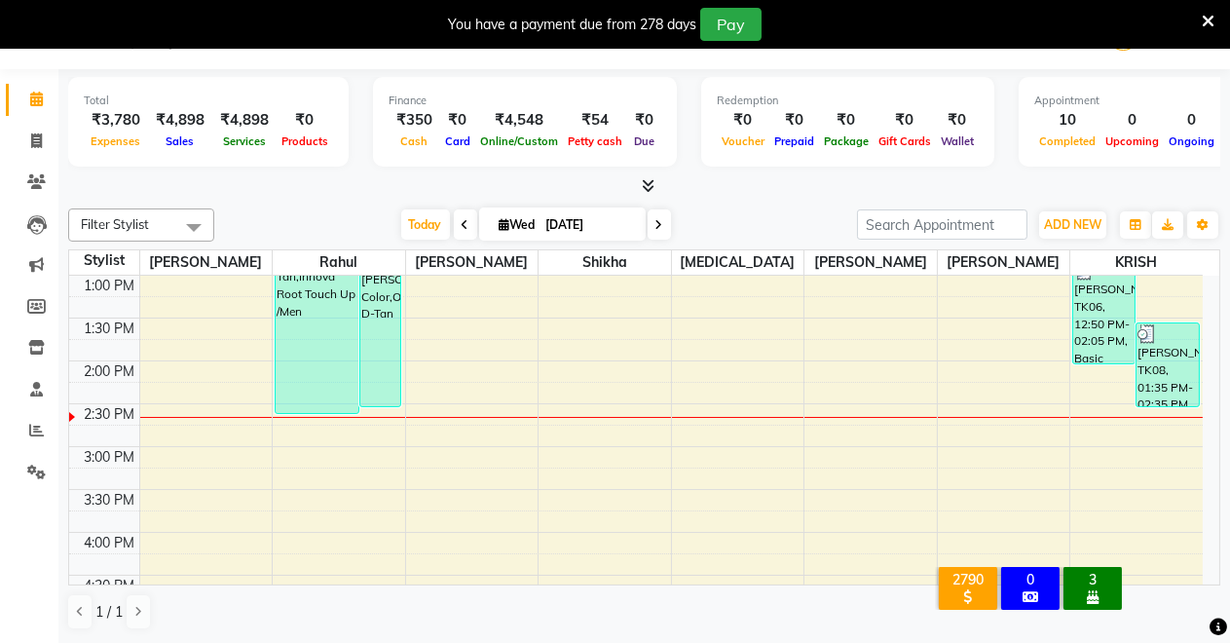
scroll to position [234, 0]
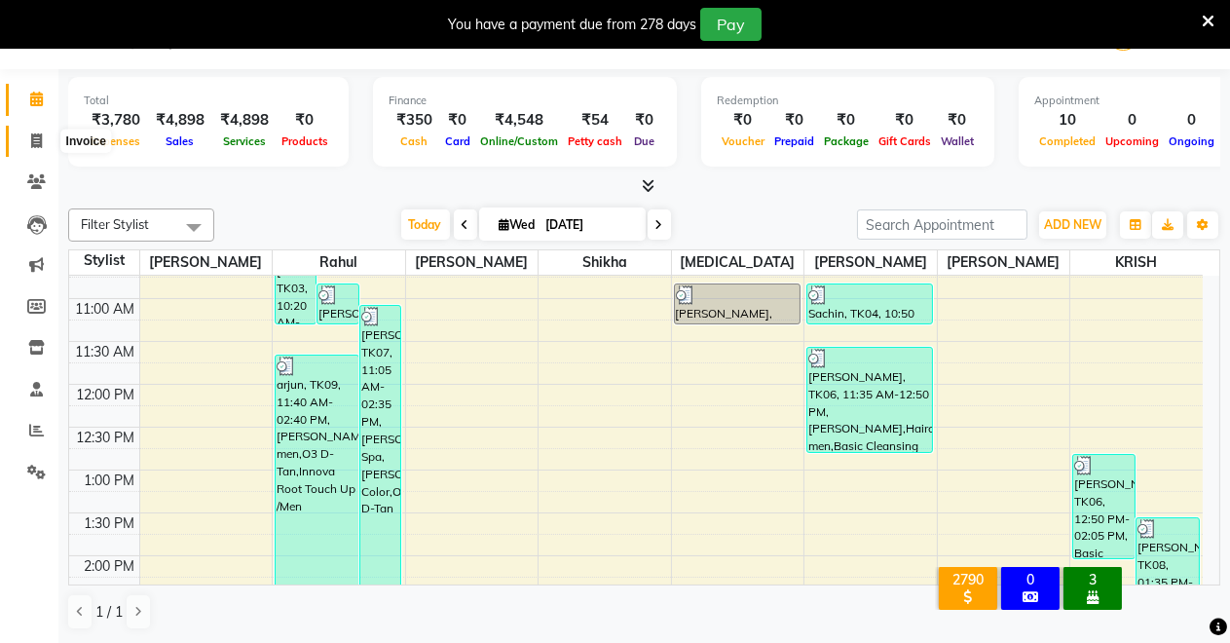
click at [29, 140] on span at bounding box center [36, 141] width 34 height 22
select select "service"
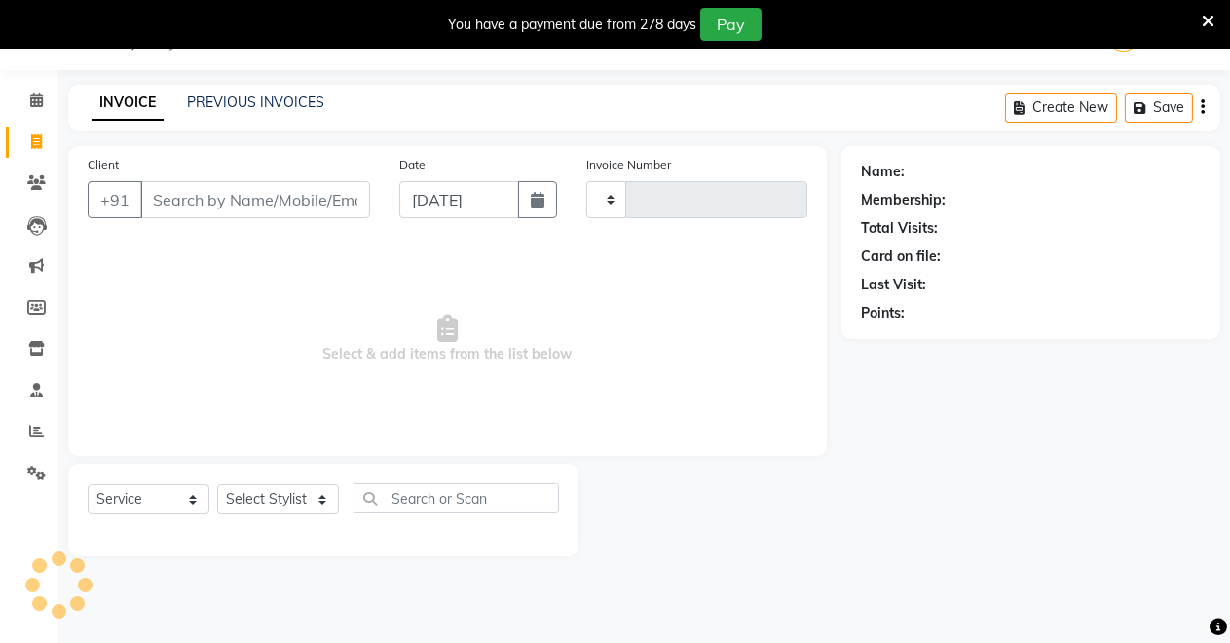
scroll to position [48, 0]
select select "7317"
type input "4112"
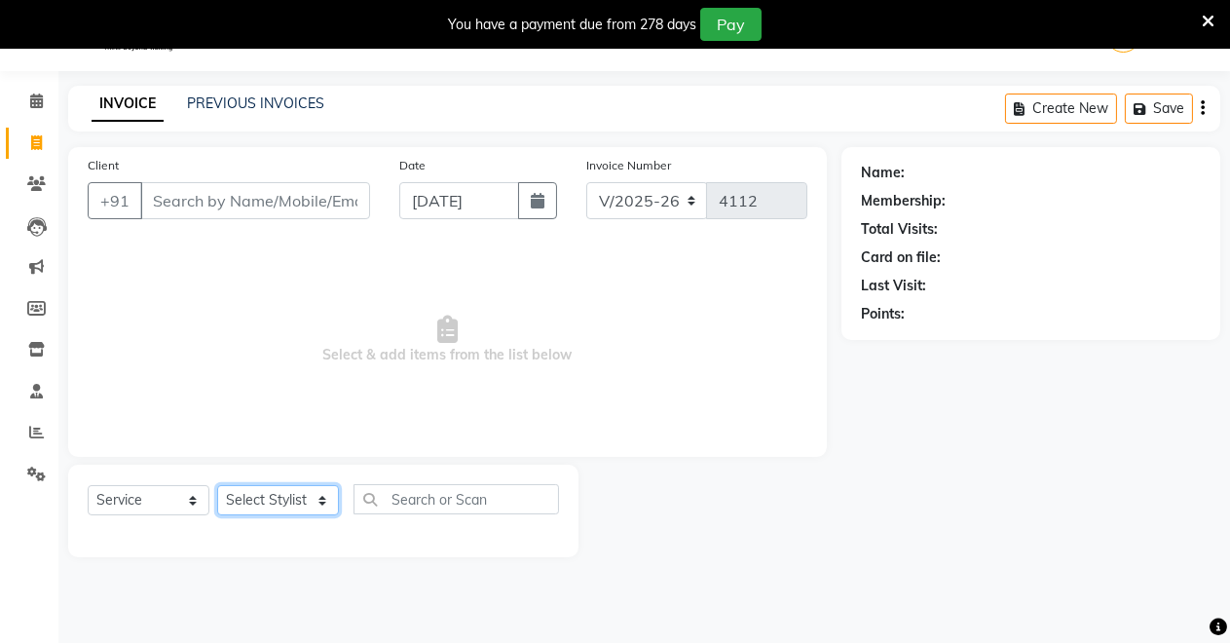
click at [240, 505] on select "Select Stylist [PERSON_NAME] [PERSON_NAME] [MEDICAL_DATA][PERSON_NAME] [PERSON_…" at bounding box center [278, 500] width 122 height 30
select select "84062"
click at [217, 485] on select "Select Stylist [PERSON_NAME] [PERSON_NAME] [MEDICAL_DATA][PERSON_NAME] [PERSON_…" at bounding box center [278, 500] width 122 height 30
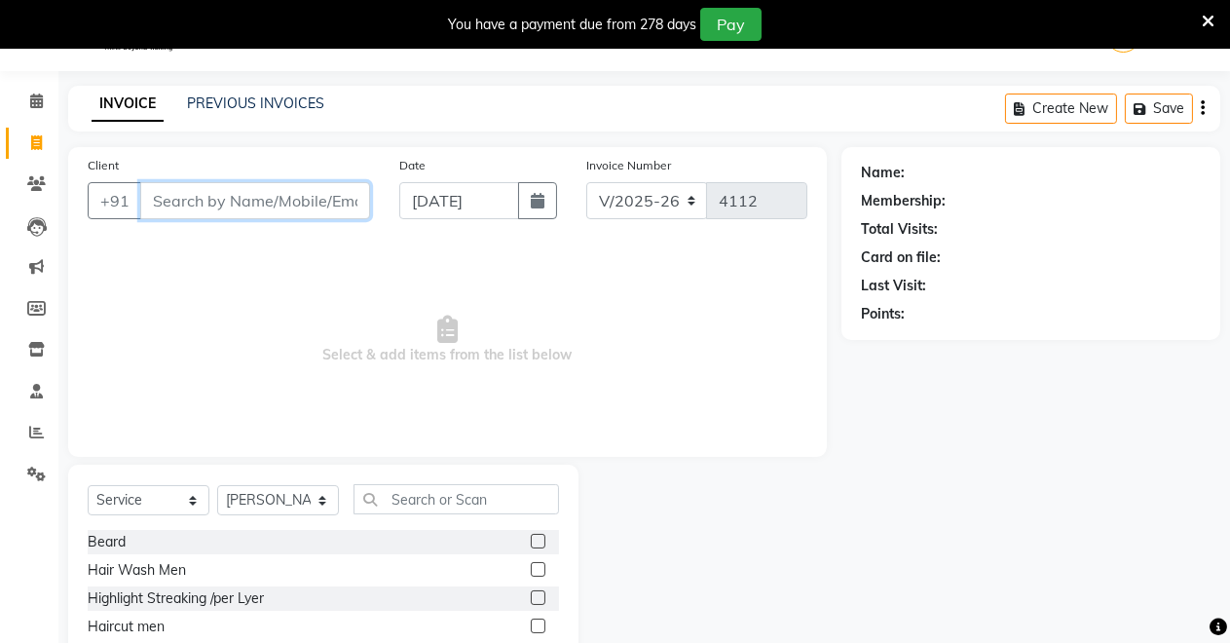
click at [234, 210] on input "Client" at bounding box center [255, 200] width 230 height 37
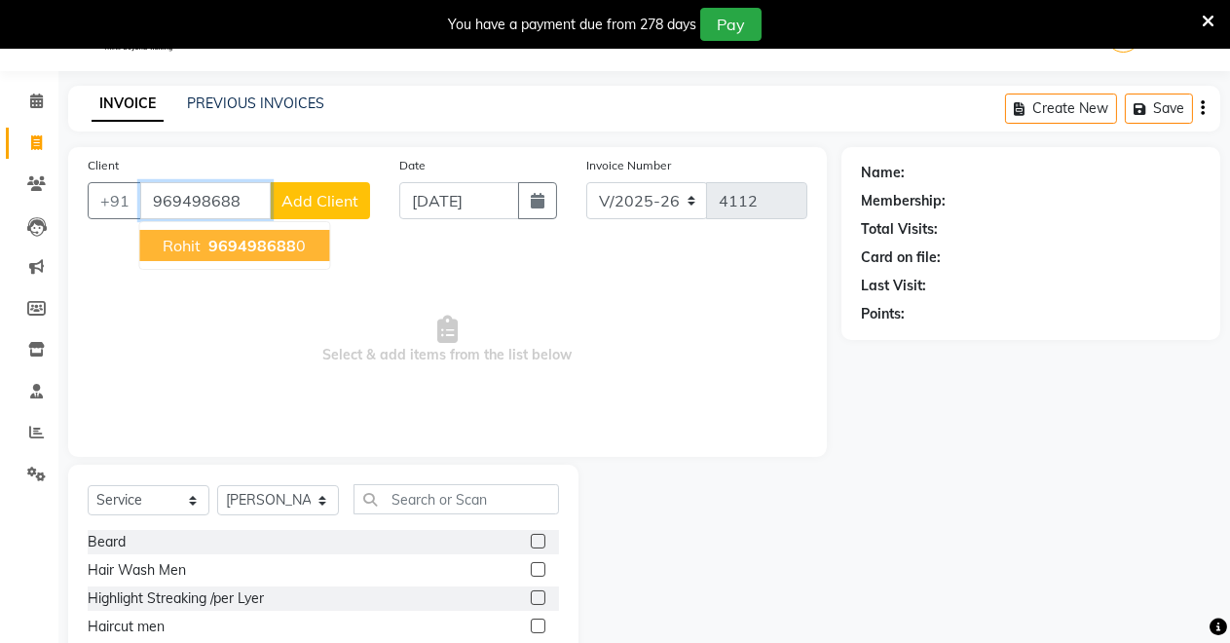
click at [230, 248] on span "969498688" at bounding box center [252, 245] width 88 height 19
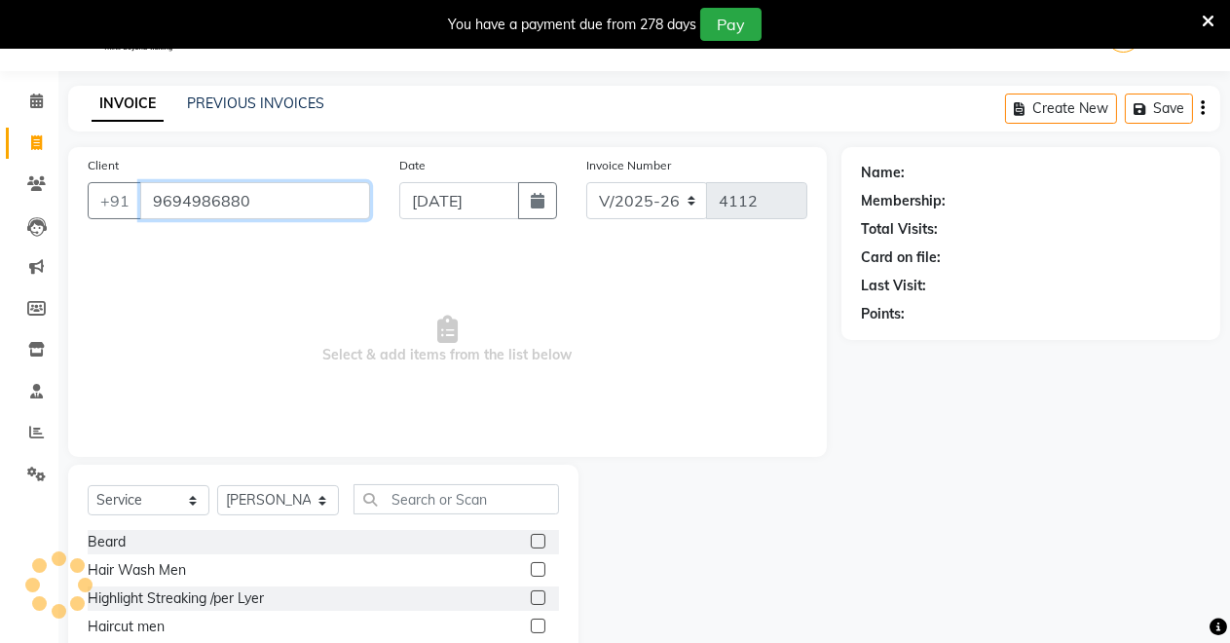
type input "9694986880"
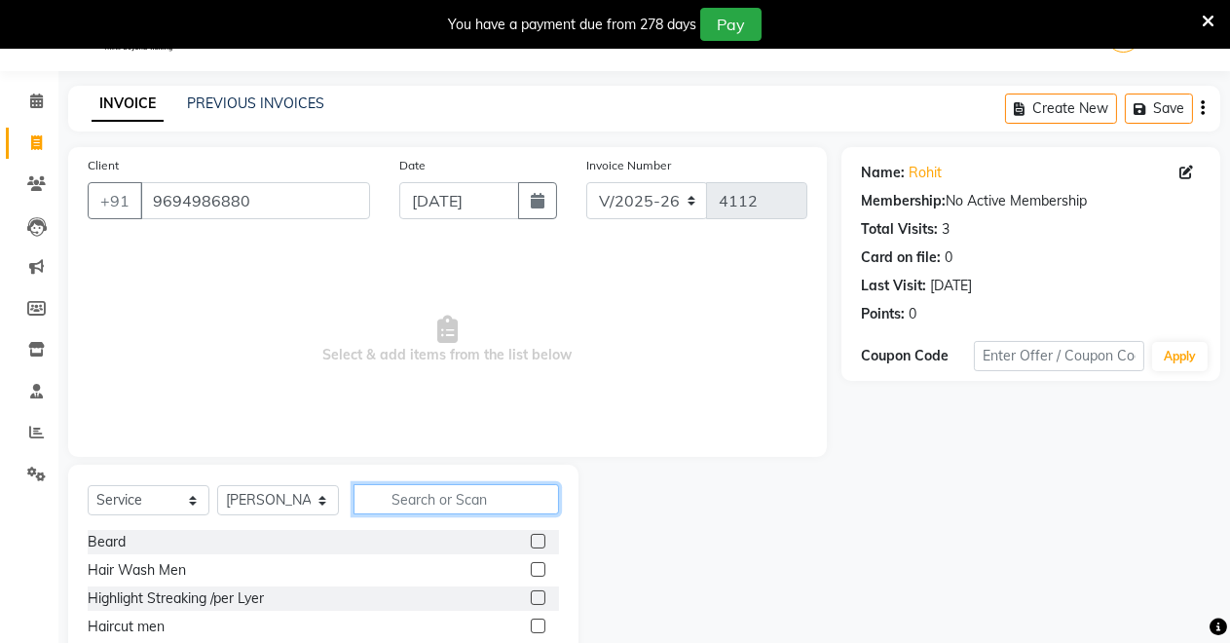
click at [416, 503] on input "text" at bounding box center [455, 499] width 205 height 30
click at [531, 536] on label at bounding box center [538, 541] width 15 height 15
click at [531, 536] on input "checkbox" at bounding box center [537, 542] width 13 height 13
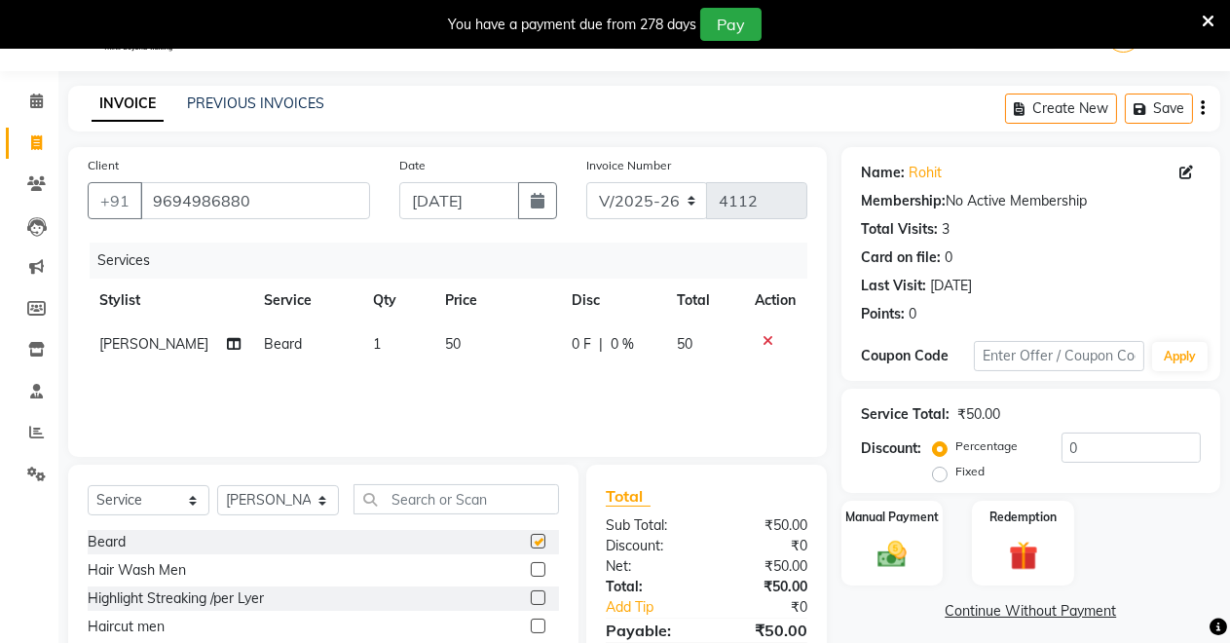
checkbox input "false"
click at [531, 624] on label at bounding box center [538, 625] width 15 height 15
click at [531, 624] on input "checkbox" at bounding box center [537, 626] width 13 height 13
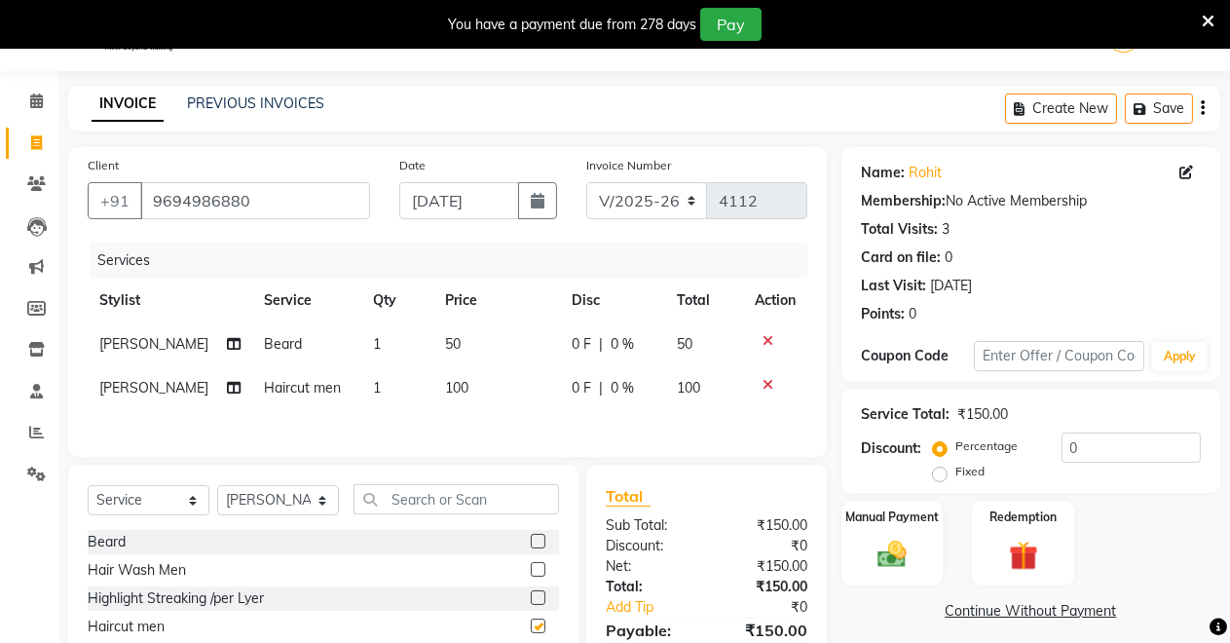
checkbox input "false"
click at [494, 509] on input "text" at bounding box center [455, 499] width 205 height 30
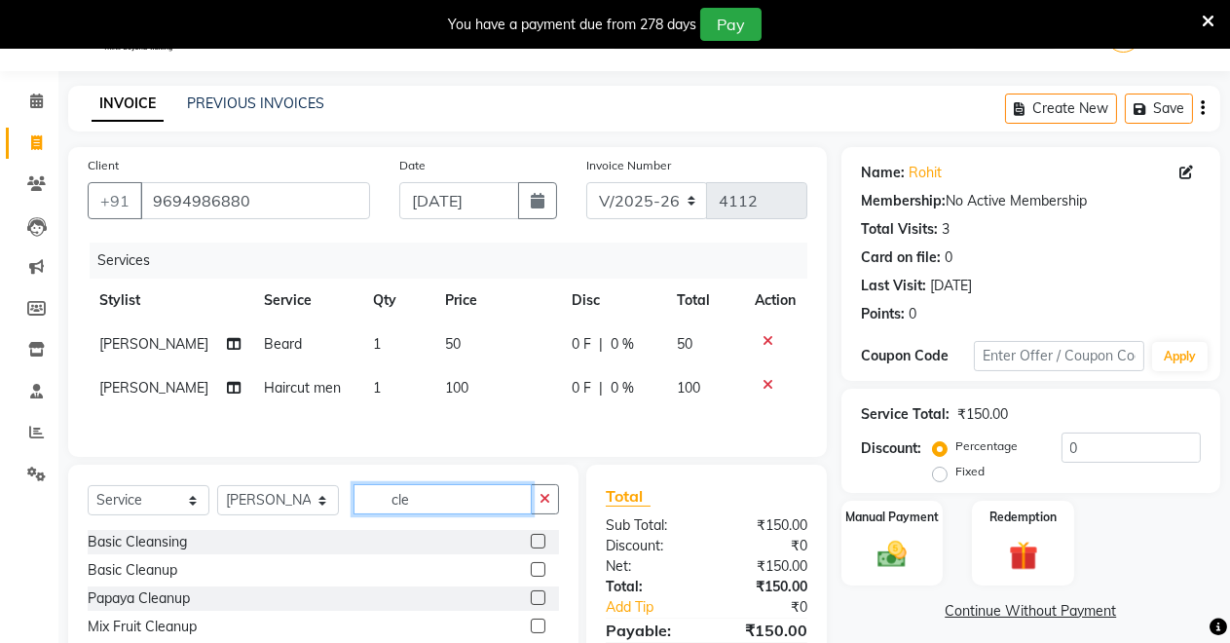
type input "cle"
click at [531, 544] on label at bounding box center [538, 541] width 15 height 15
click at [531, 544] on input "checkbox" at bounding box center [537, 542] width 13 height 13
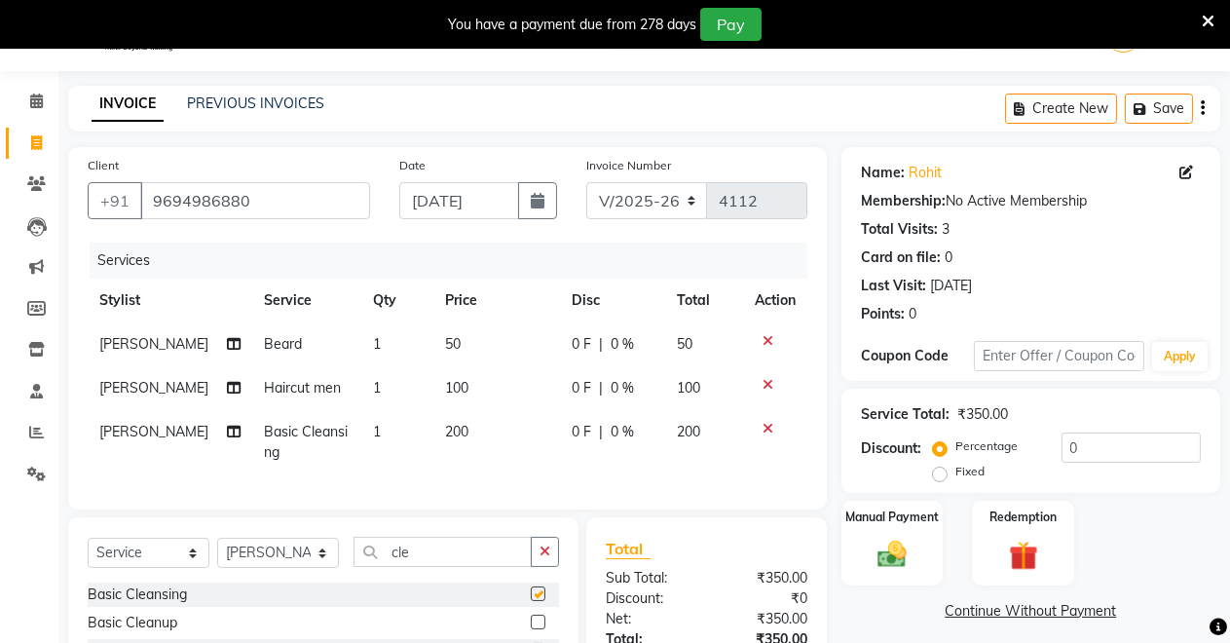
checkbox input "false"
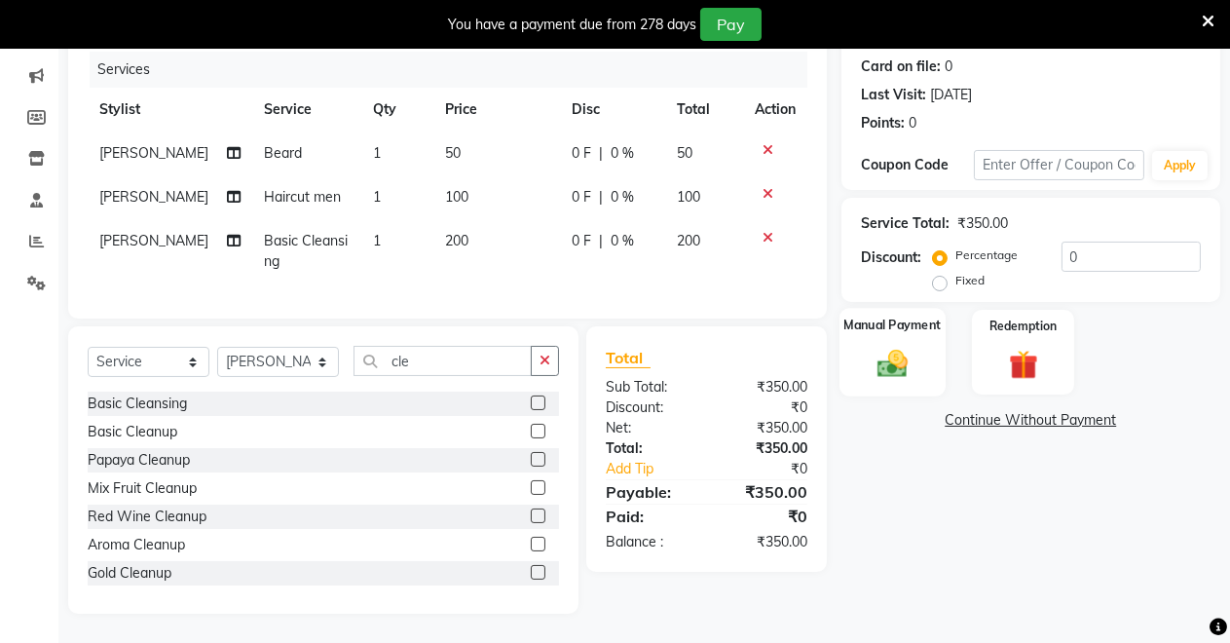
click at [859, 350] on div "Manual Payment" at bounding box center [892, 352] width 106 height 89
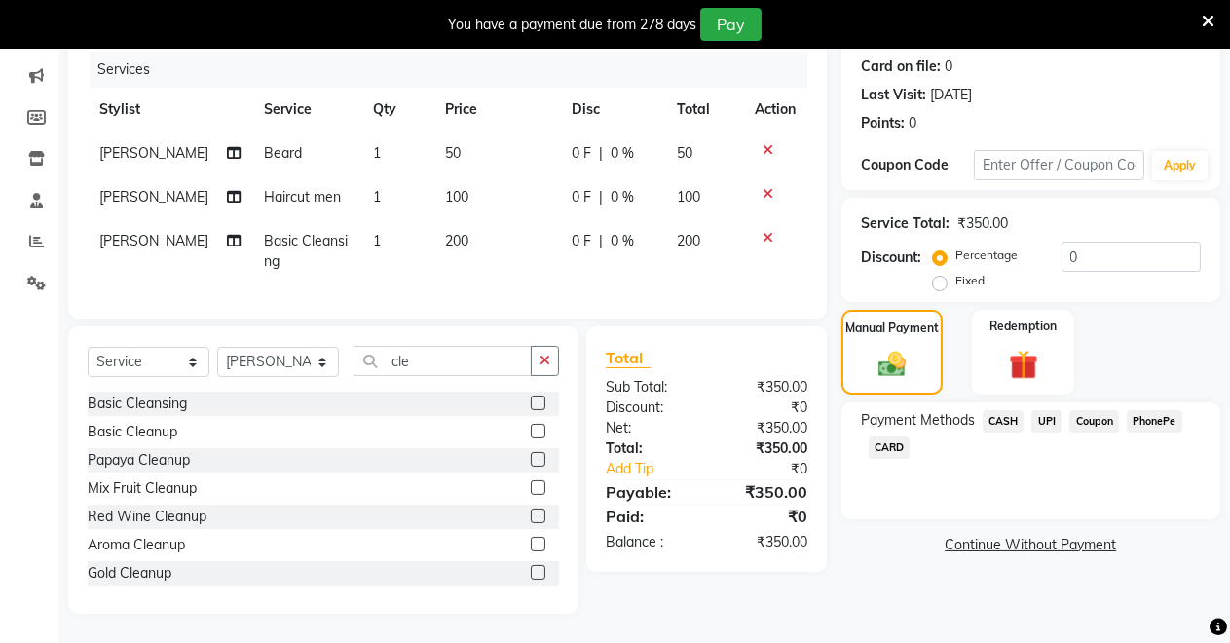
click at [994, 410] on span "CASH" at bounding box center [1003, 421] width 42 height 22
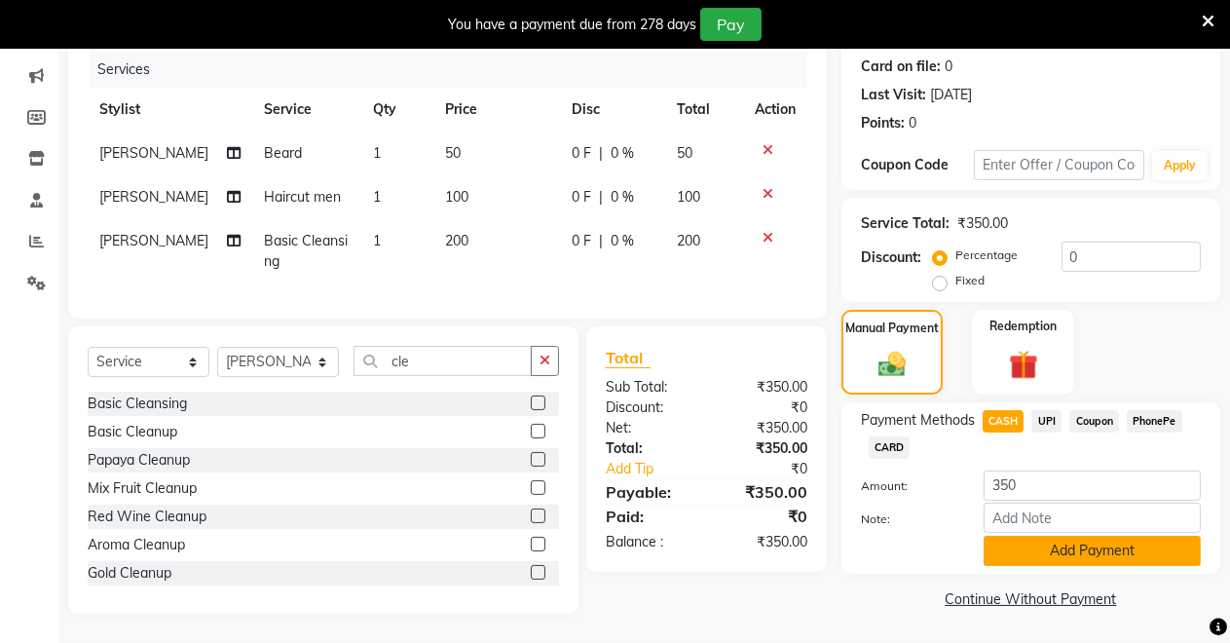
click at [1020, 536] on button "Add Payment" at bounding box center [1091, 551] width 217 height 30
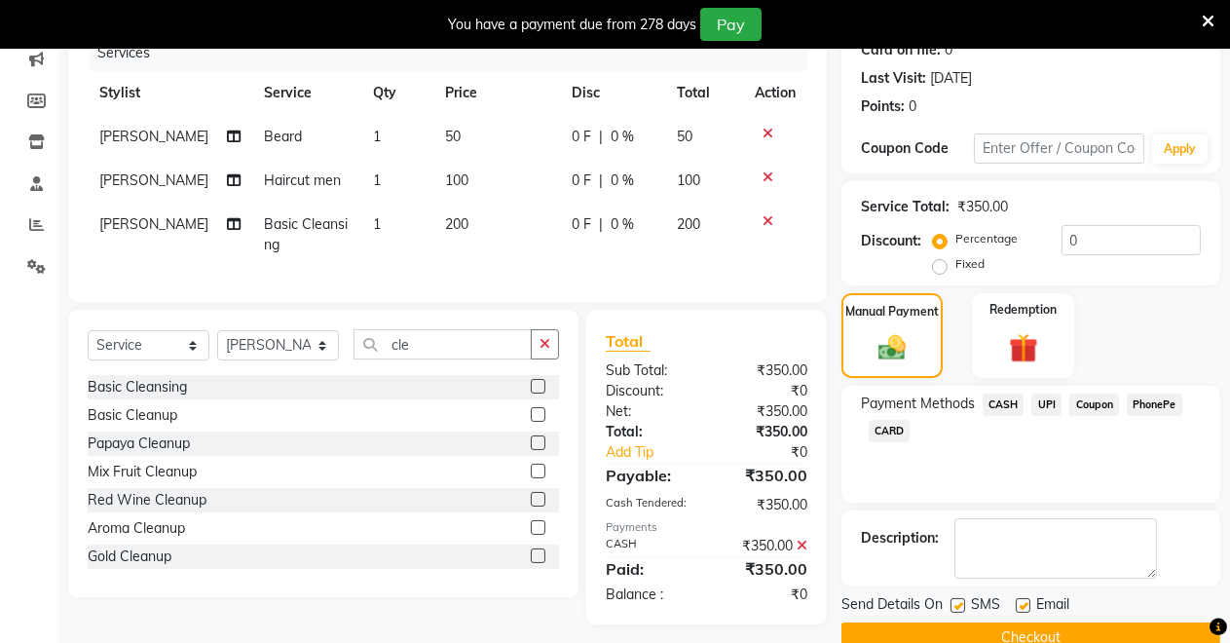
scroll to position [294, 0]
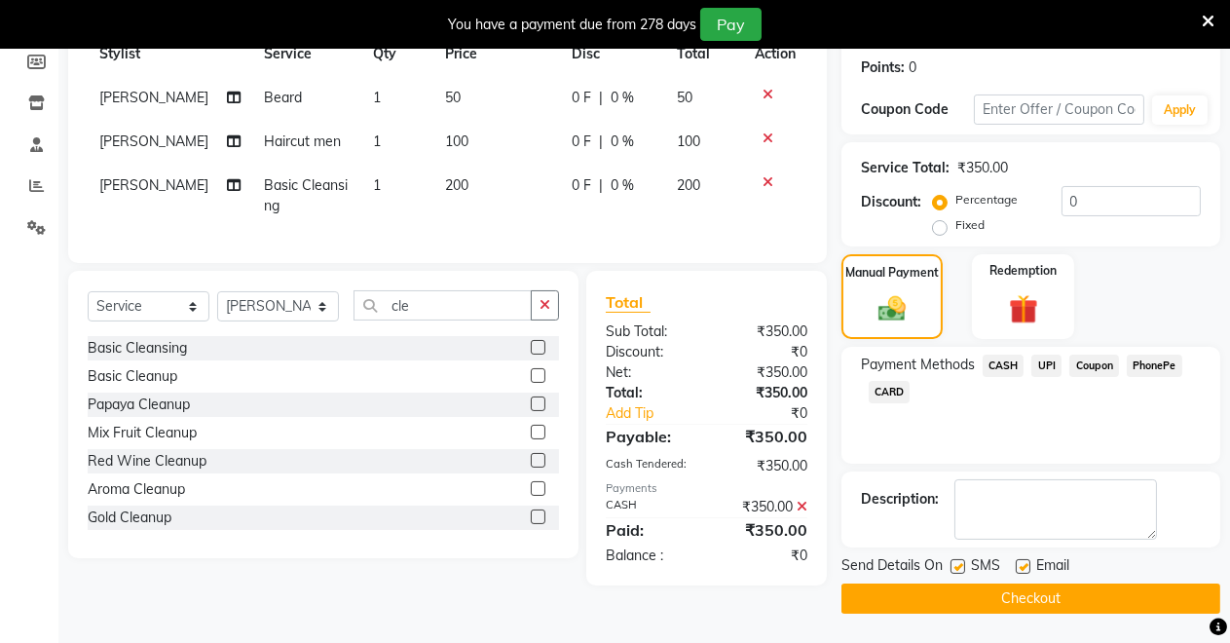
click at [992, 597] on button "Checkout" at bounding box center [1030, 598] width 379 height 30
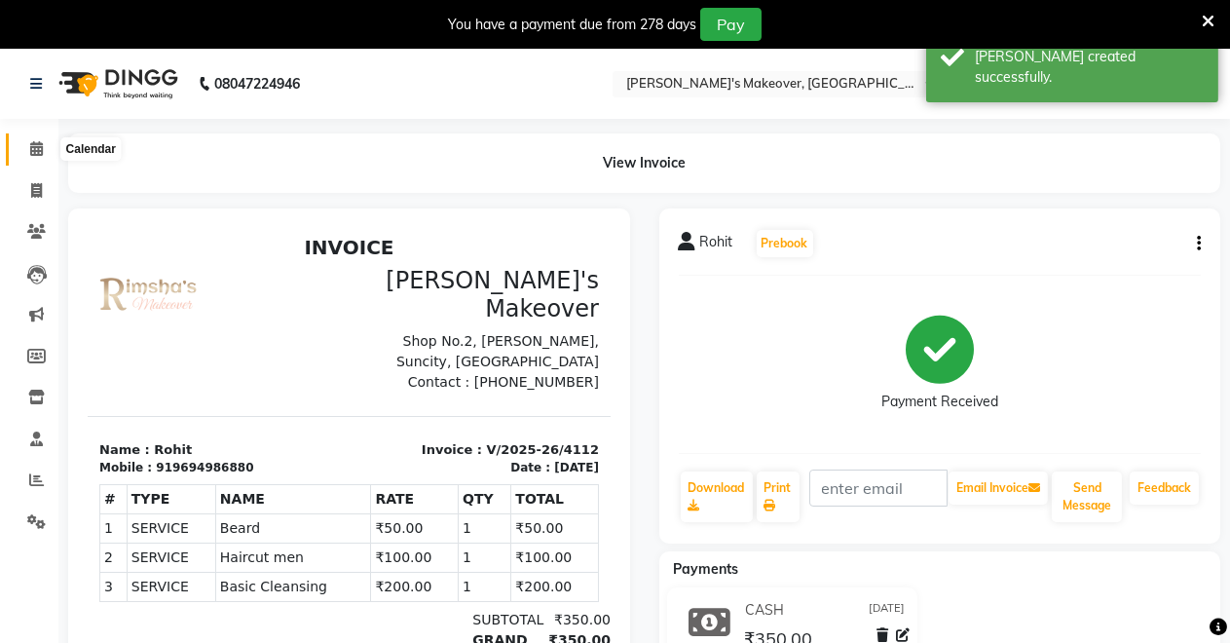
click at [30, 150] on icon at bounding box center [36, 148] width 13 height 15
